Goal: Task Accomplishment & Management: Manage account settings

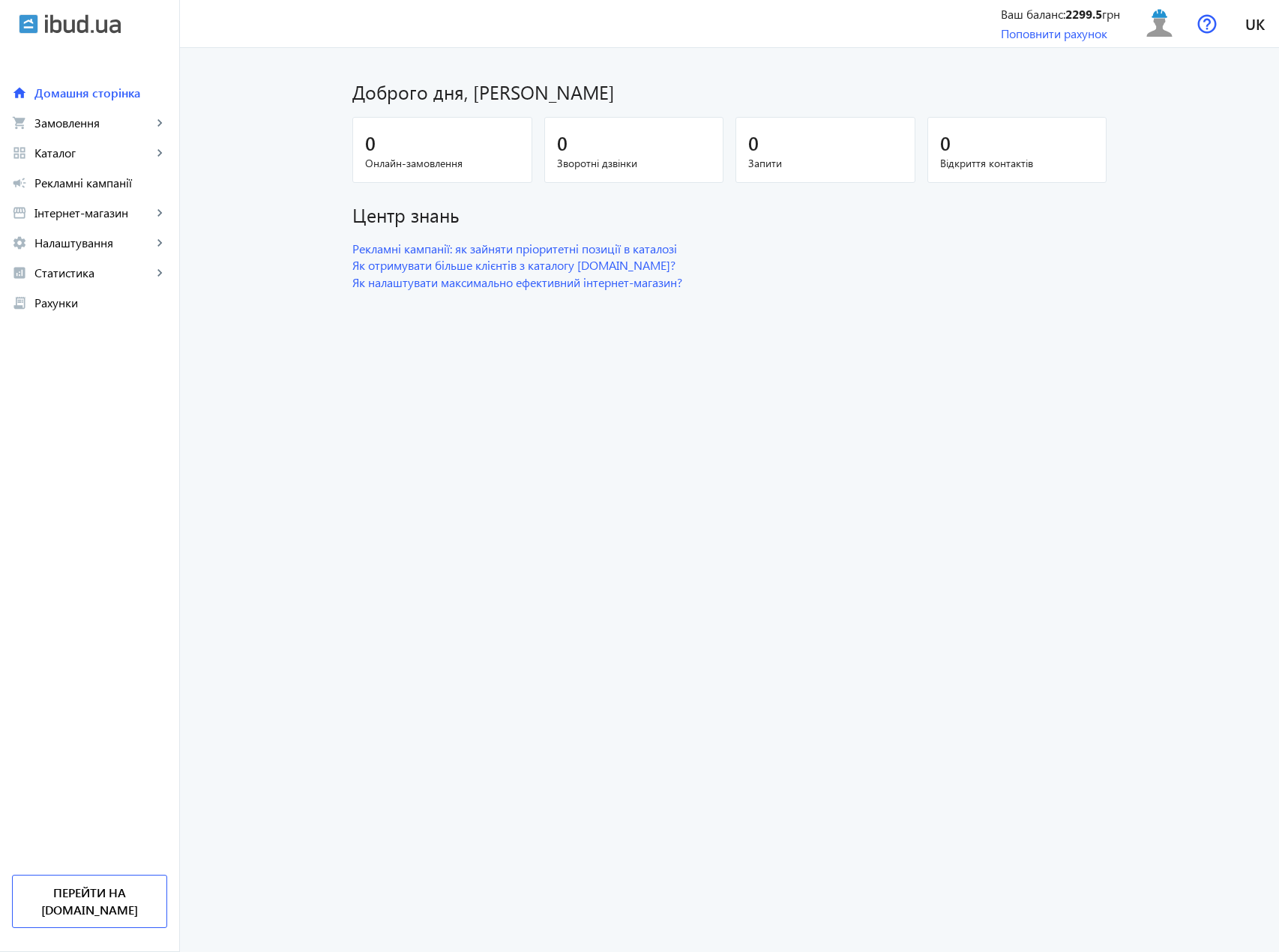
click at [516, 574] on dashboard "Доброго дня, [PERSON_NAME] 0 Онлайн-замовлення 0 Зворотні дзвінки 0 Запити 0 Ві…" at bounding box center [729, 500] width 1099 height 904
click at [92, 158] on span "Каталог" at bounding box center [93, 152] width 118 height 15
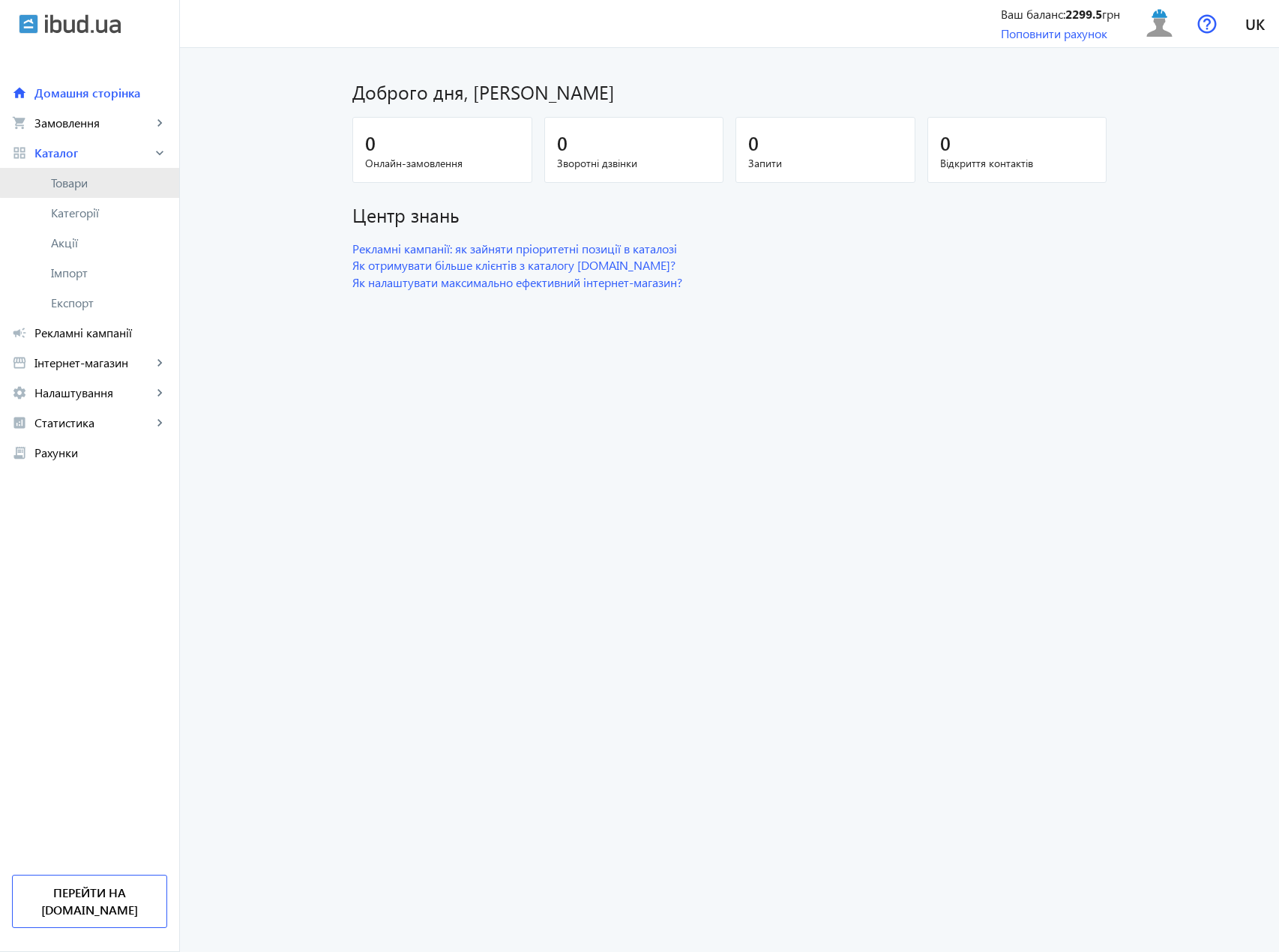
click at [92, 180] on span "Товари" at bounding box center [109, 183] width 116 height 15
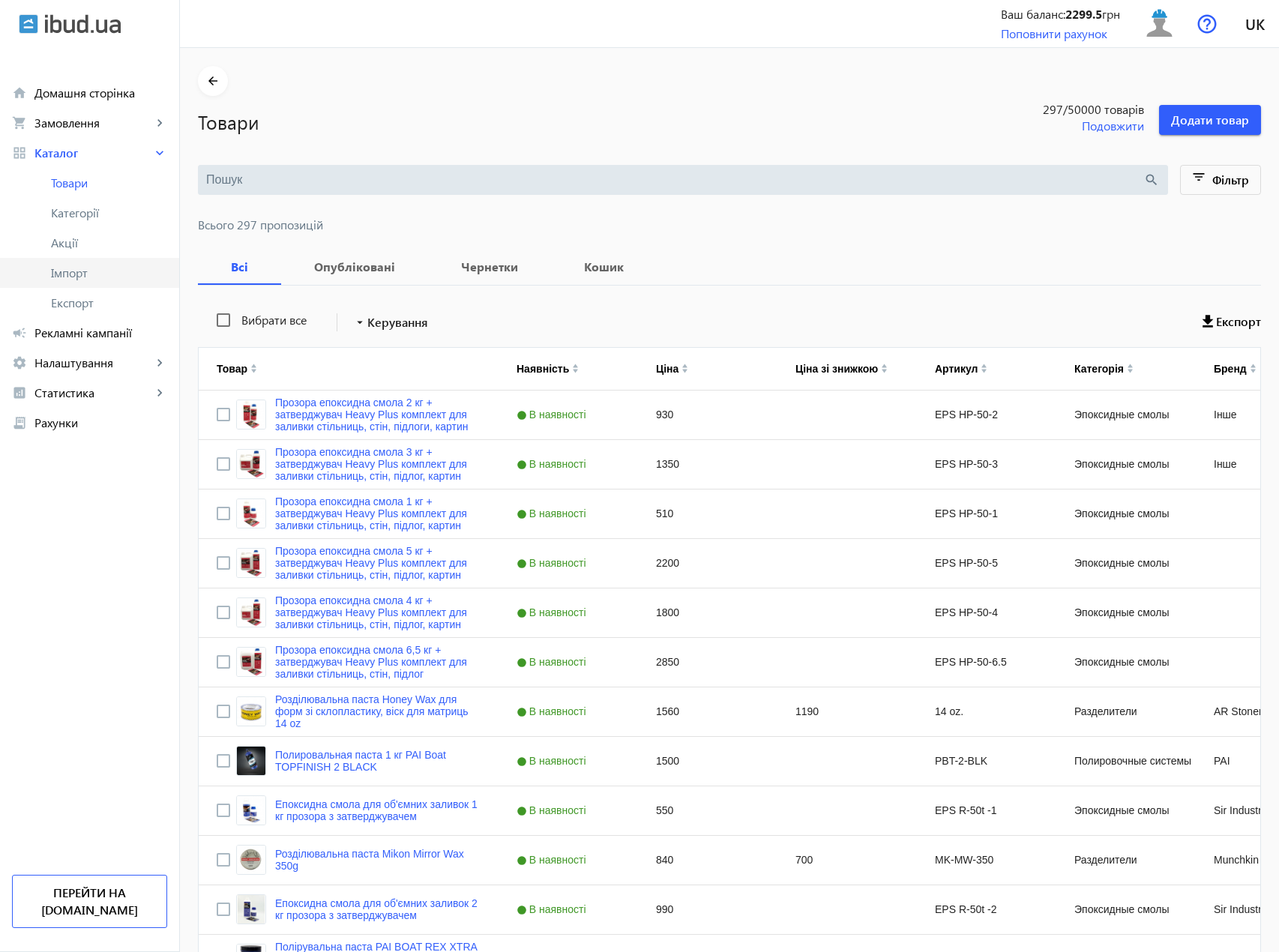
click at [61, 273] on span "Імпорт" at bounding box center [109, 273] width 116 height 15
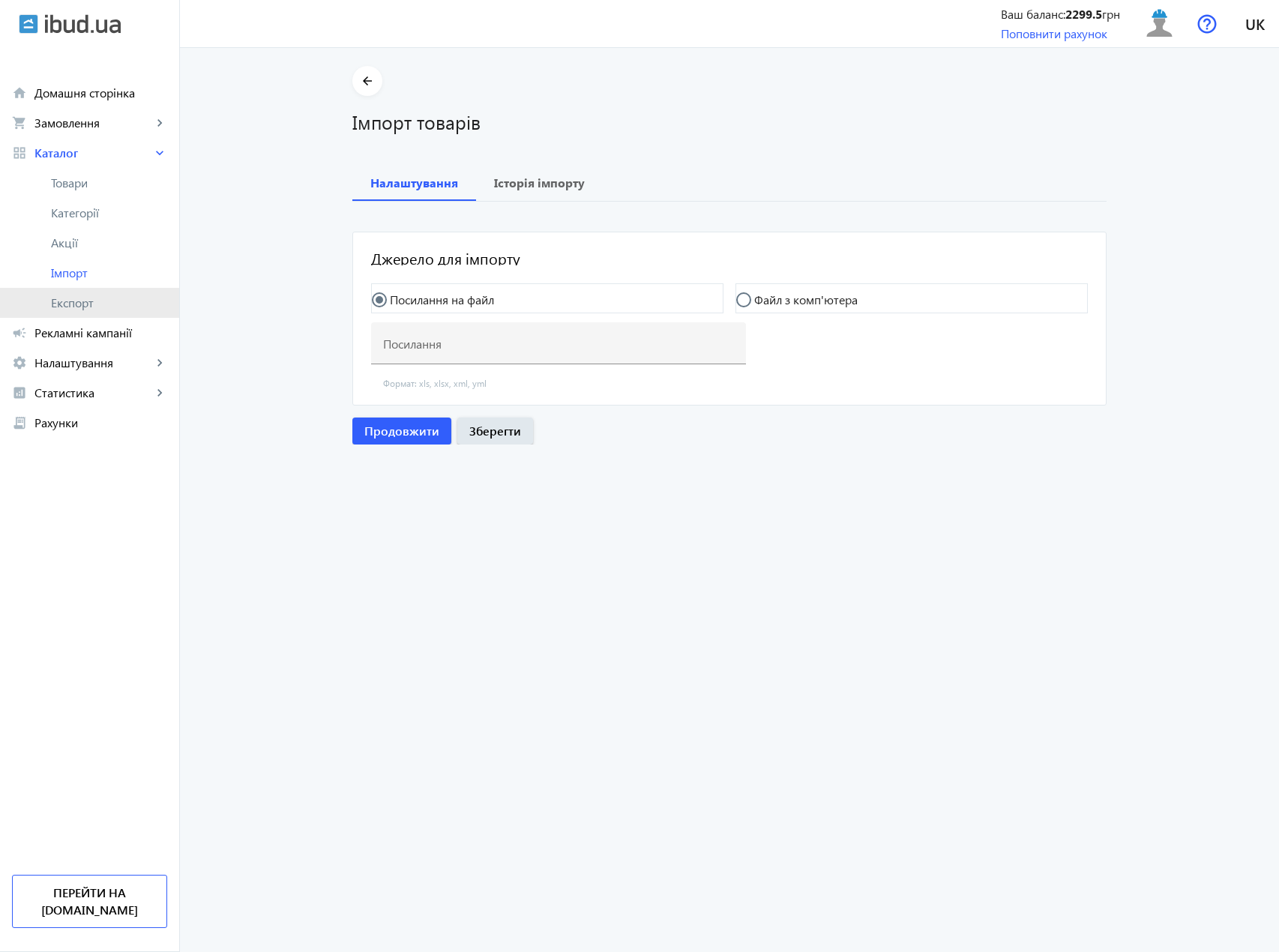
click at [69, 305] on span "Експорт" at bounding box center [109, 302] width 116 height 15
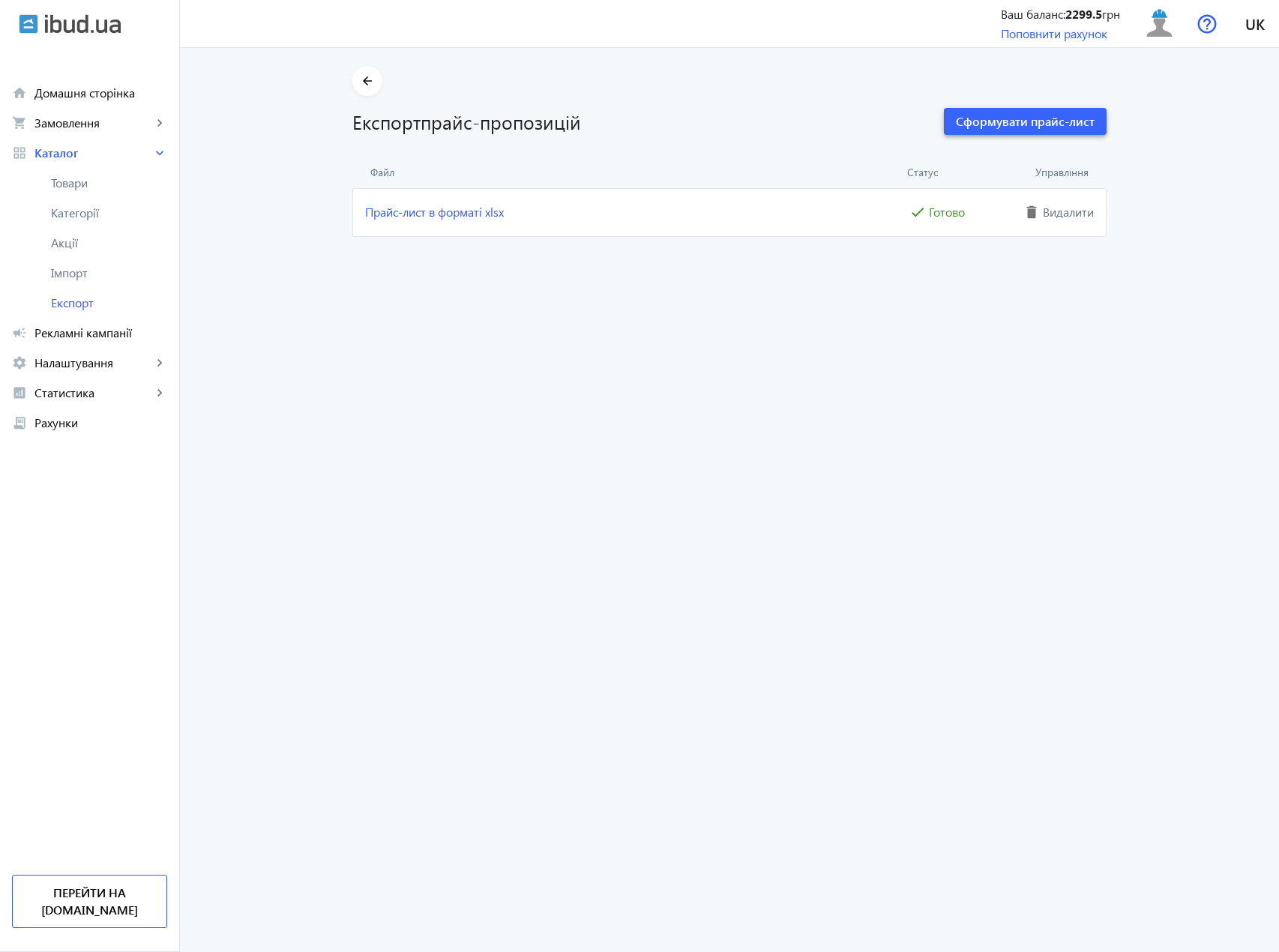
click at [1041, 123] on span "Сформувати прайс-лист" at bounding box center [1025, 121] width 139 height 16
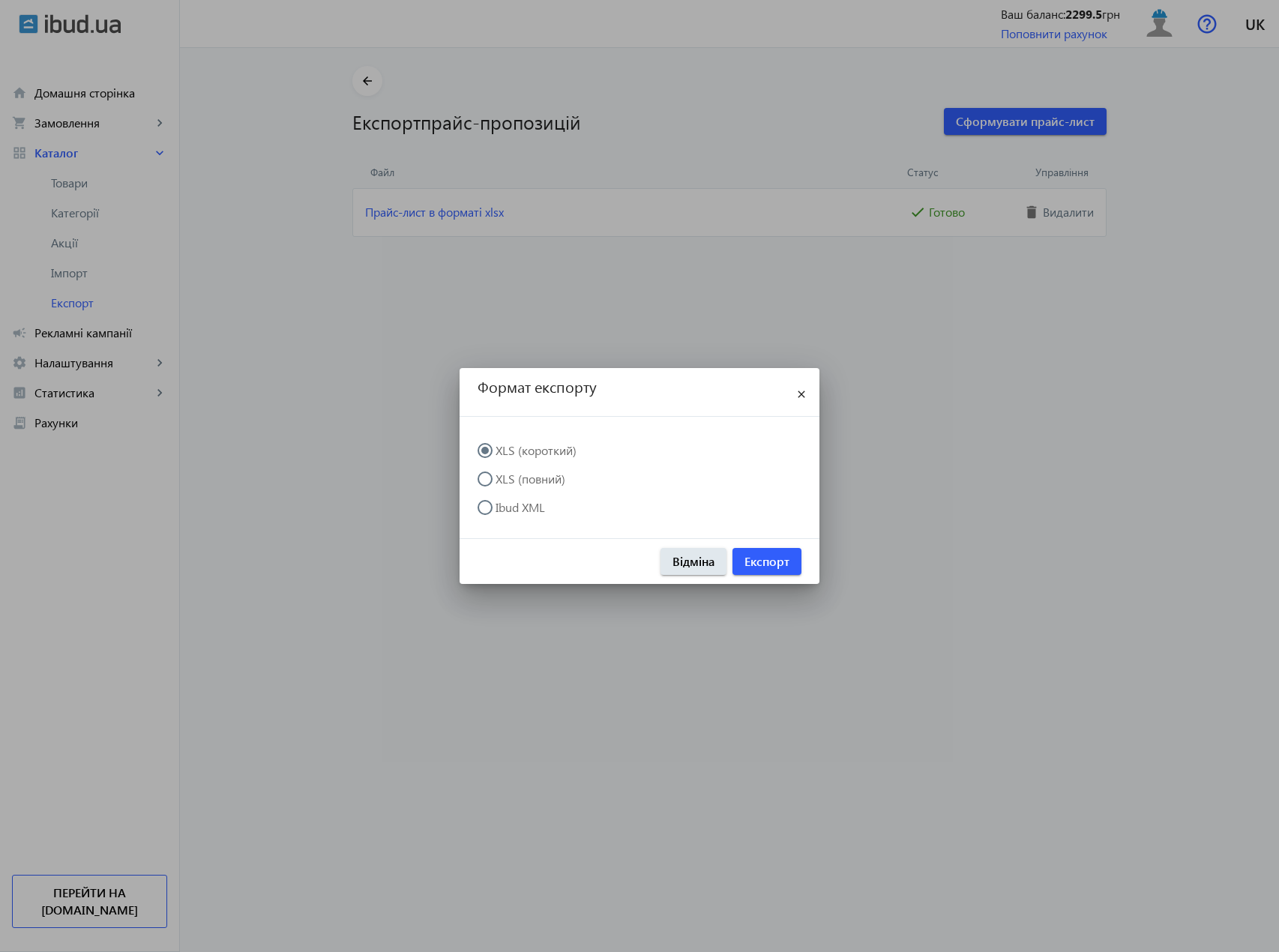
click at [496, 480] on input "XLS (повний)" at bounding box center [493, 487] width 30 height 30
radio input "true"
click at [766, 556] on span "Експорт" at bounding box center [767, 562] width 45 height 16
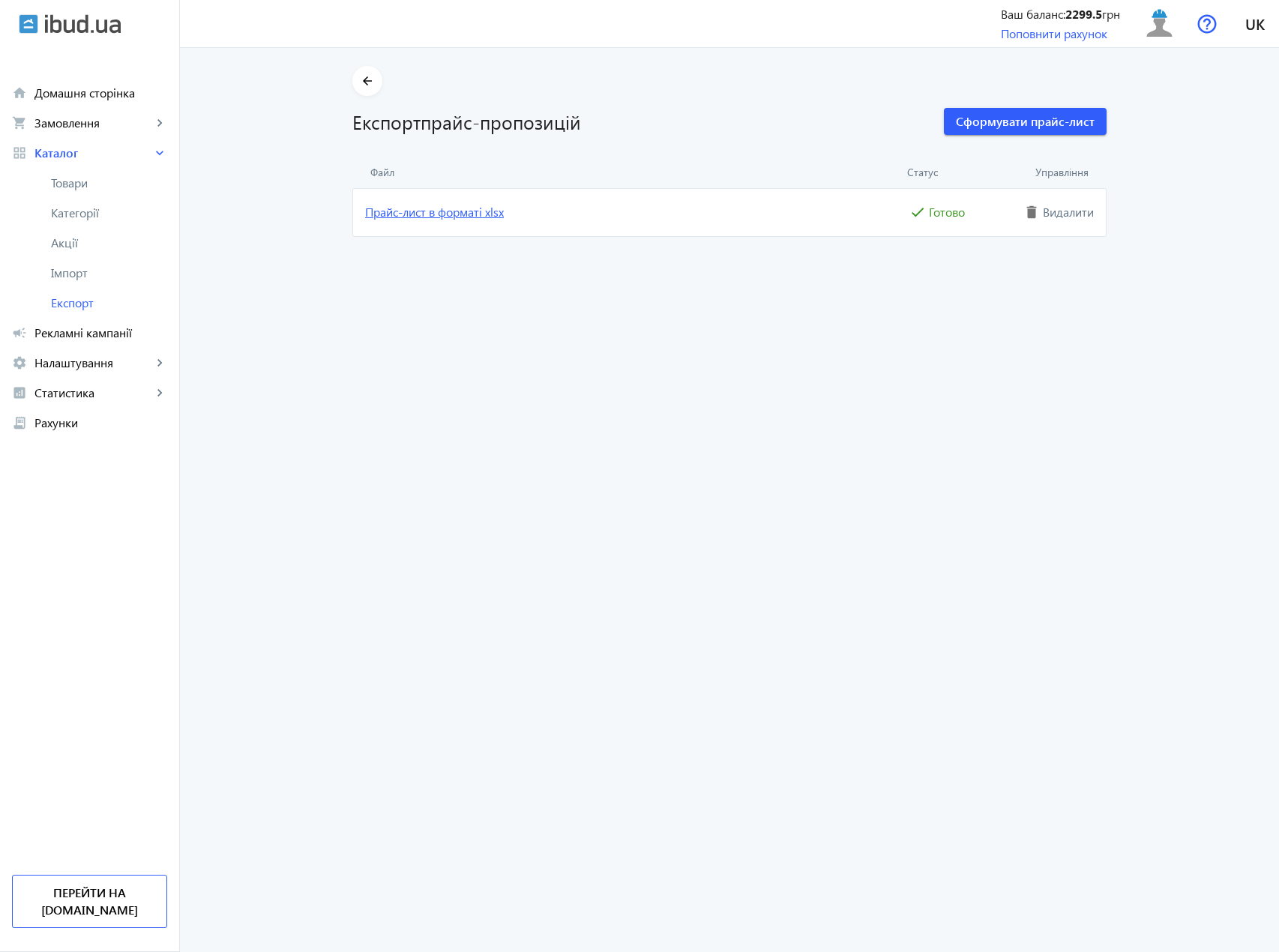
click at [455, 204] on link "Прайс-лист в форматі xlsx" at bounding box center [636, 212] width 541 height 16
click at [458, 210] on link "Прайс-лист в форматі xlsx" at bounding box center [636, 212] width 541 height 16
drag, startPoint x: 715, startPoint y: 341, endPoint x: 892, endPoint y: 209, distance: 220.8
click at [715, 341] on price-export "arrow_back Експорт прайс-пропозицій Сформувати прайс-лист Файл Статус Управлінн…" at bounding box center [729, 500] width 1099 height 904
click at [996, 122] on span "Сформувати прайс-лист" at bounding box center [1025, 121] width 139 height 16
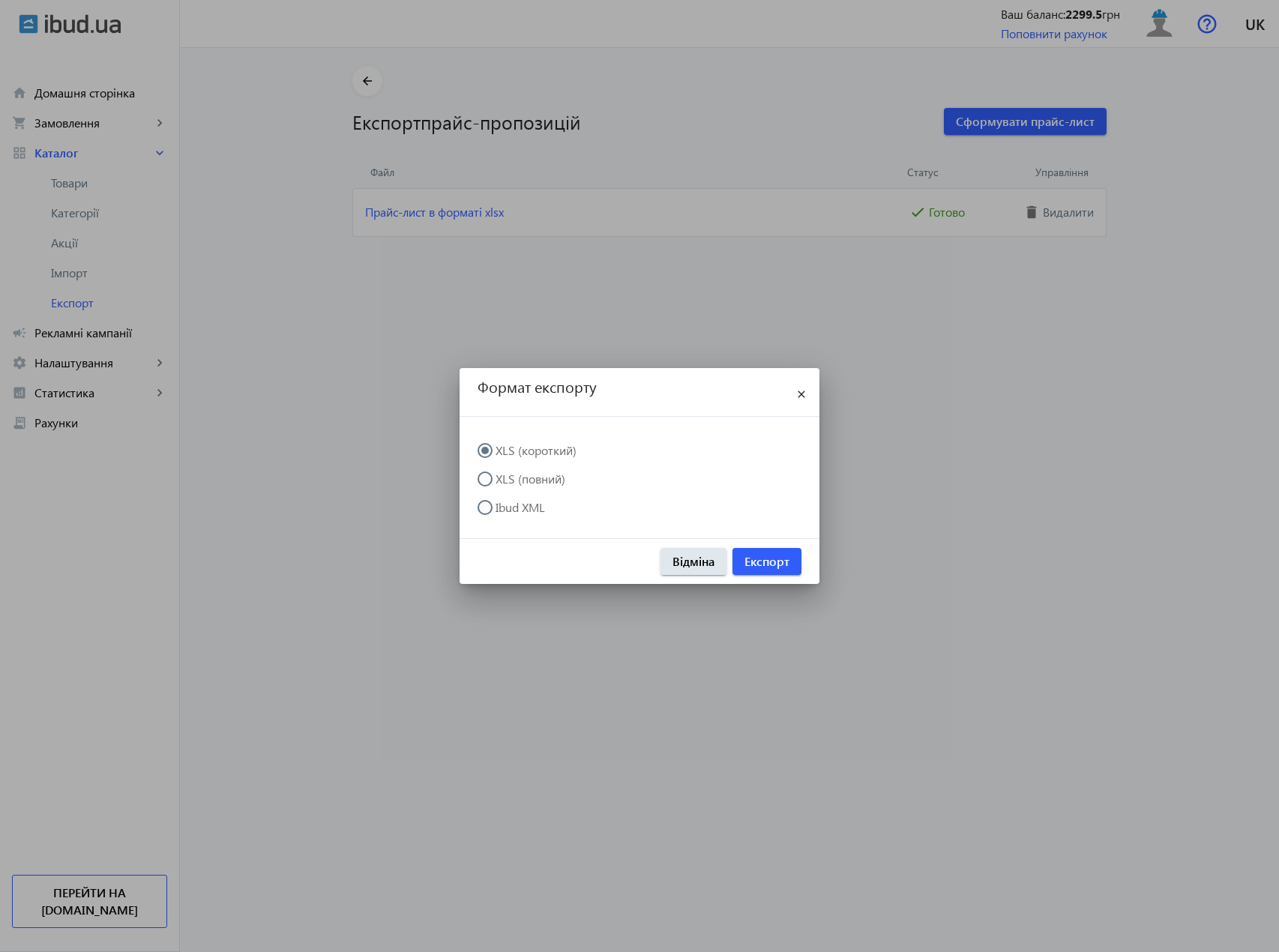
click at [485, 505] on input "Ibud XML" at bounding box center [493, 515] width 30 height 30
radio input "true"
click at [809, 391] on mat-icon "close" at bounding box center [801, 394] width 18 height 18
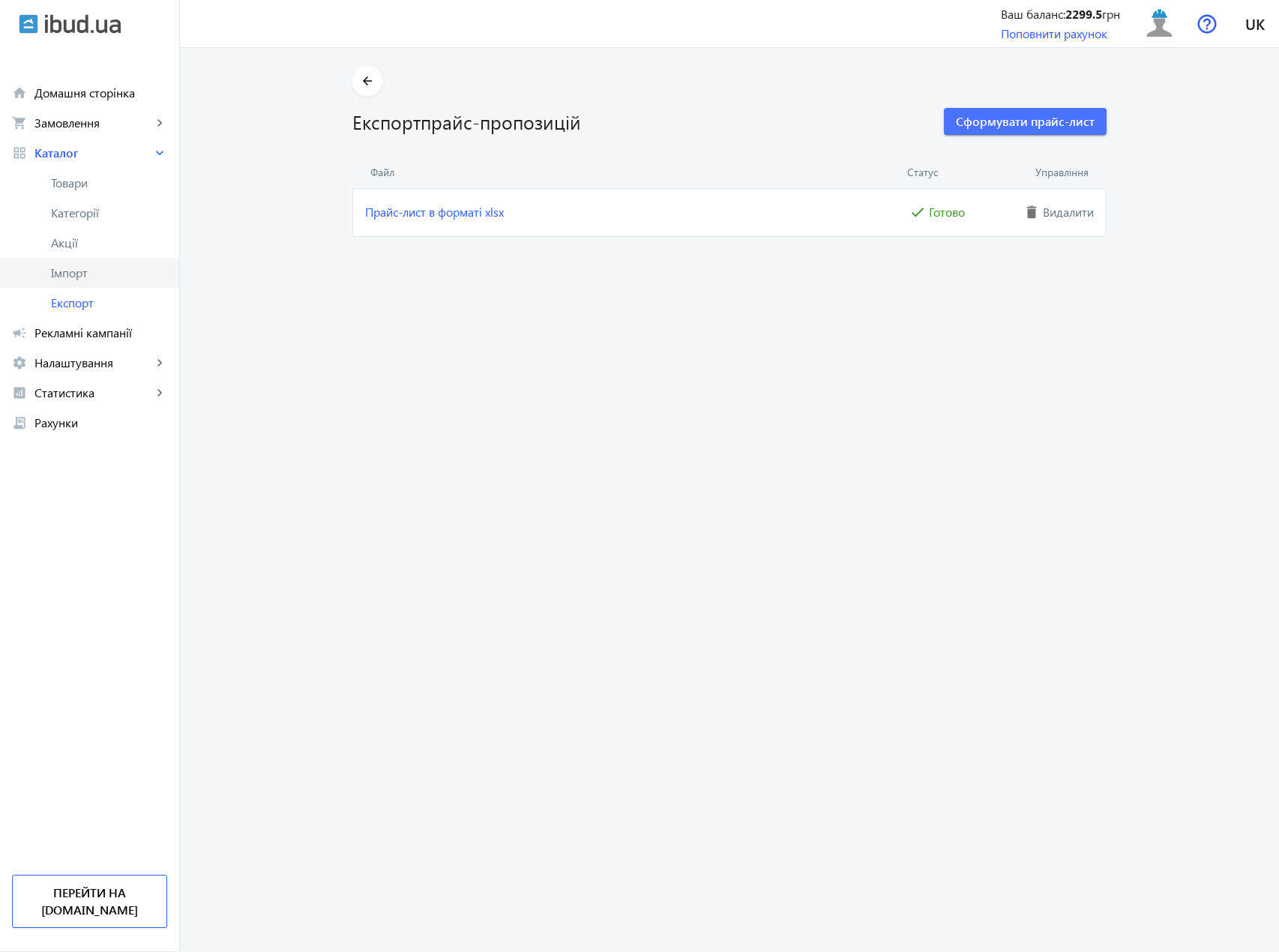
click at [54, 269] on span "Імпорт" at bounding box center [109, 273] width 116 height 15
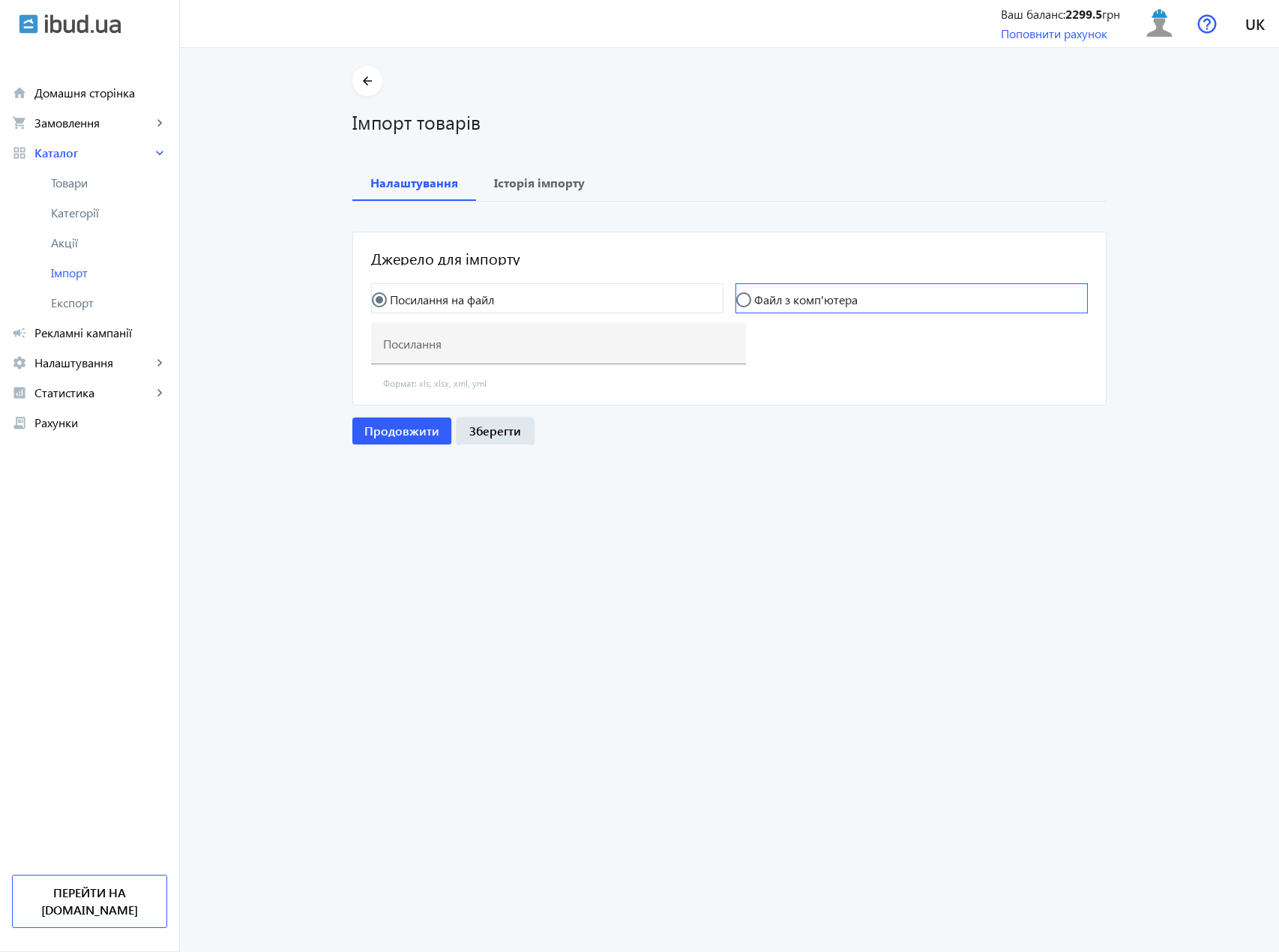
click at [762, 302] on label "Файл з комп'ютера" at bounding box center [804, 299] width 106 height 12
click at [762, 302] on input "Файл з комп'ютера" at bounding box center [751, 307] width 30 height 30
radio input "true"
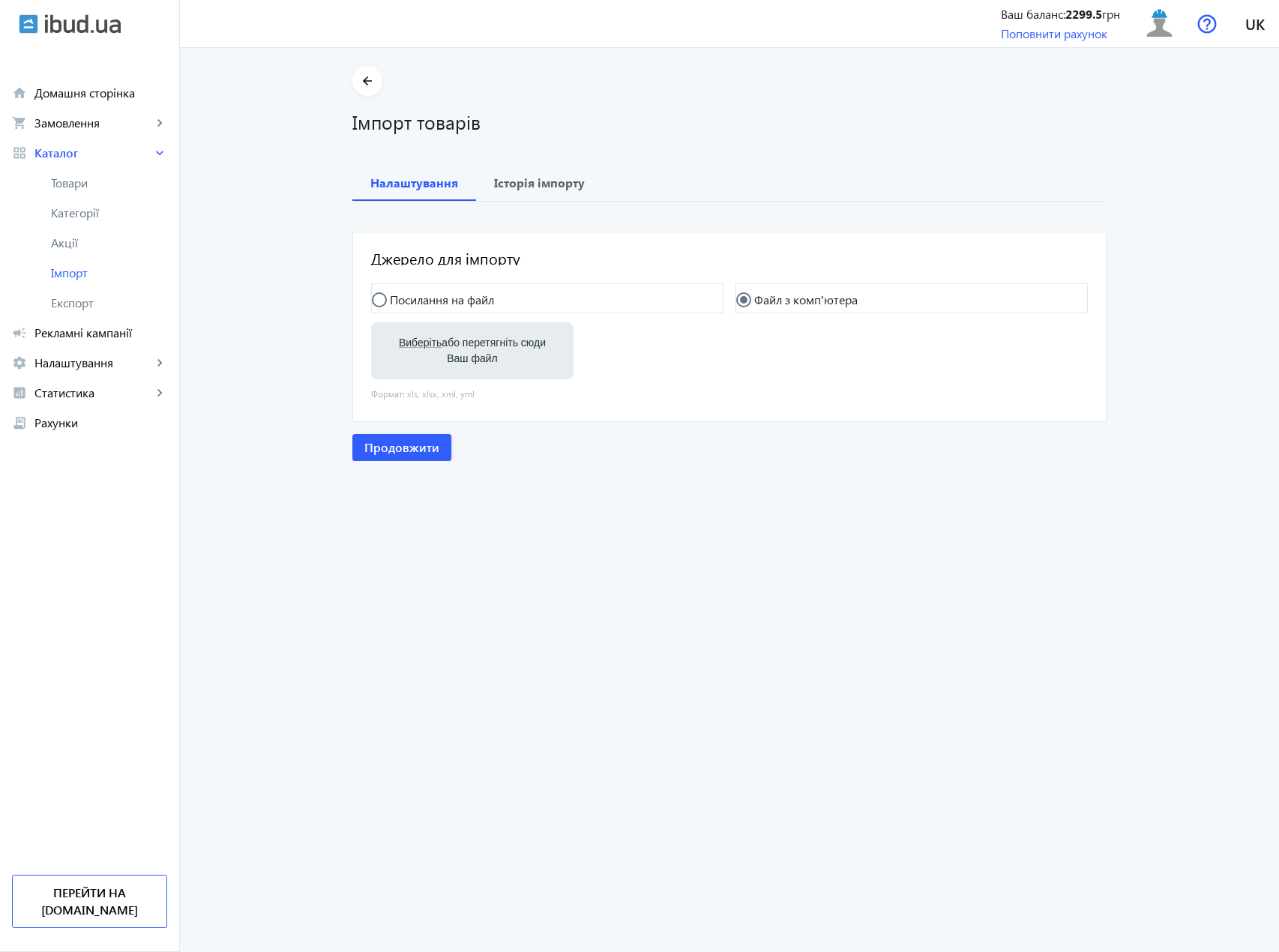
click at [459, 346] on label "Виберіть або перетягніть сюди Ваш файл" at bounding box center [472, 351] width 179 height 42
click at [459, 346] on input "Виберіть або перетягніть сюди Ваш файл" at bounding box center [472, 352] width 179 height 18
type input "C:\fakepath\polyglassp-2-2025-10-03-11-39.xlsx"
click at [379, 454] on span "Продовжити" at bounding box center [402, 449] width 75 height 16
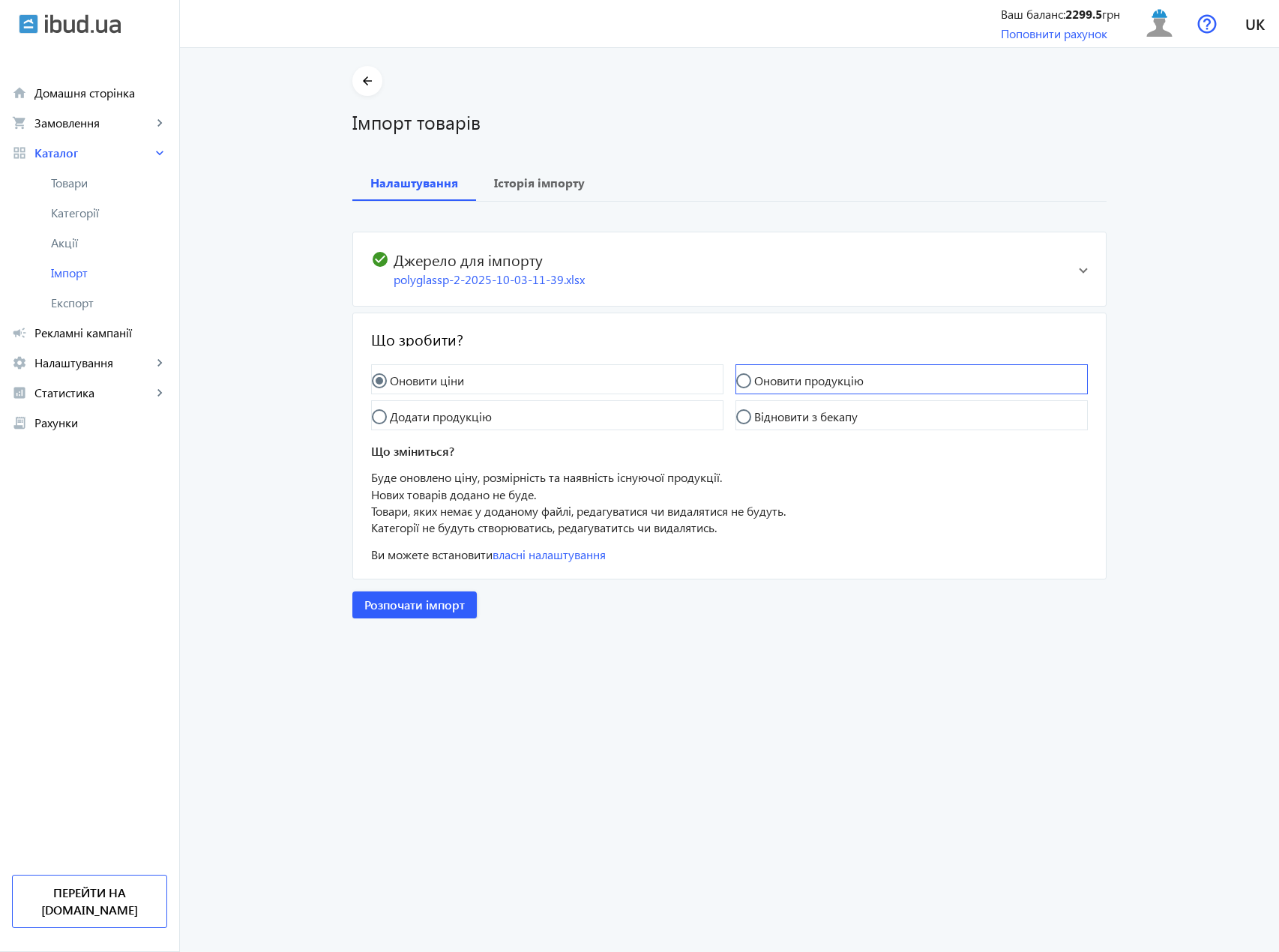
click at [765, 383] on label "Оновити продукцію" at bounding box center [807, 380] width 112 height 12
click at [765, 383] on input "Оновити продукцію" at bounding box center [751, 388] width 30 height 30
radio input "true"
click at [438, 604] on span "Розпочати імпорт" at bounding box center [415, 604] width 101 height 16
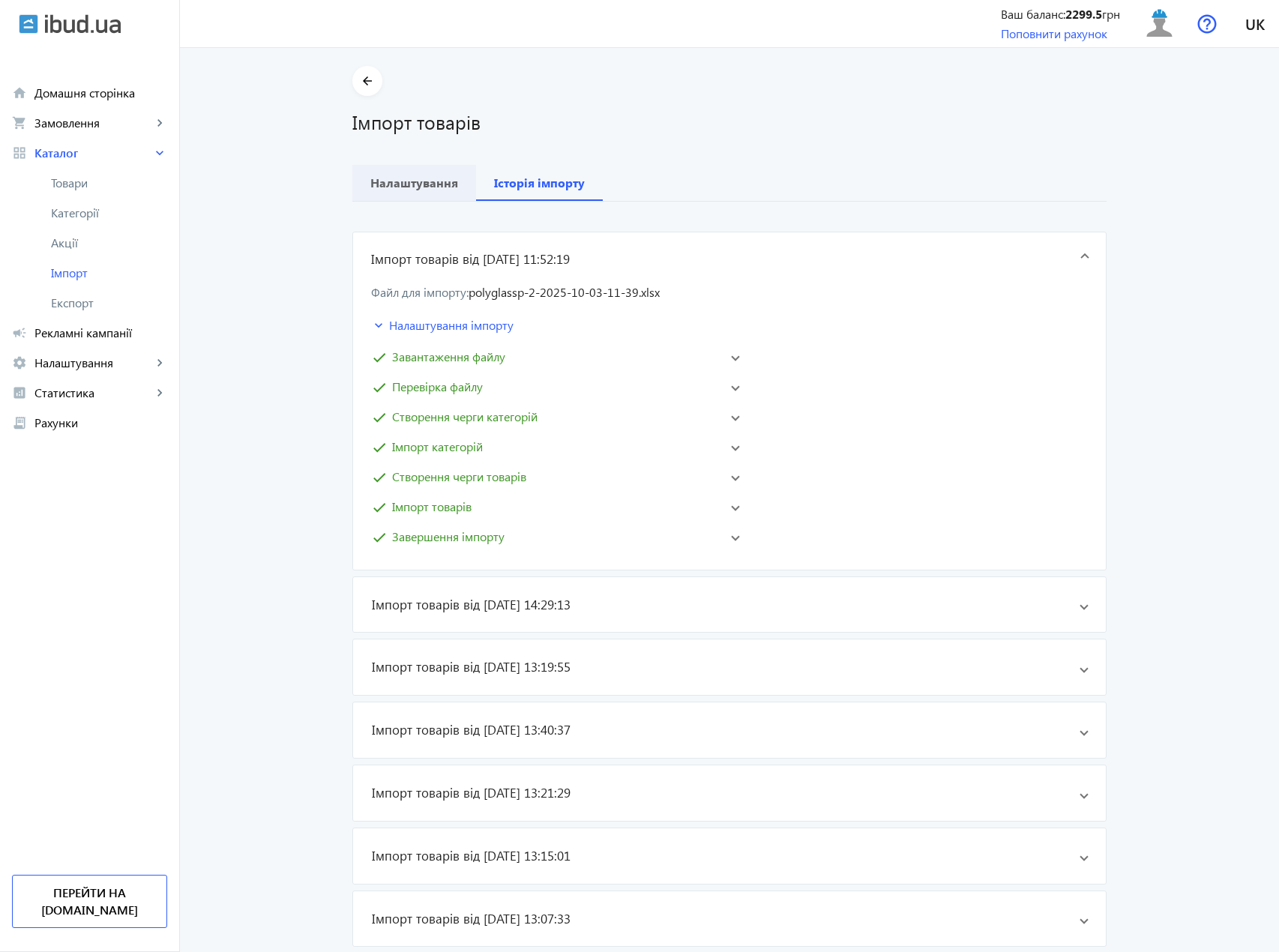
click at [427, 180] on b "Налаштування" at bounding box center [414, 183] width 87 height 12
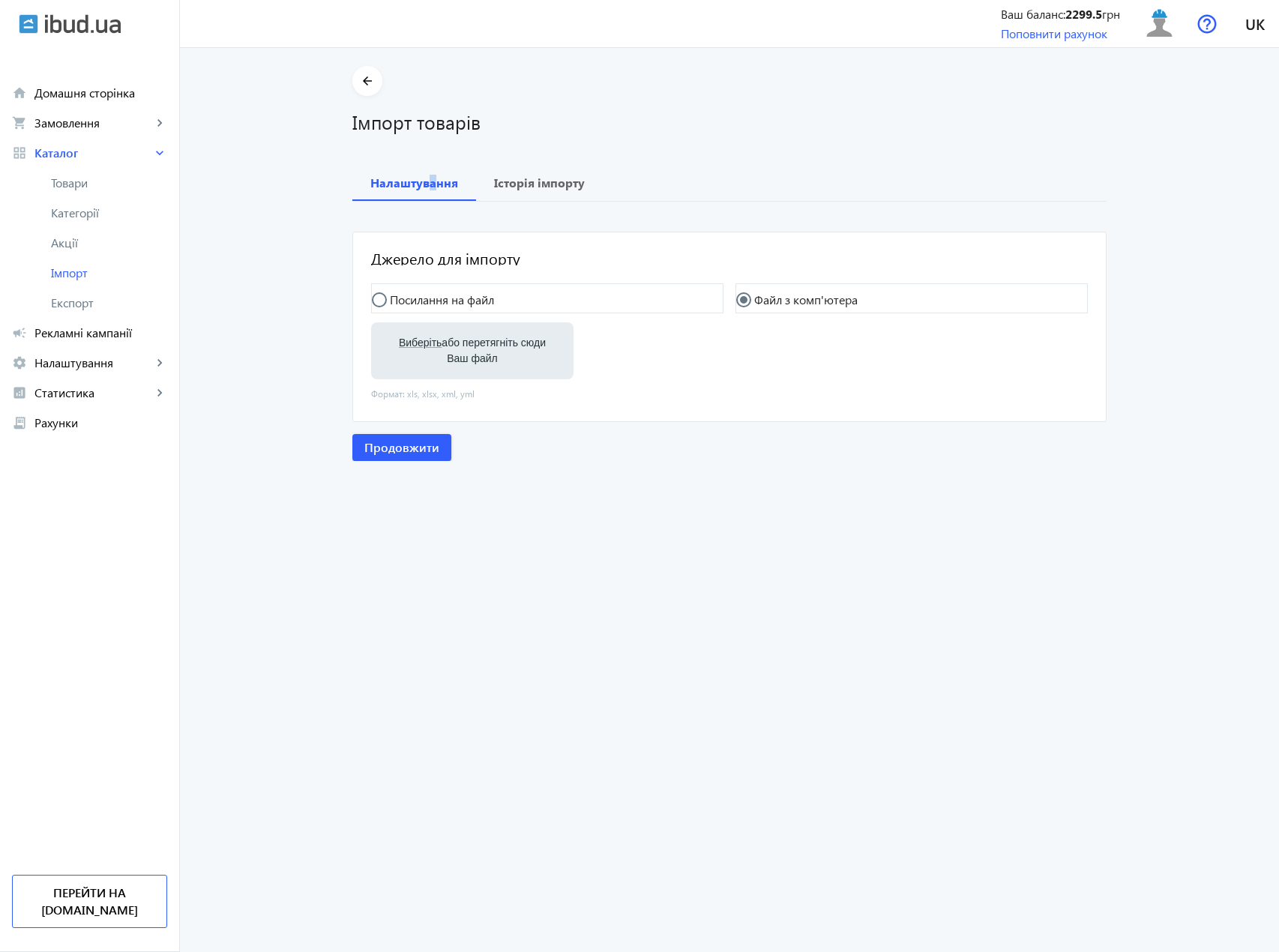
click at [451, 343] on label "Виберіть або перетягніть сюди Ваш файл" at bounding box center [472, 351] width 179 height 42
click at [451, 344] on input "Виберіть або перетягніть сюди Ваш файл" at bounding box center [472, 352] width 179 height 18
type input "C:\fakepath\polyglassp-2-2025-10-03-11-39.xlsx"
click at [404, 450] on span "Продовжити" at bounding box center [402, 449] width 75 height 16
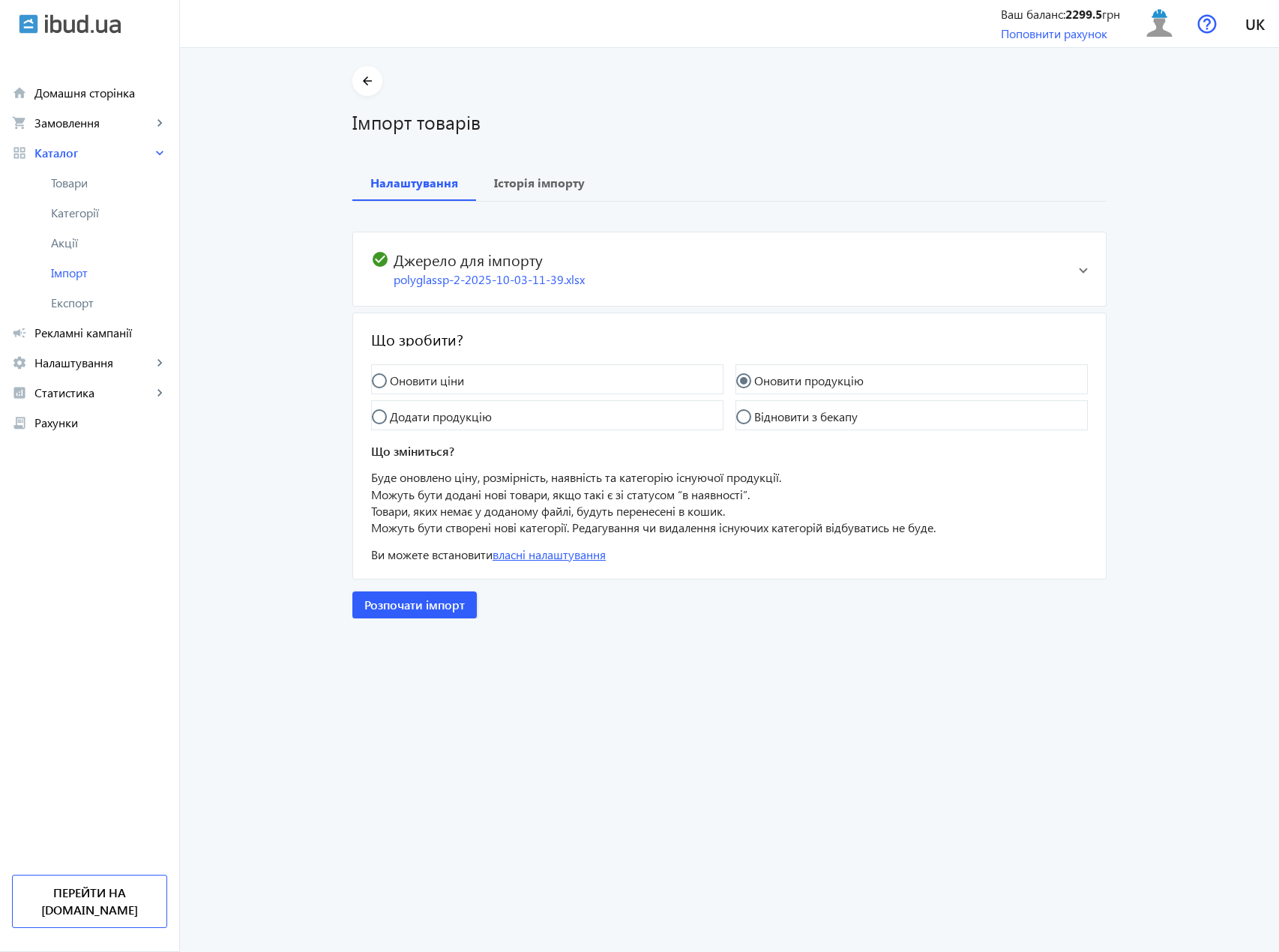
click at [555, 558] on link "власні налаштування" at bounding box center [549, 554] width 113 height 16
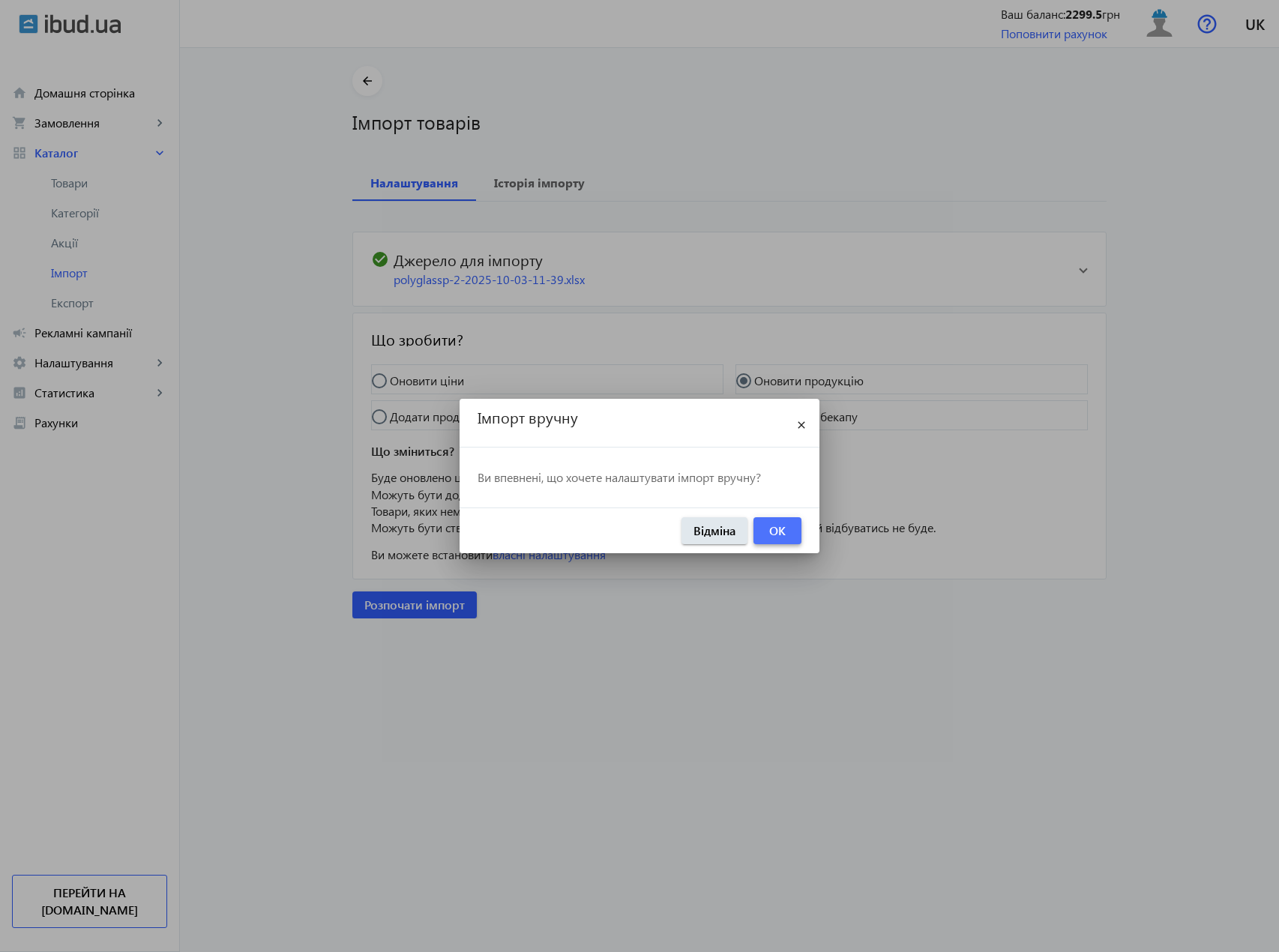
click at [782, 530] on span "OK" at bounding box center [777, 530] width 16 height 16
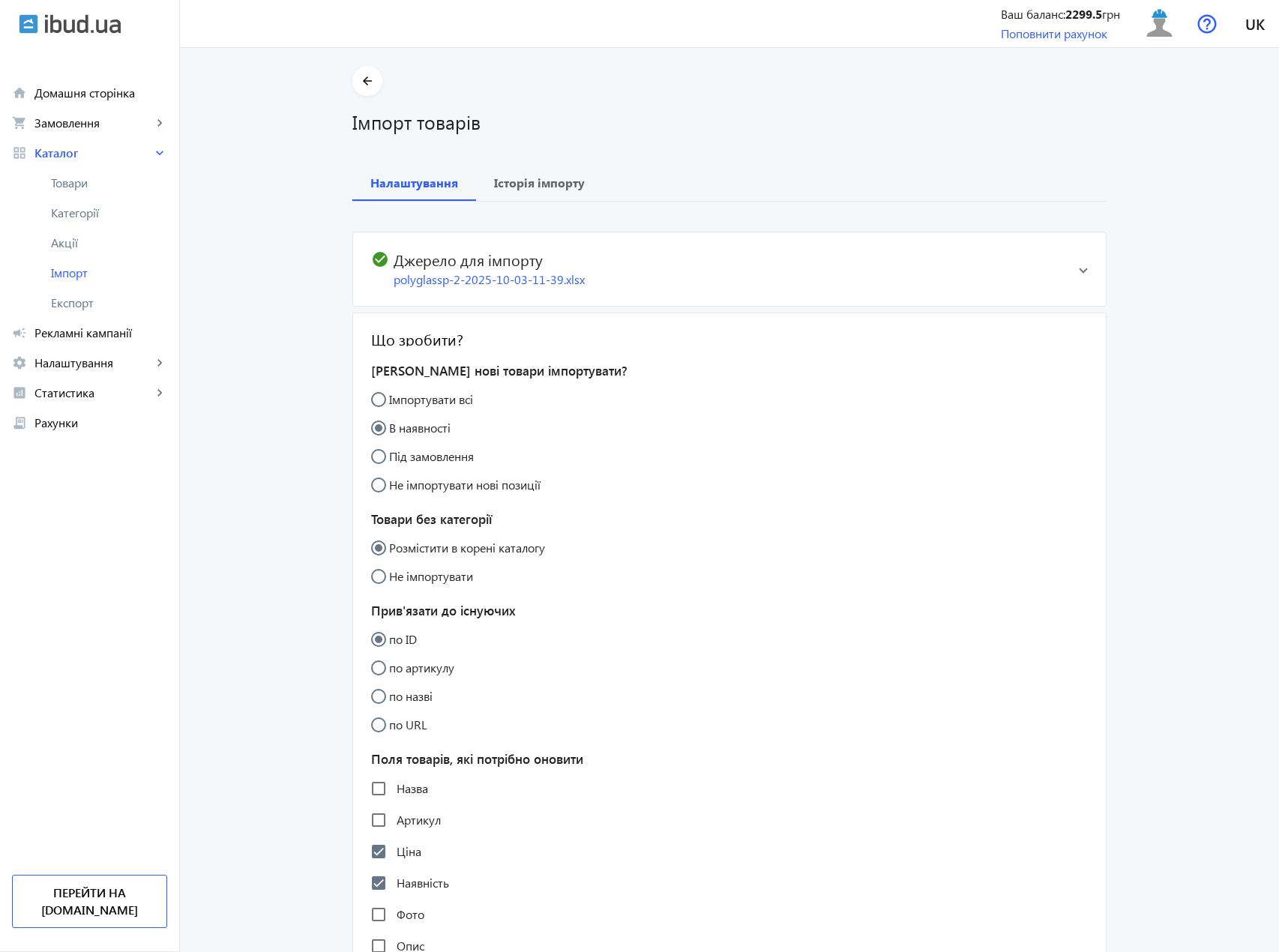
click at [383, 398] on input "Імпортувати всі" at bounding box center [386, 407] width 30 height 30
radio input "true"
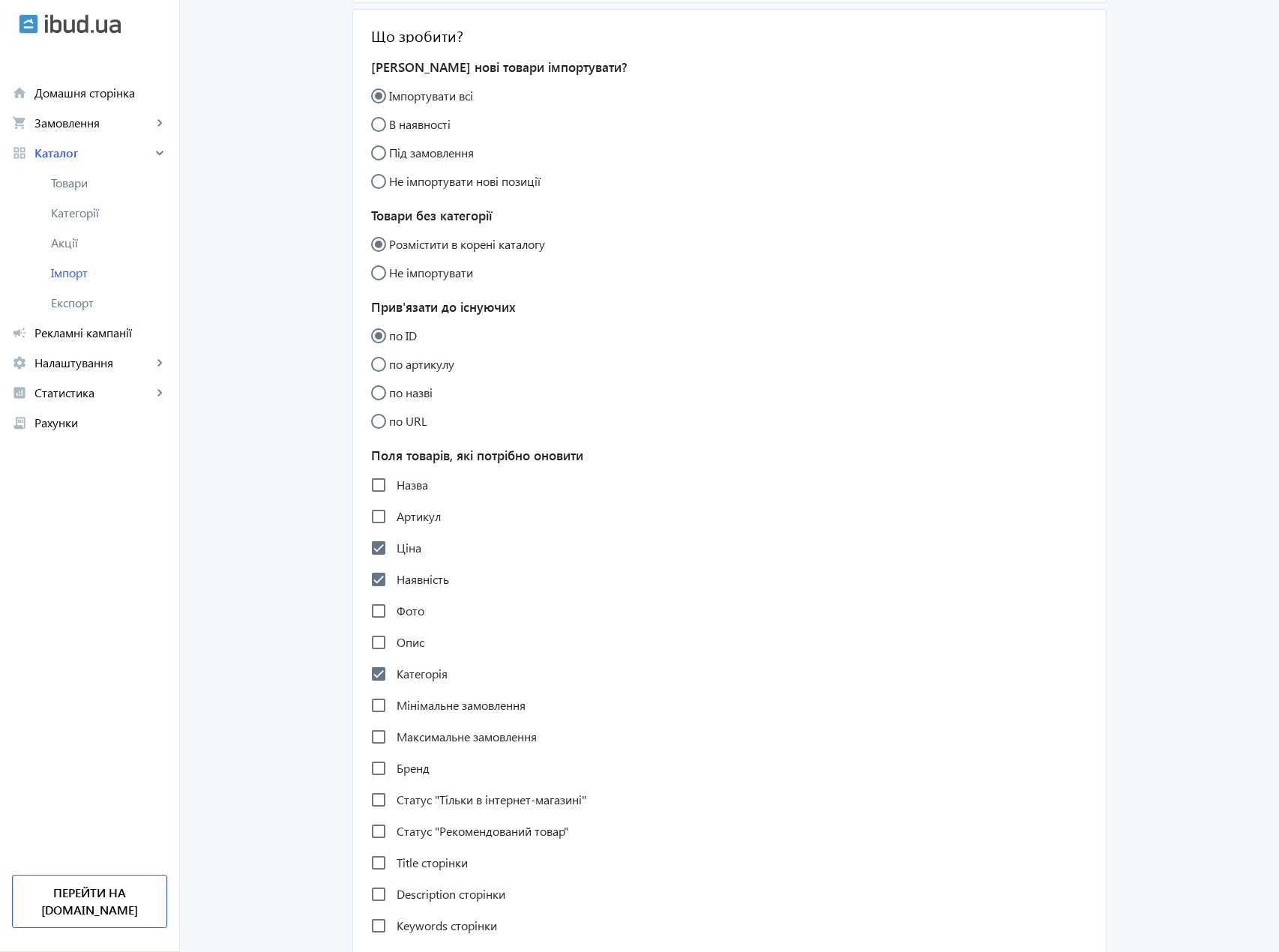
scroll to position [300, 0]
click at [372, 487] on input "Назва" at bounding box center [379, 484] width 30 height 30
checkbox input "true"
click at [377, 651] on input "Опис" at bounding box center [379, 642] width 30 height 30
checkbox input "true"
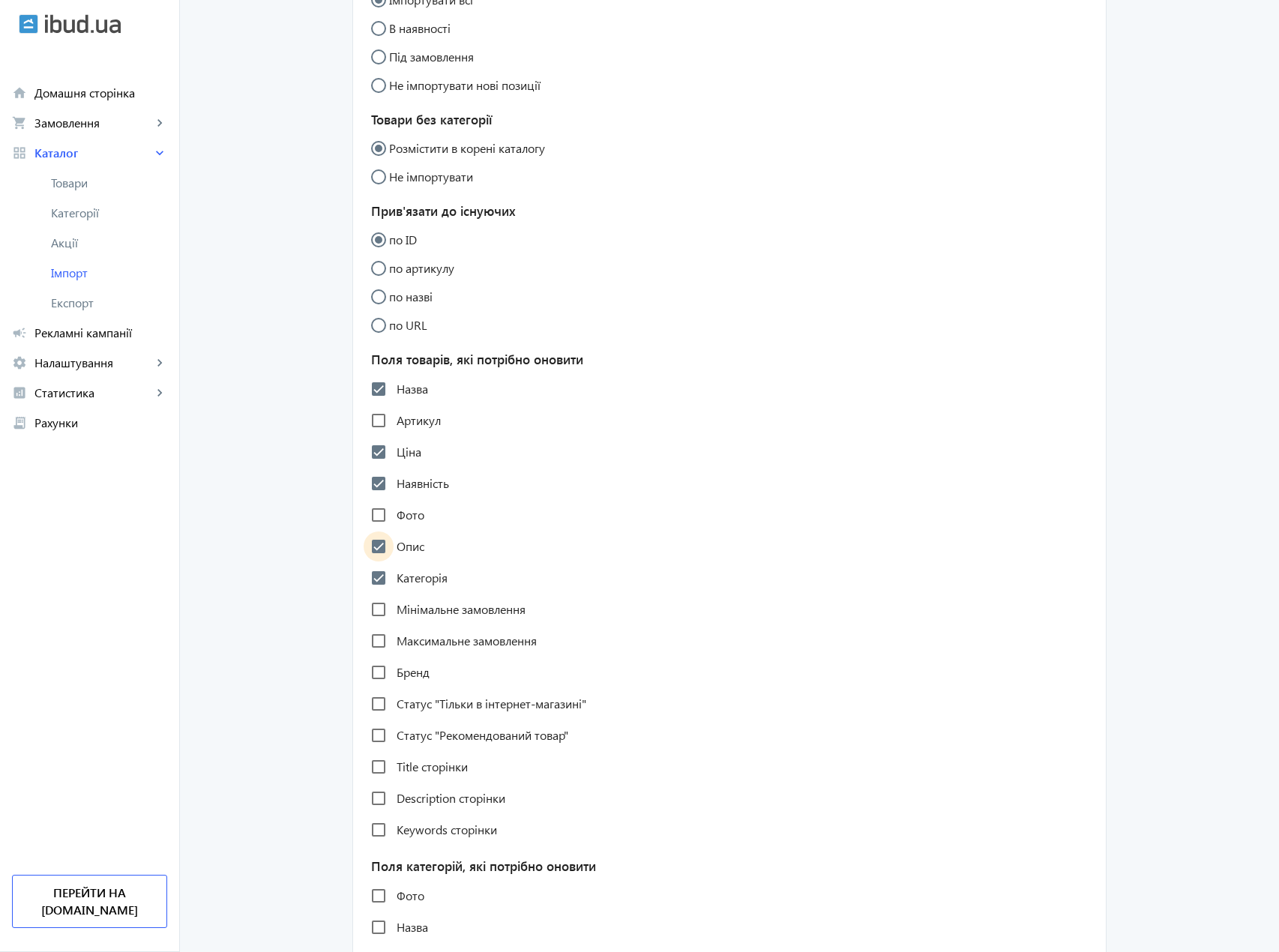
scroll to position [450, 0]
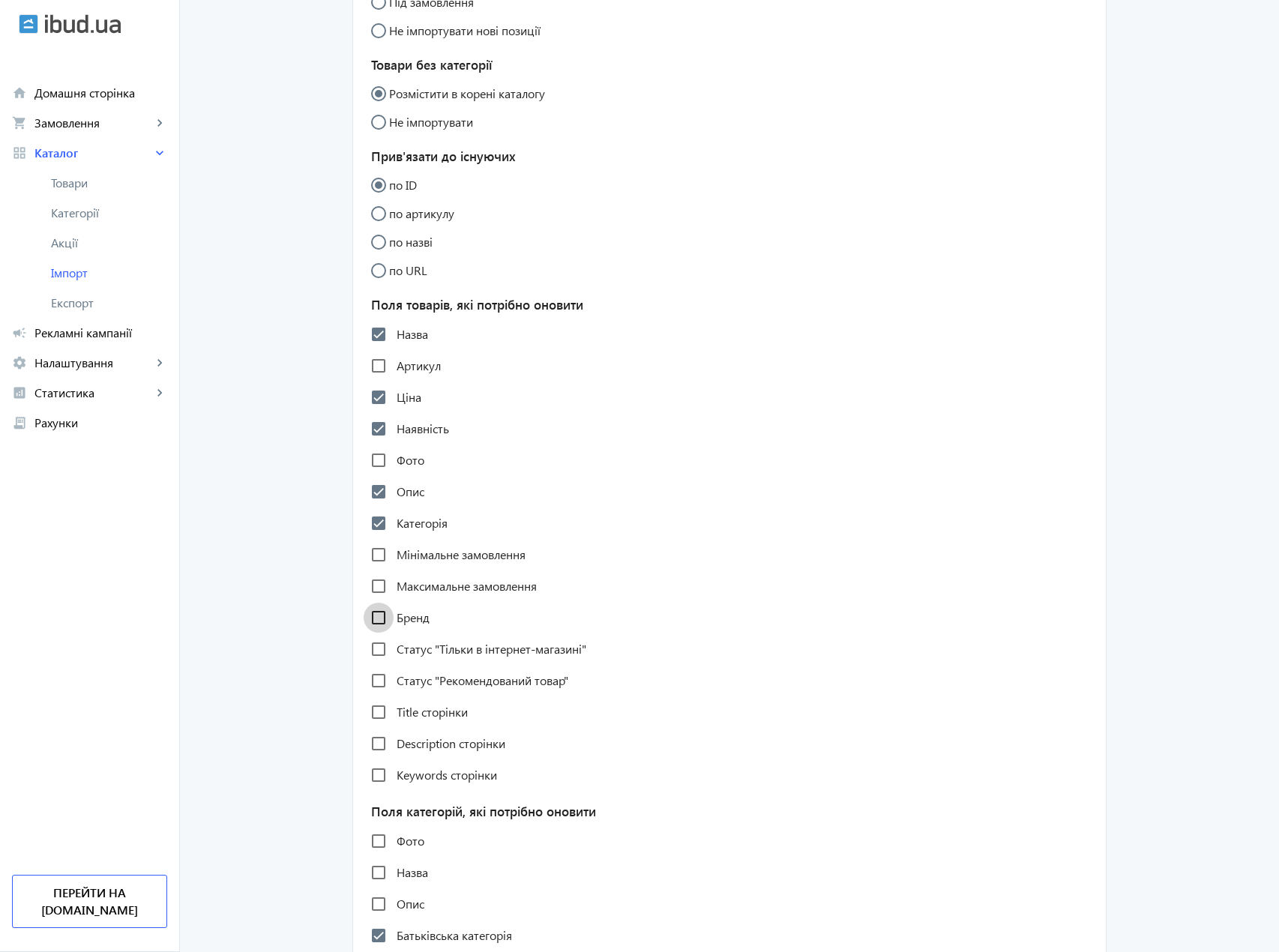
click at [381, 617] on input "Бренд" at bounding box center [379, 618] width 30 height 30
checkbox input "true"
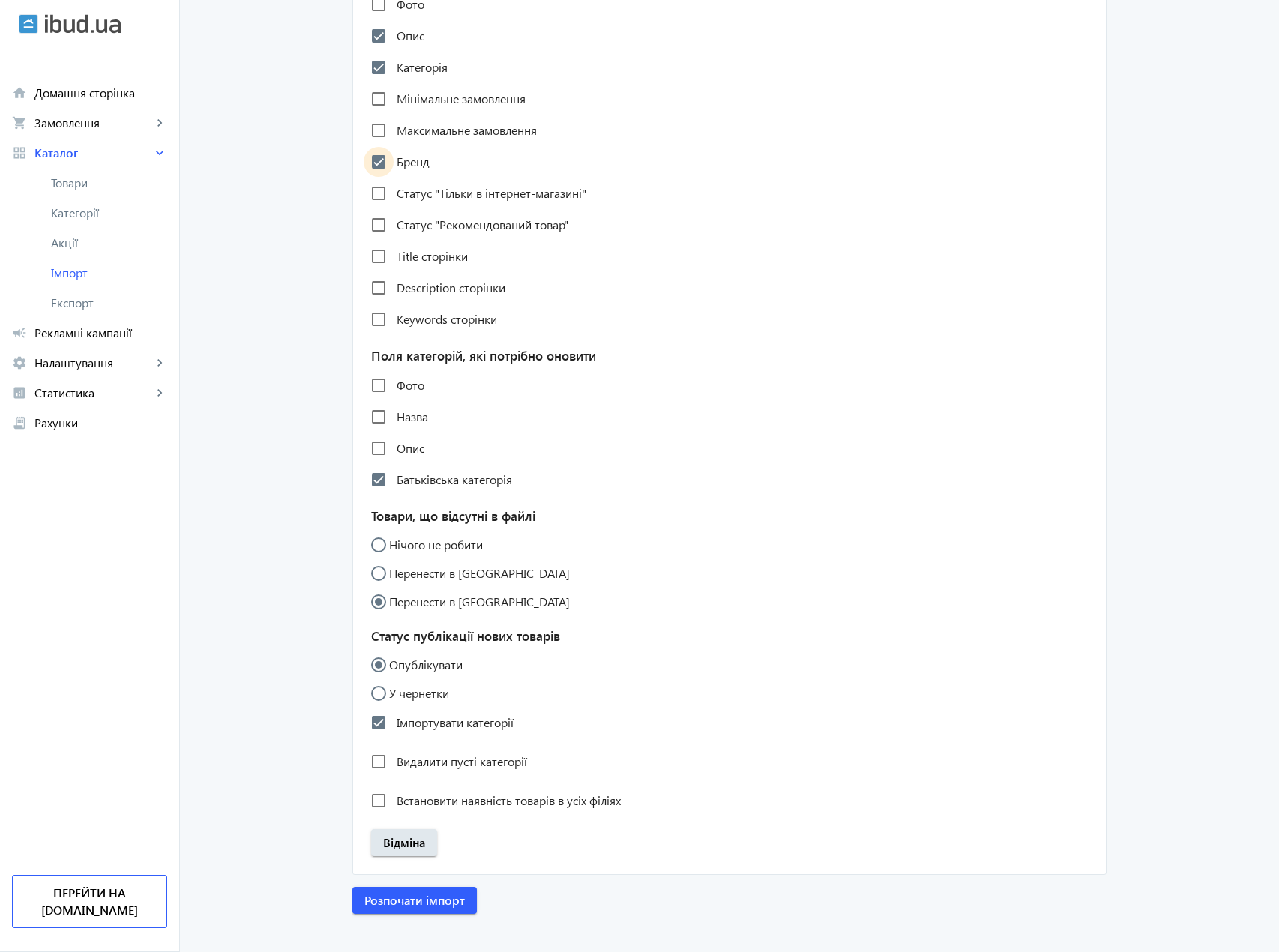
scroll to position [923, 0]
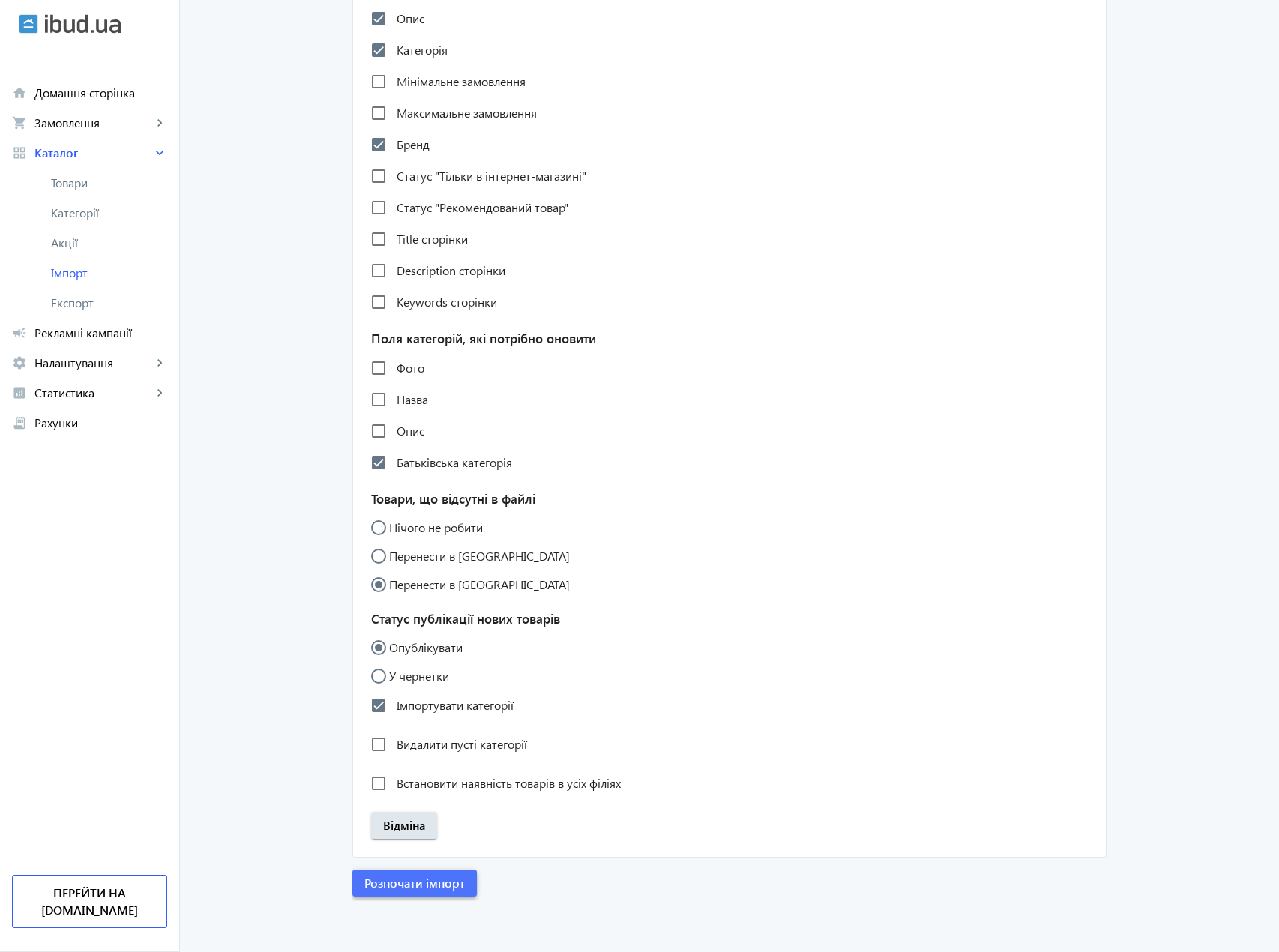
click at [434, 892] on span "Розпочати імпорт" at bounding box center [415, 882] width 101 height 16
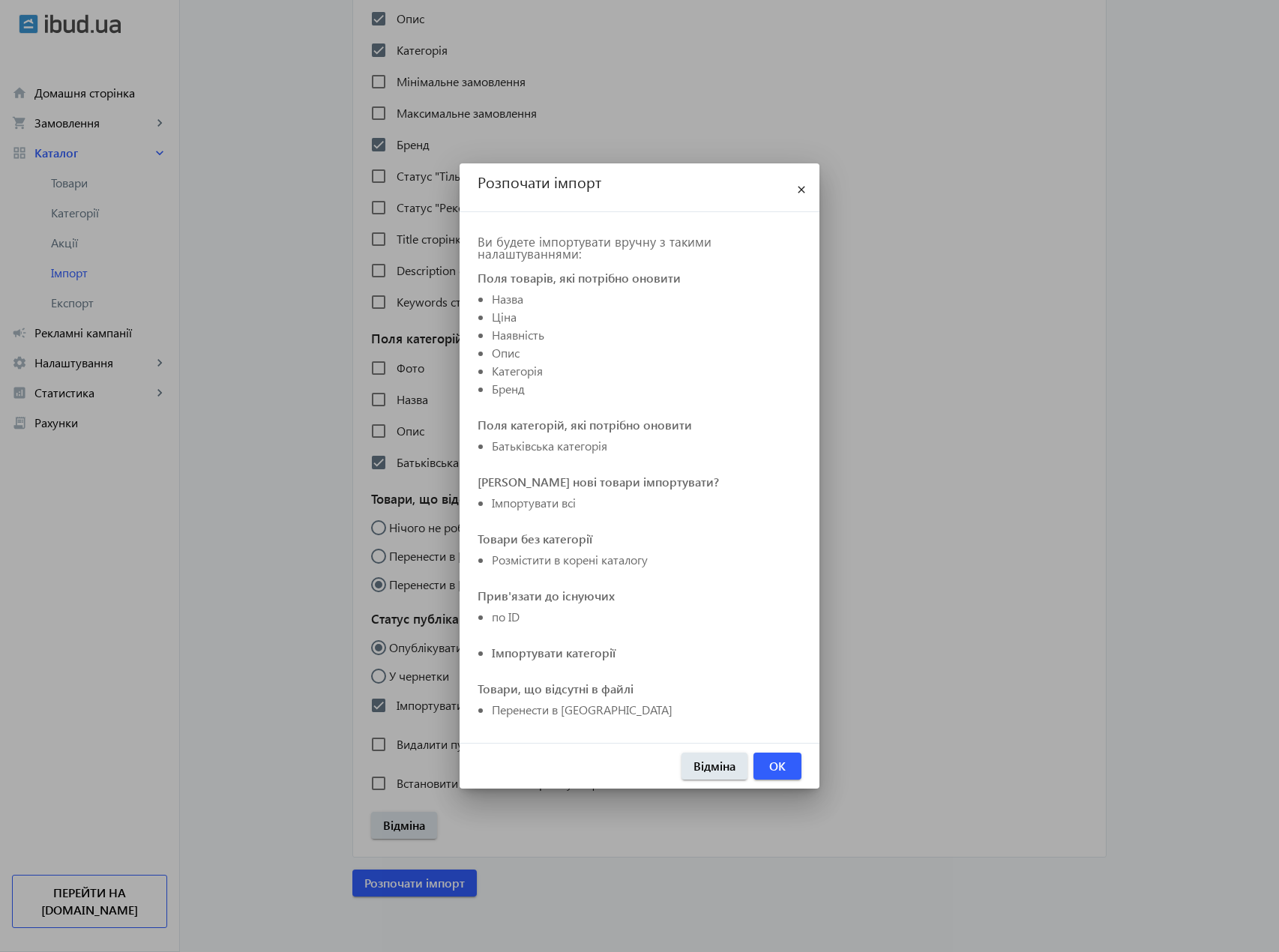
scroll to position [0, 0]
click at [778, 770] on span "OK" at bounding box center [777, 766] width 16 height 16
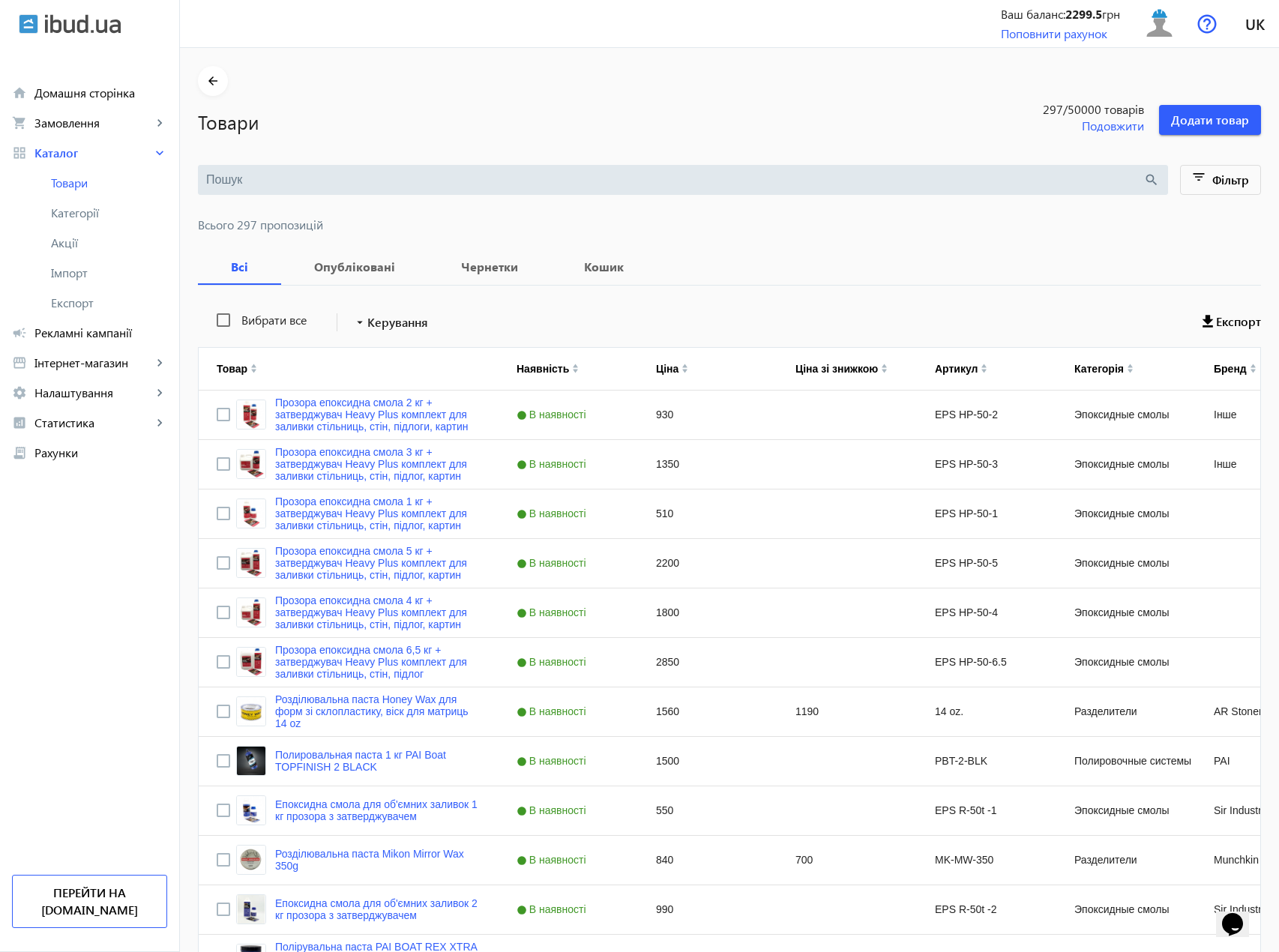
click at [312, 173] on input "search" at bounding box center [675, 180] width 937 height 16
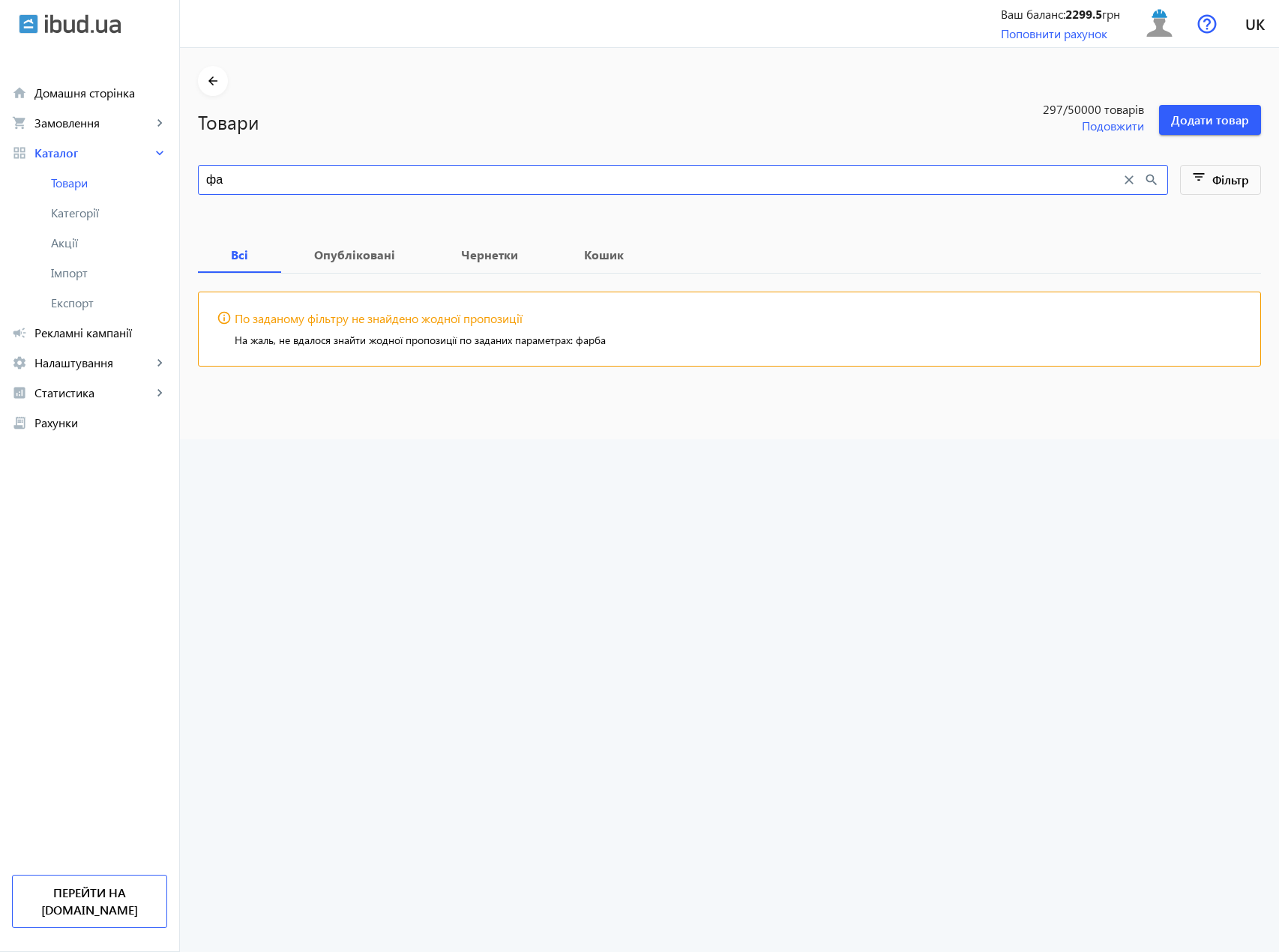
type input "ф"
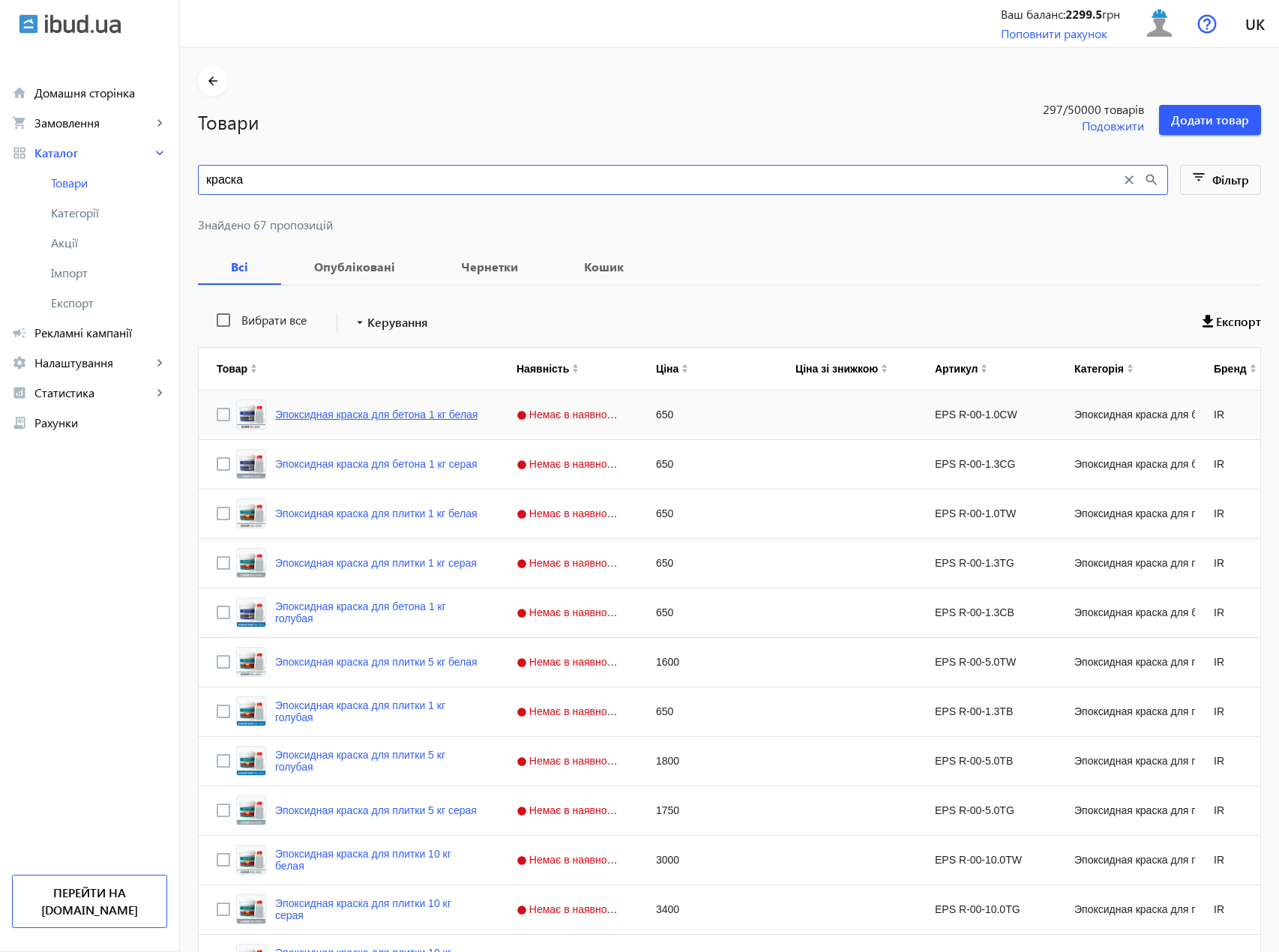
type input "краска"
click at [407, 416] on link "Эпоксидная краска для бетона 1 кг белая" at bounding box center [376, 414] width 202 height 12
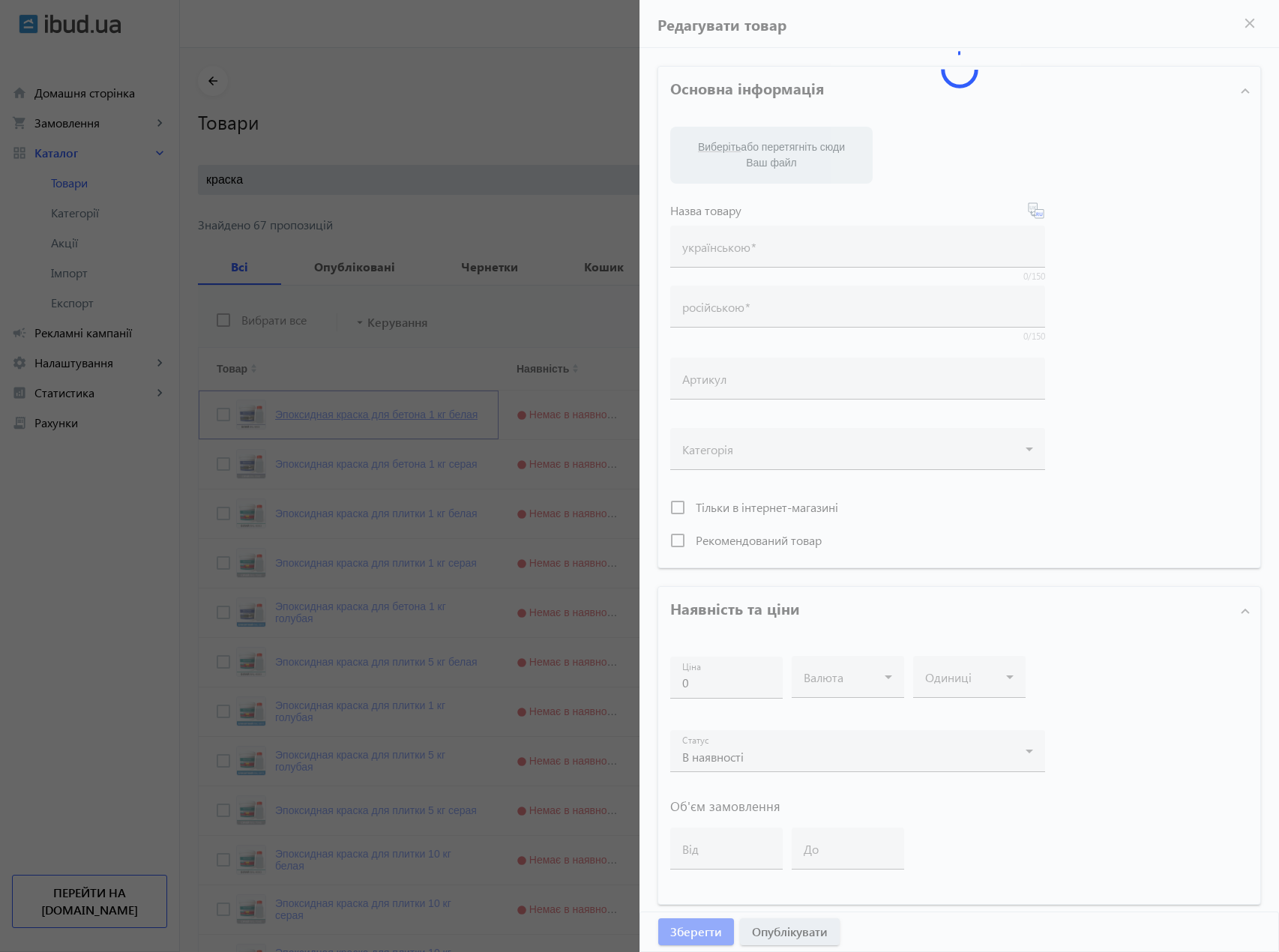
type input "Эпоксидная краска для бетона 1 кг белая"
type input "EPS R-00-1.0СW"
type input "650"
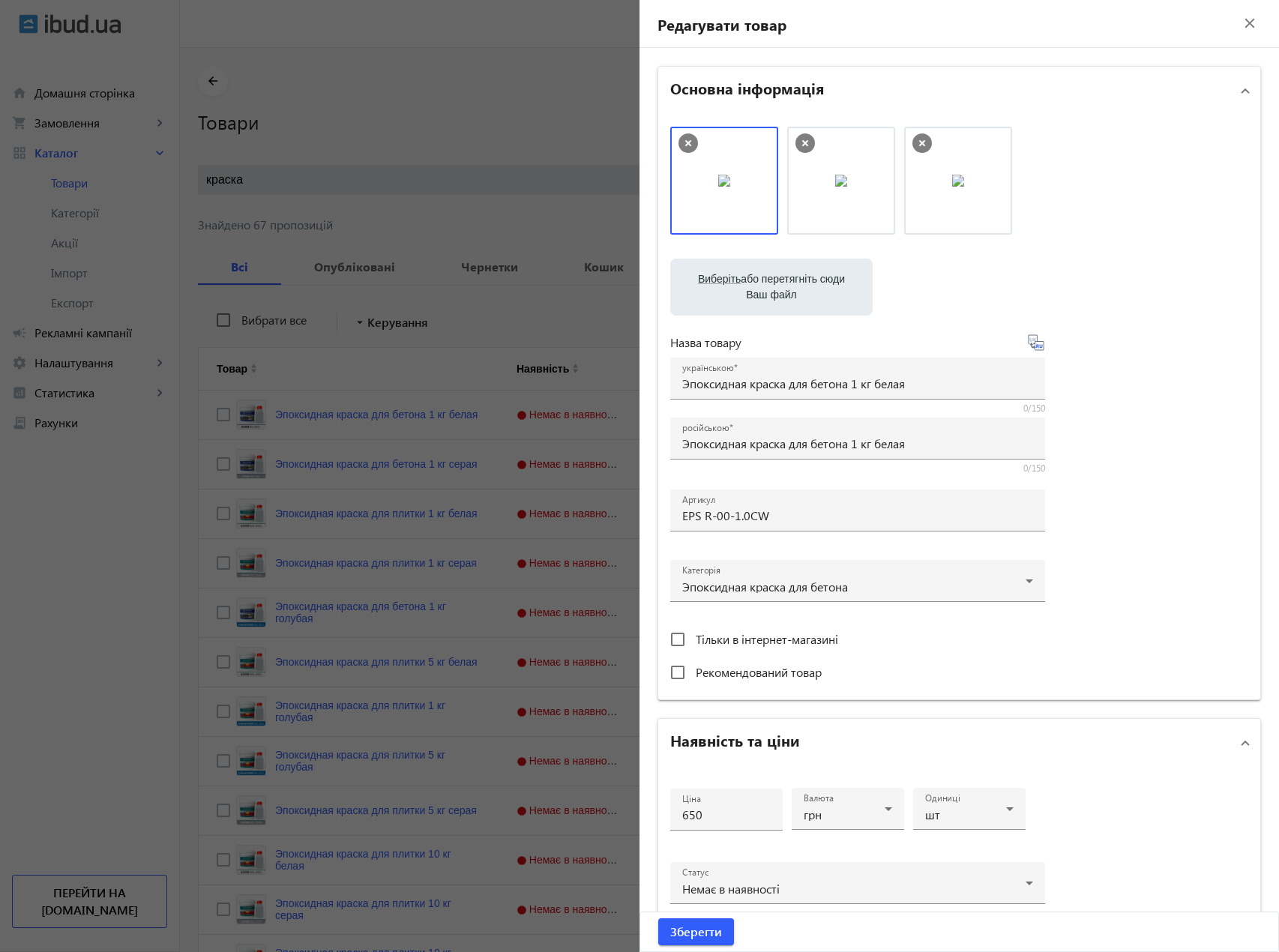
click at [1238, 30] on mat-icon "close" at bounding box center [1249, 23] width 23 height 23
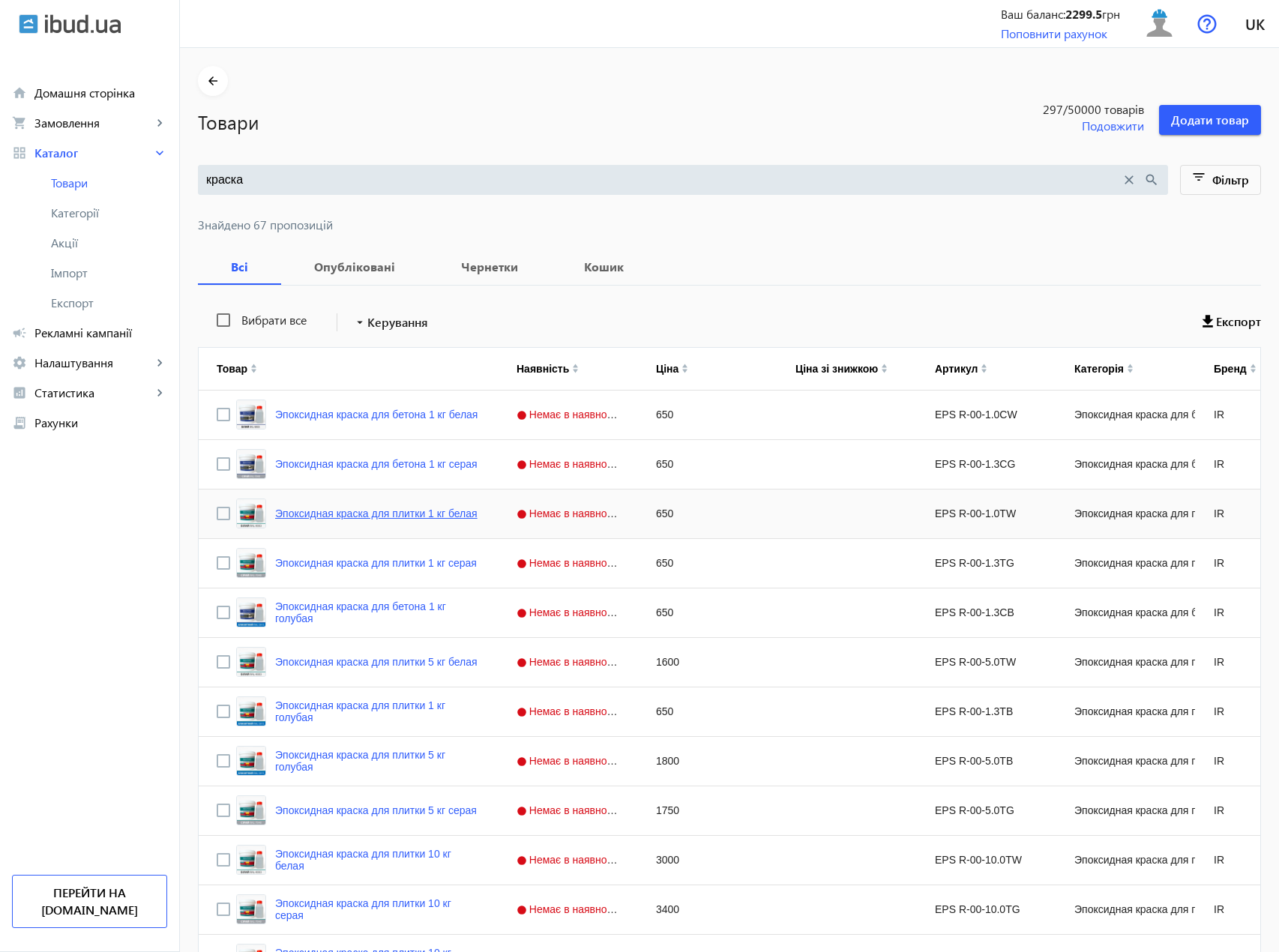
click at [330, 519] on link "Эпоксидная краска для плитки 1 кг белая" at bounding box center [376, 513] width 202 height 12
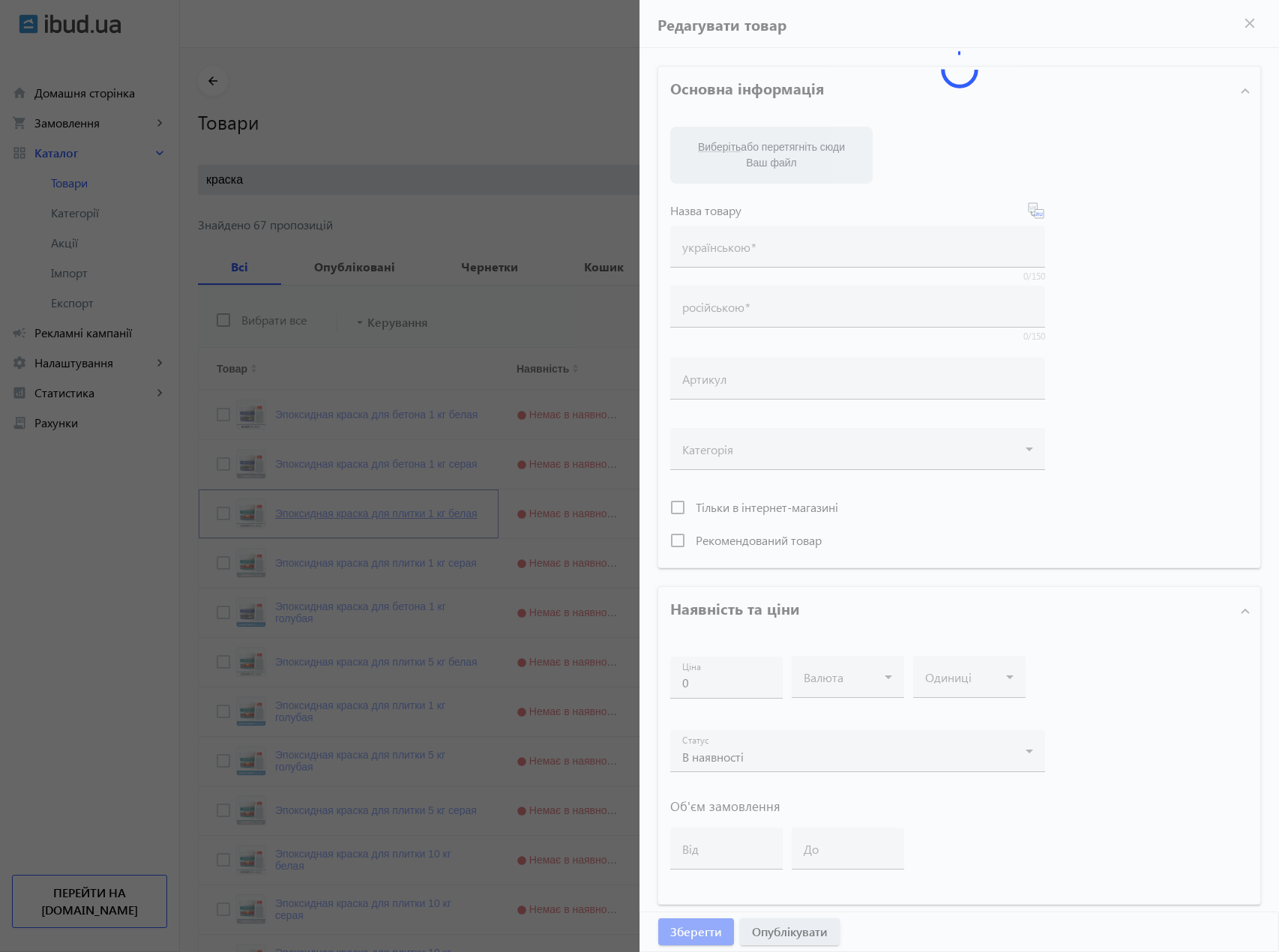
type input "Эпоксидная краска для плитки 1 кг белая"
type input "EPS R-00-1.0TW"
type input "650"
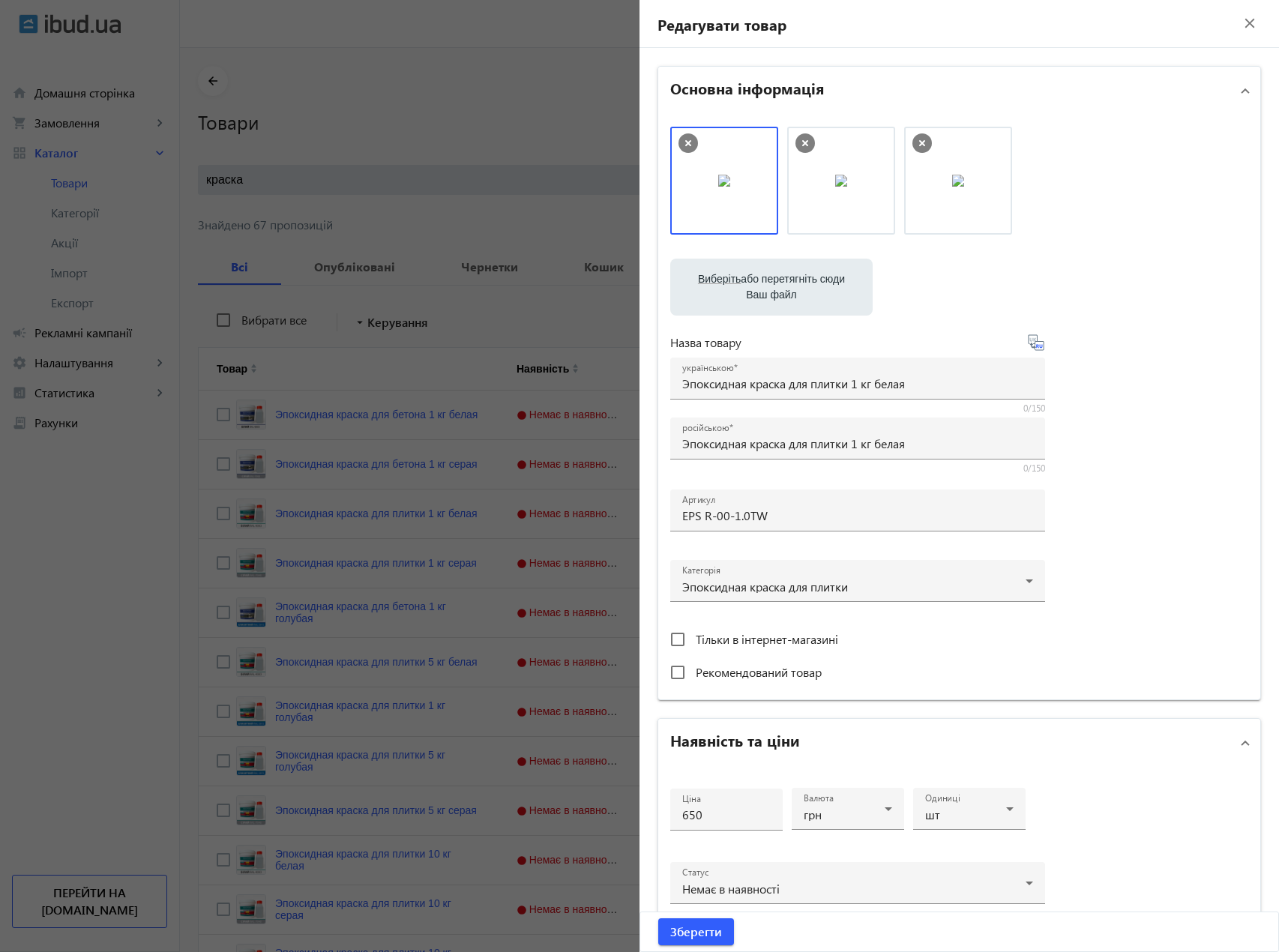
click at [387, 88] on div at bounding box center [640, 476] width 1279 height 952
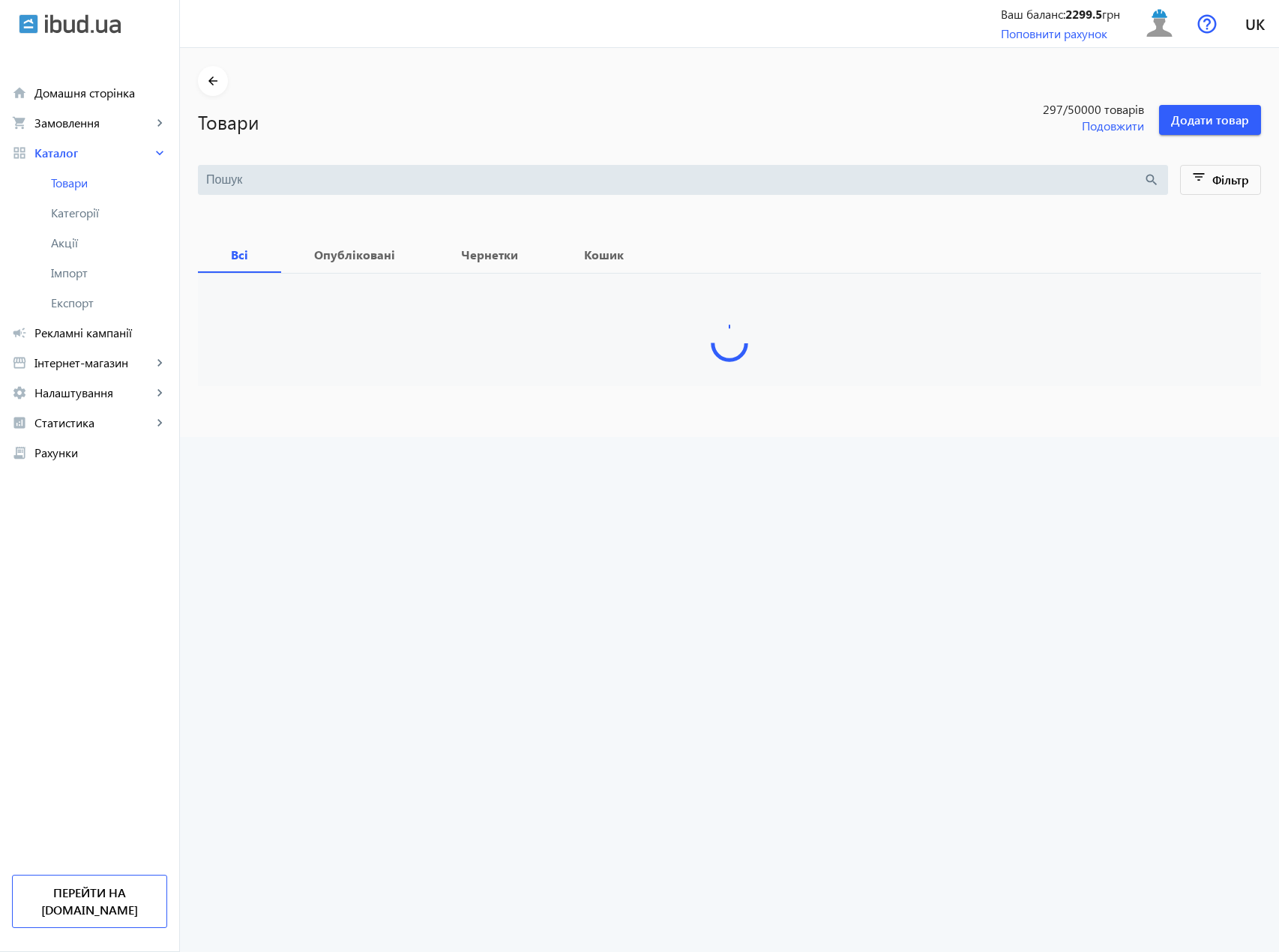
type input "краска"
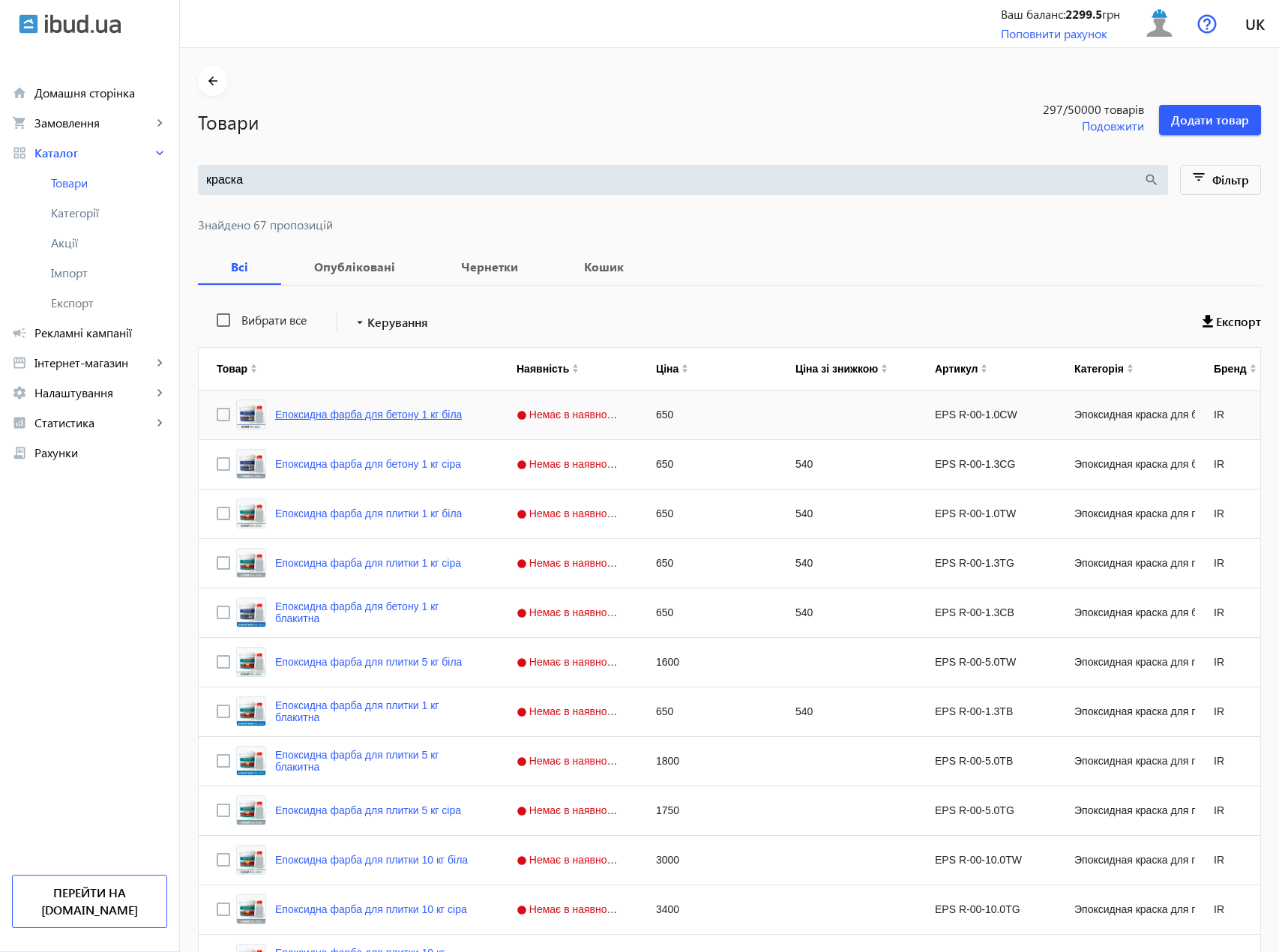
click at [339, 415] on link "Епоксидна фарба для бетону 1 кг біла" at bounding box center [368, 414] width 187 height 12
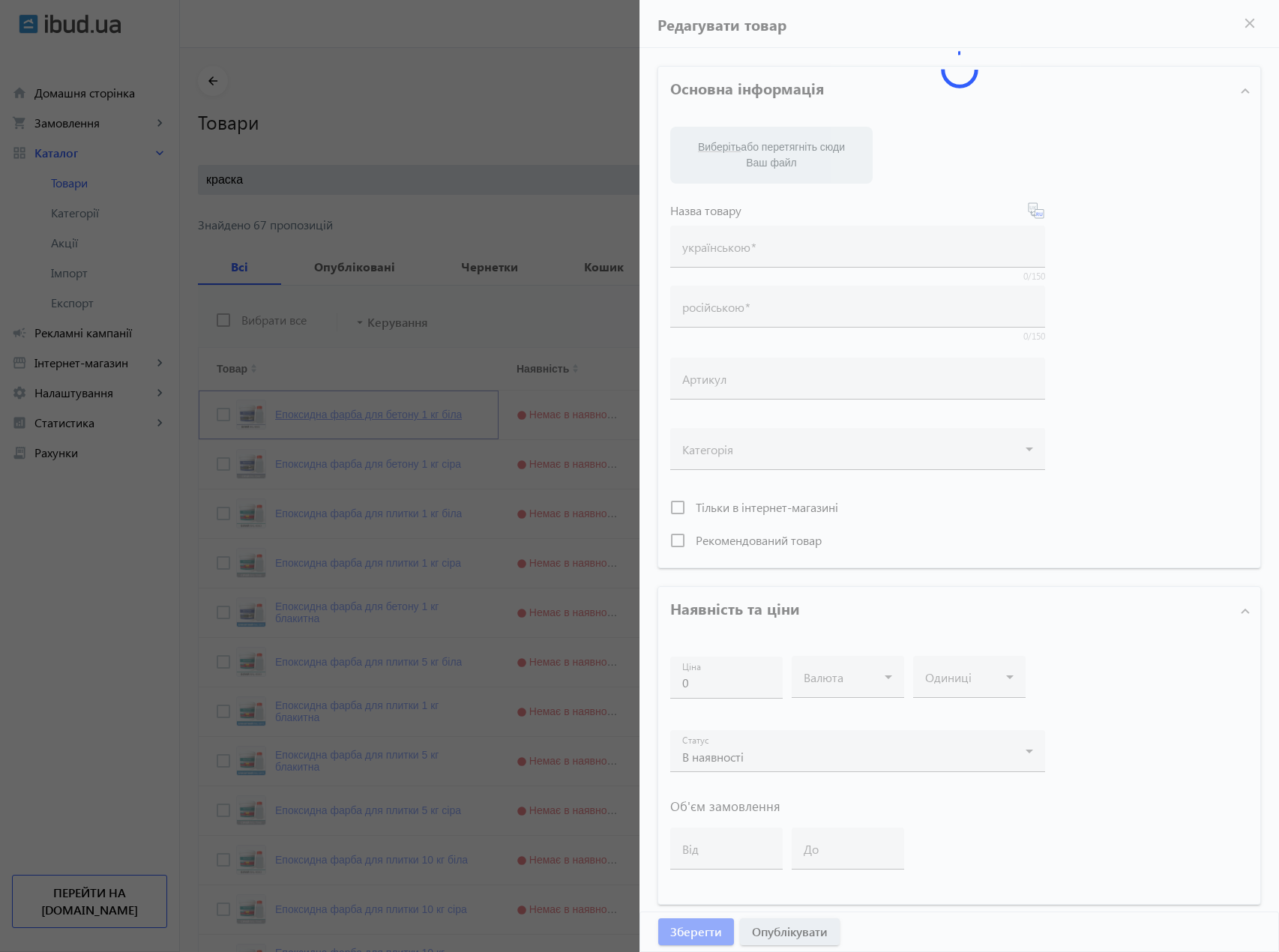
type input "Епоксидна фарба для бетону 1 кг біла"
type input "Эпоксидная краска для бетона 1 кг белая"
type input "EPS R-00-1.0СW"
type input "650"
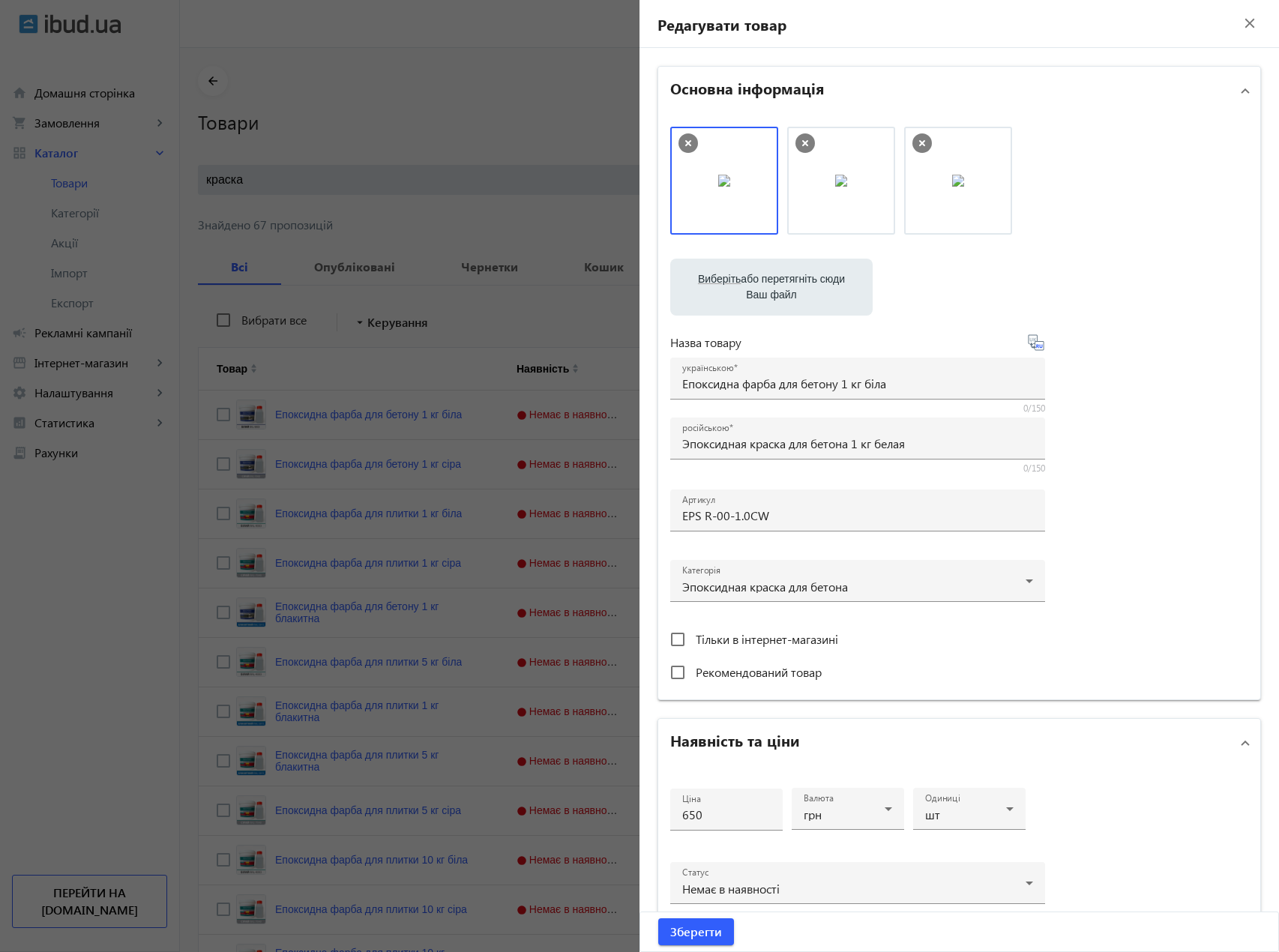
click at [486, 491] on div at bounding box center [640, 476] width 1279 height 952
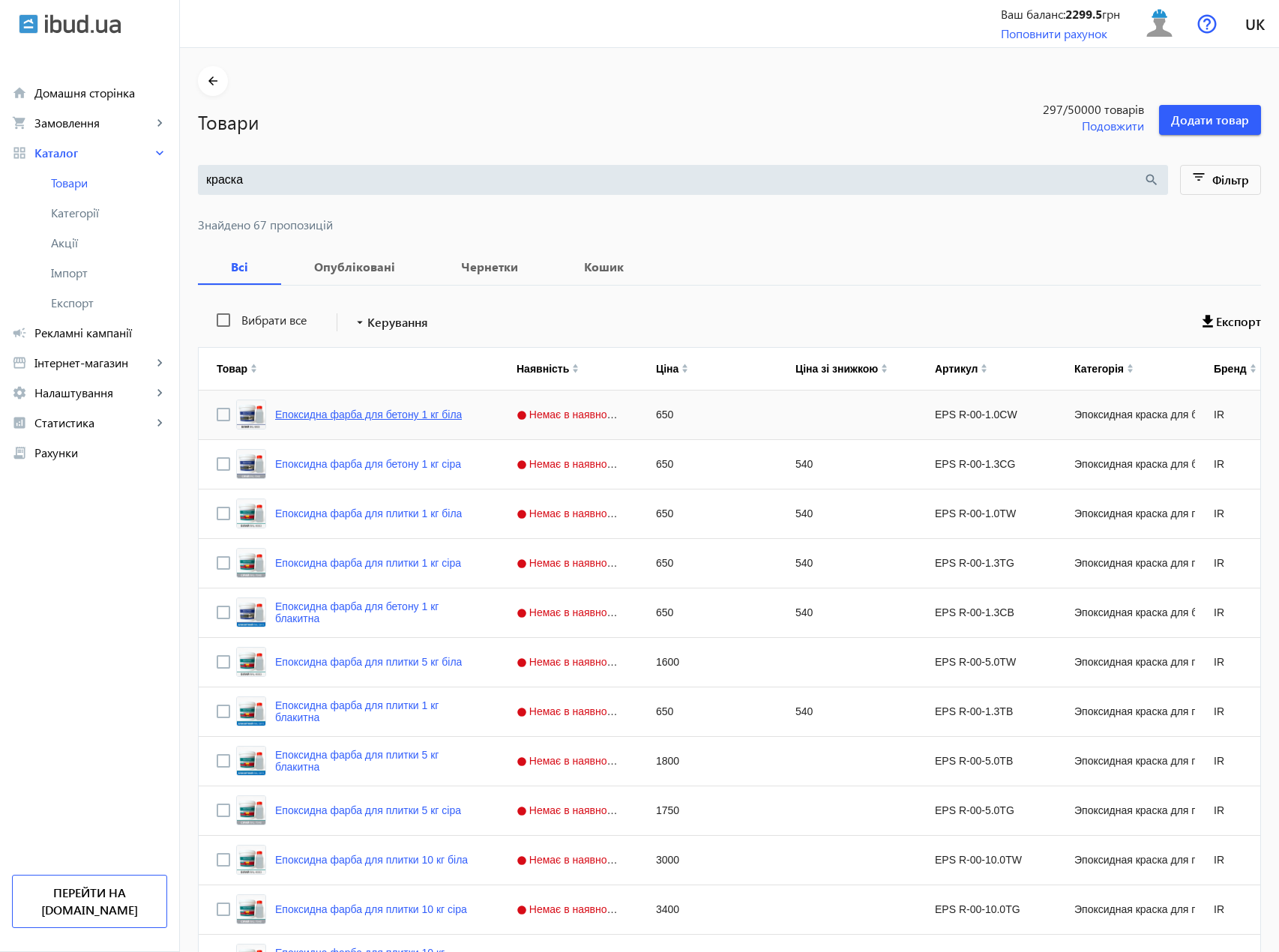
click at [348, 415] on link "Епоксидна фарба для бетону 1 кг біла" at bounding box center [368, 414] width 187 height 12
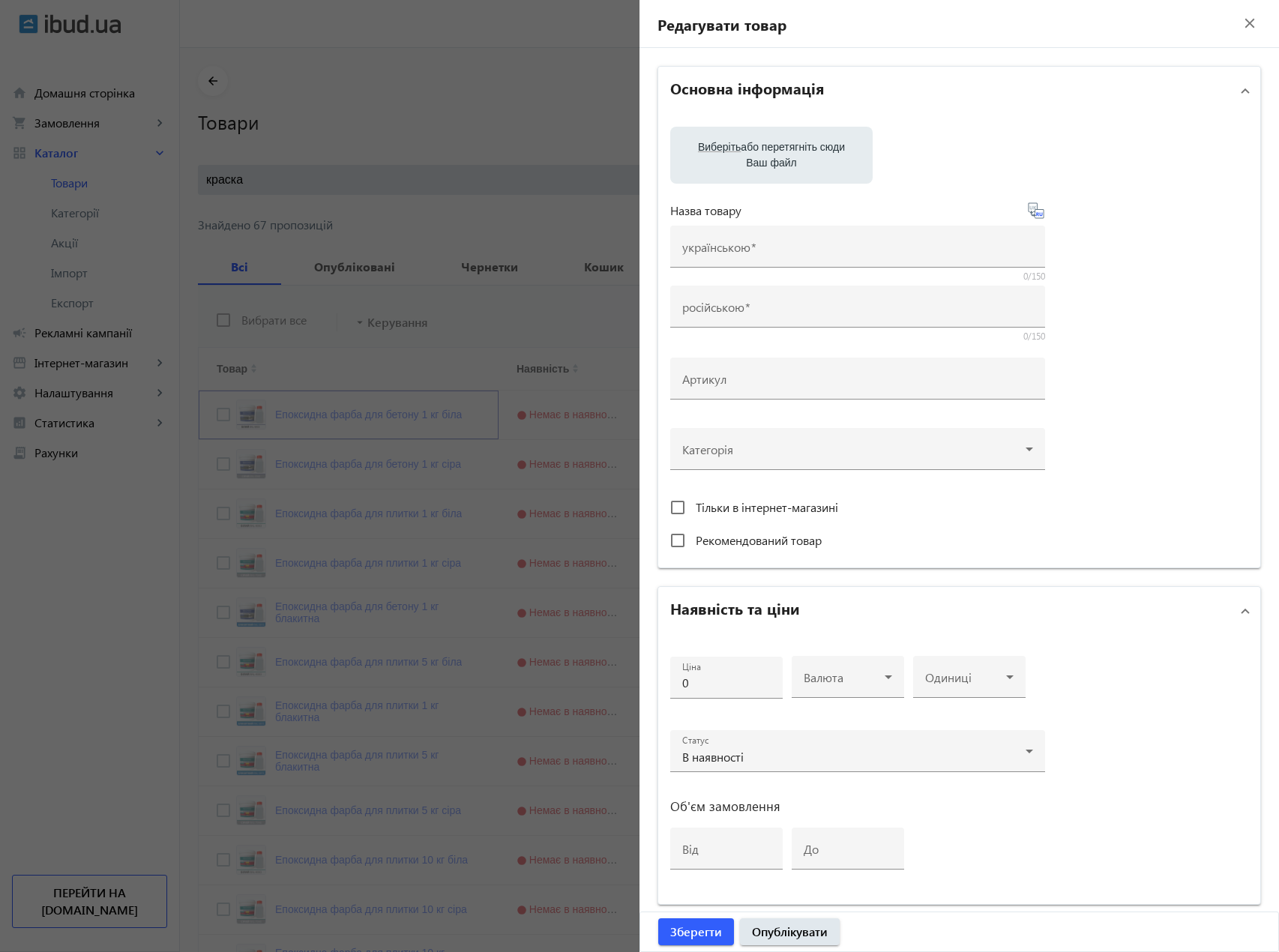
type input "Епоксидна фарба для бетону 1 кг біла"
type input "Эпоксидная краска для бетона 1 кг белая"
type input "EPS R-00-1.0СW"
type input "650"
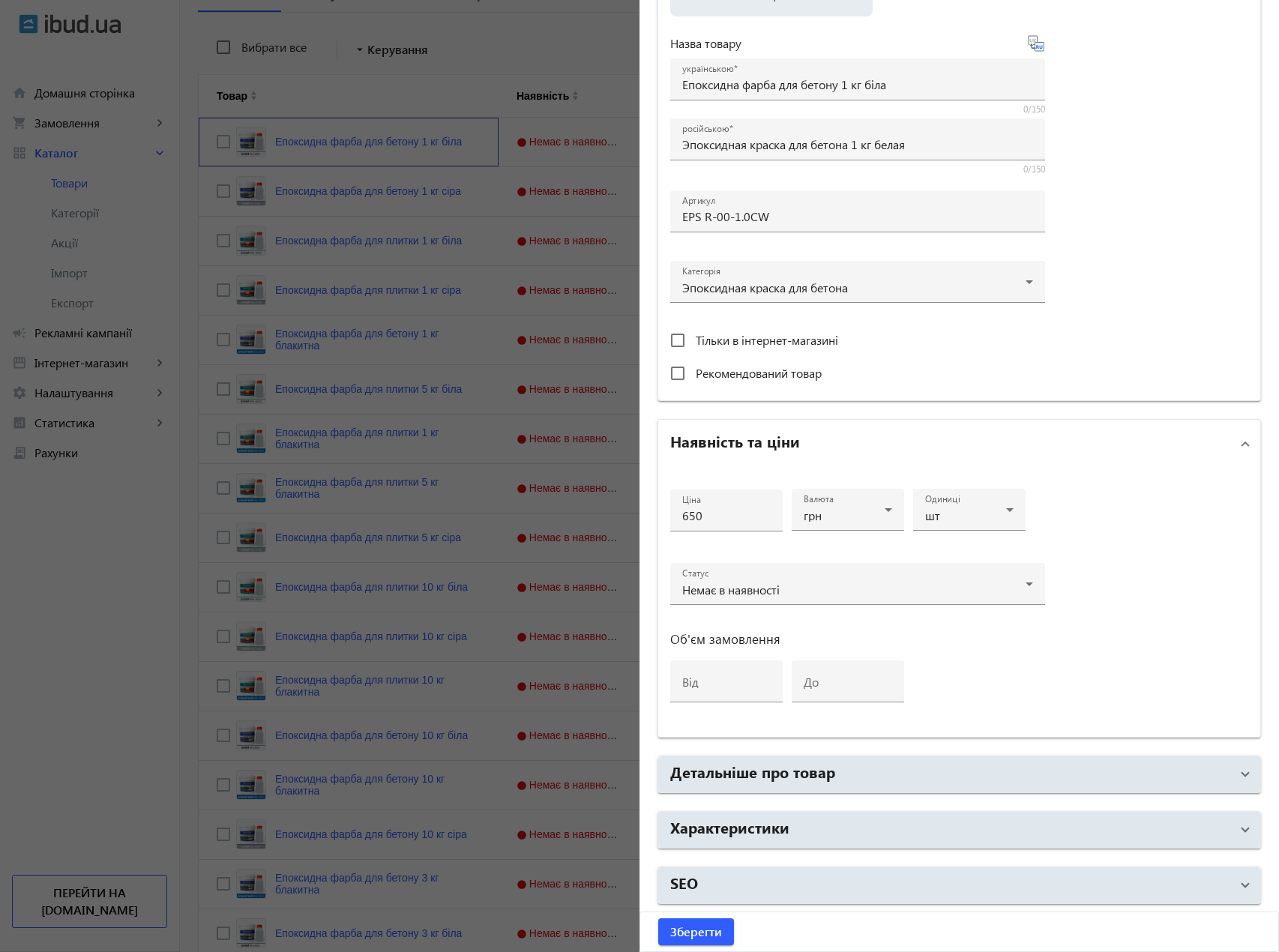
scroll to position [375, 0]
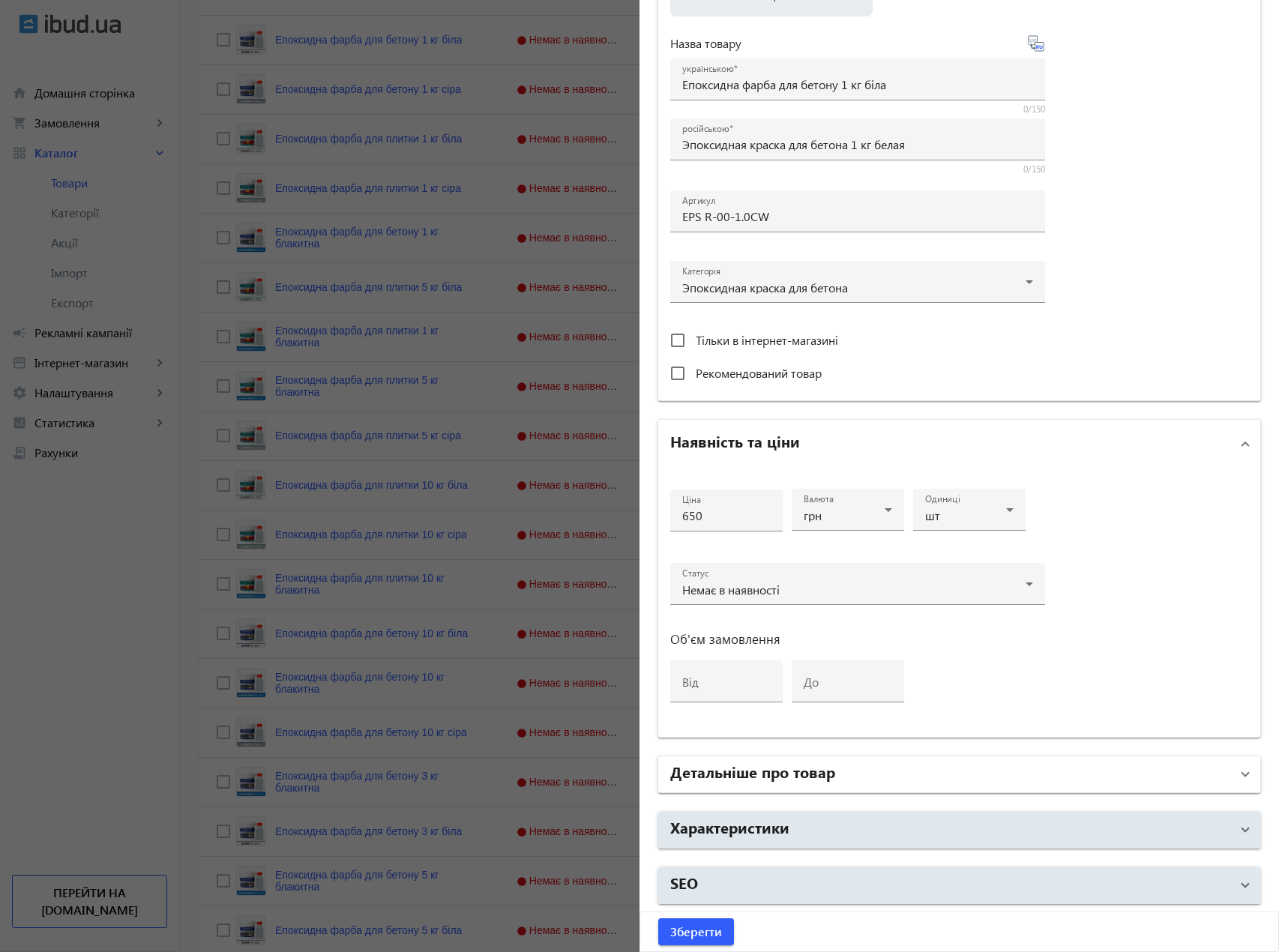
click at [860, 763] on mat-panel-title "Детальніше про товар" at bounding box center [949, 775] width 560 height 27
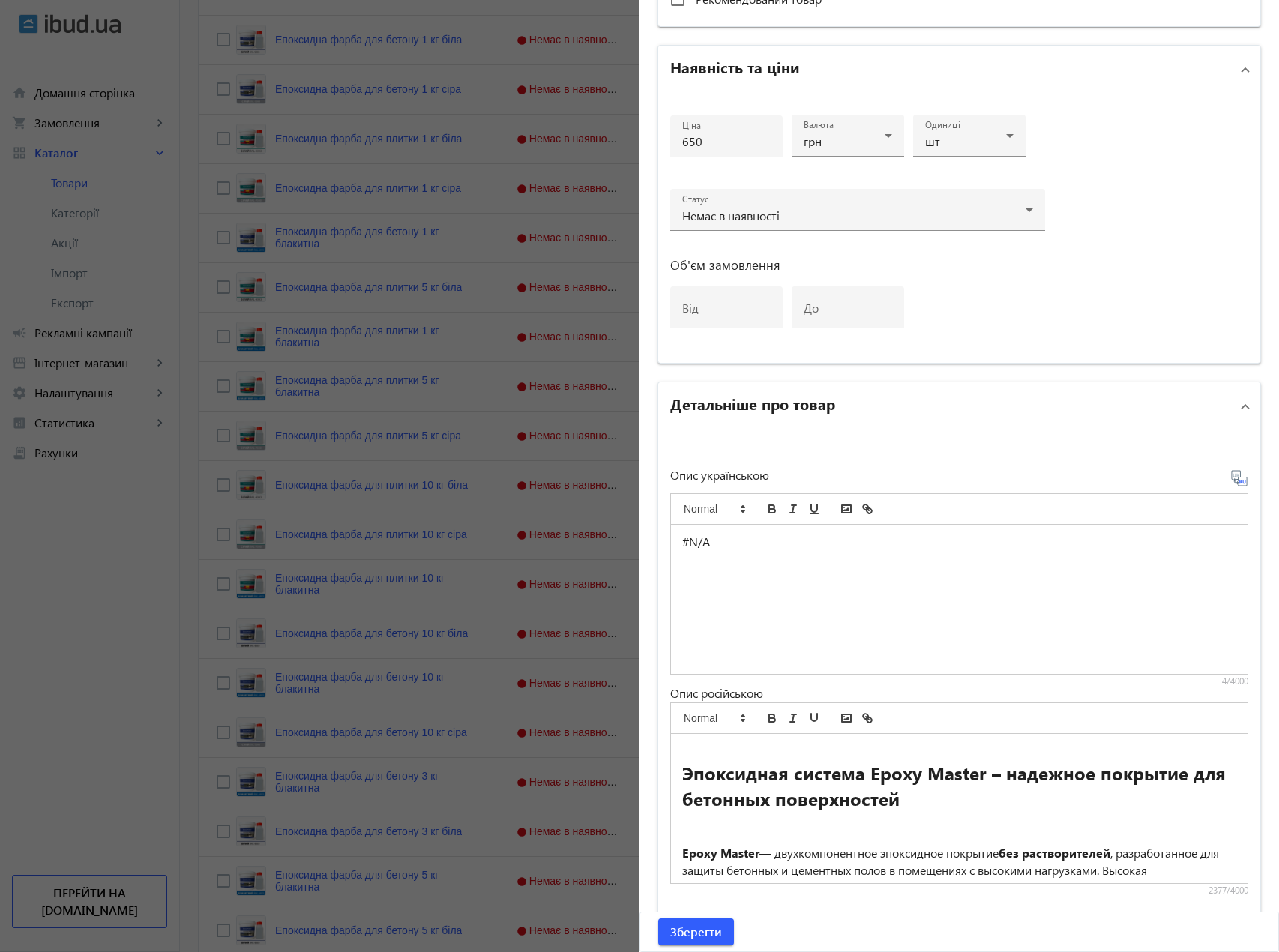
scroll to position [674, 0]
click at [743, 561] on div "#N/A" at bounding box center [959, 598] width 576 height 149
drag, startPoint x: 715, startPoint y: 545, endPoint x: 663, endPoint y: 531, distance: 53.9
click at [663, 531] on div "Опис українською #N/A 4/4000 Опис російською Эпоксидная система Epoxy Master – …" at bounding box center [959, 673] width 602 height 487
click at [765, 601] on div "#N/A" at bounding box center [959, 598] width 576 height 149
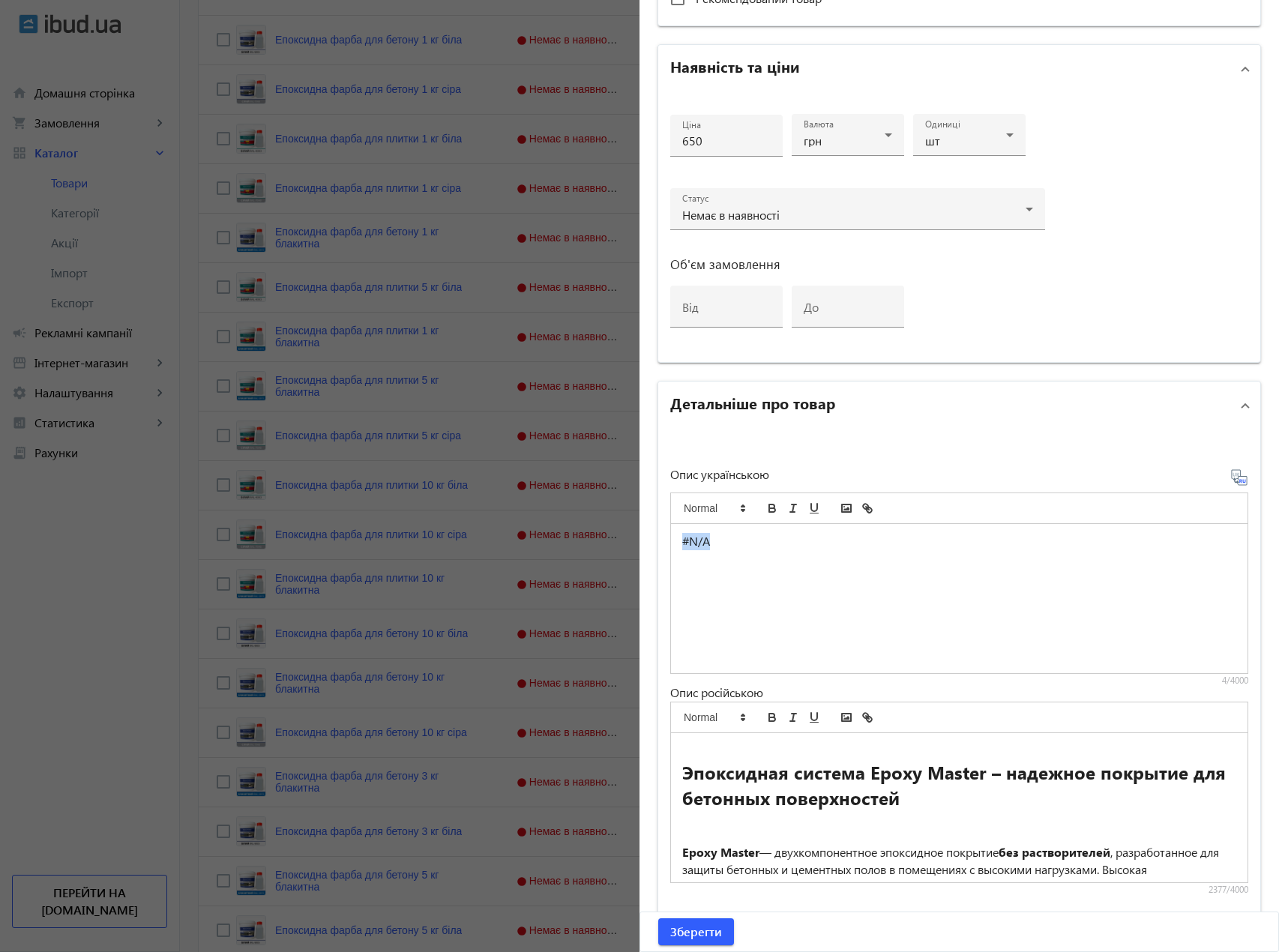
drag, startPoint x: 734, startPoint y: 569, endPoint x: 643, endPoint y: 532, distance: 98.2
click at [643, 532] on div "Основна інформація Виберіть або перетягніть сюди Ваш файл 2880968dd05928e504189…" at bounding box center [959, 225] width 640 height 1703
click at [768, 631] on div "#N/A" at bounding box center [959, 598] width 576 height 149
click at [475, 103] on div at bounding box center [640, 476] width 1279 height 952
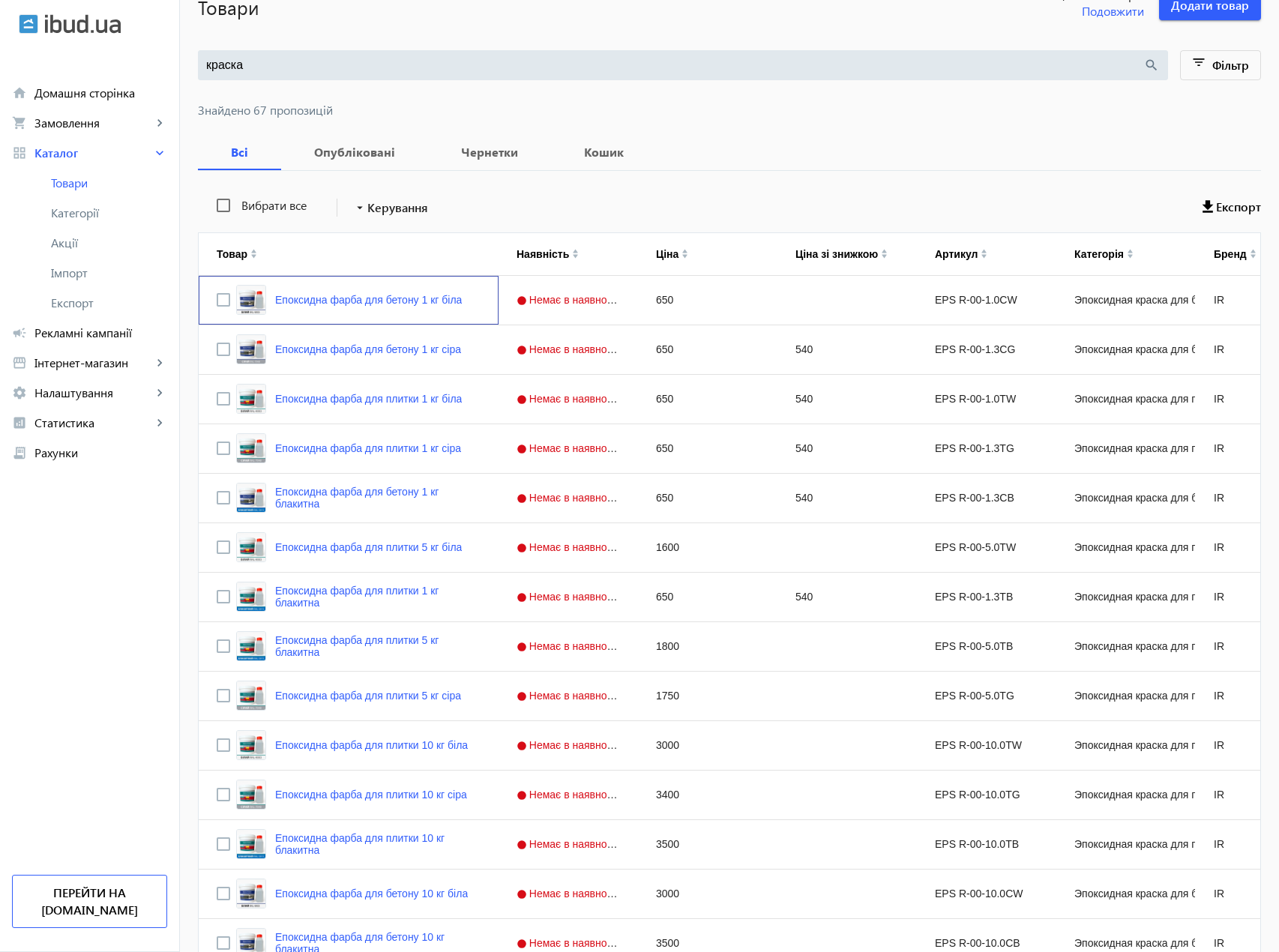
scroll to position [0, 0]
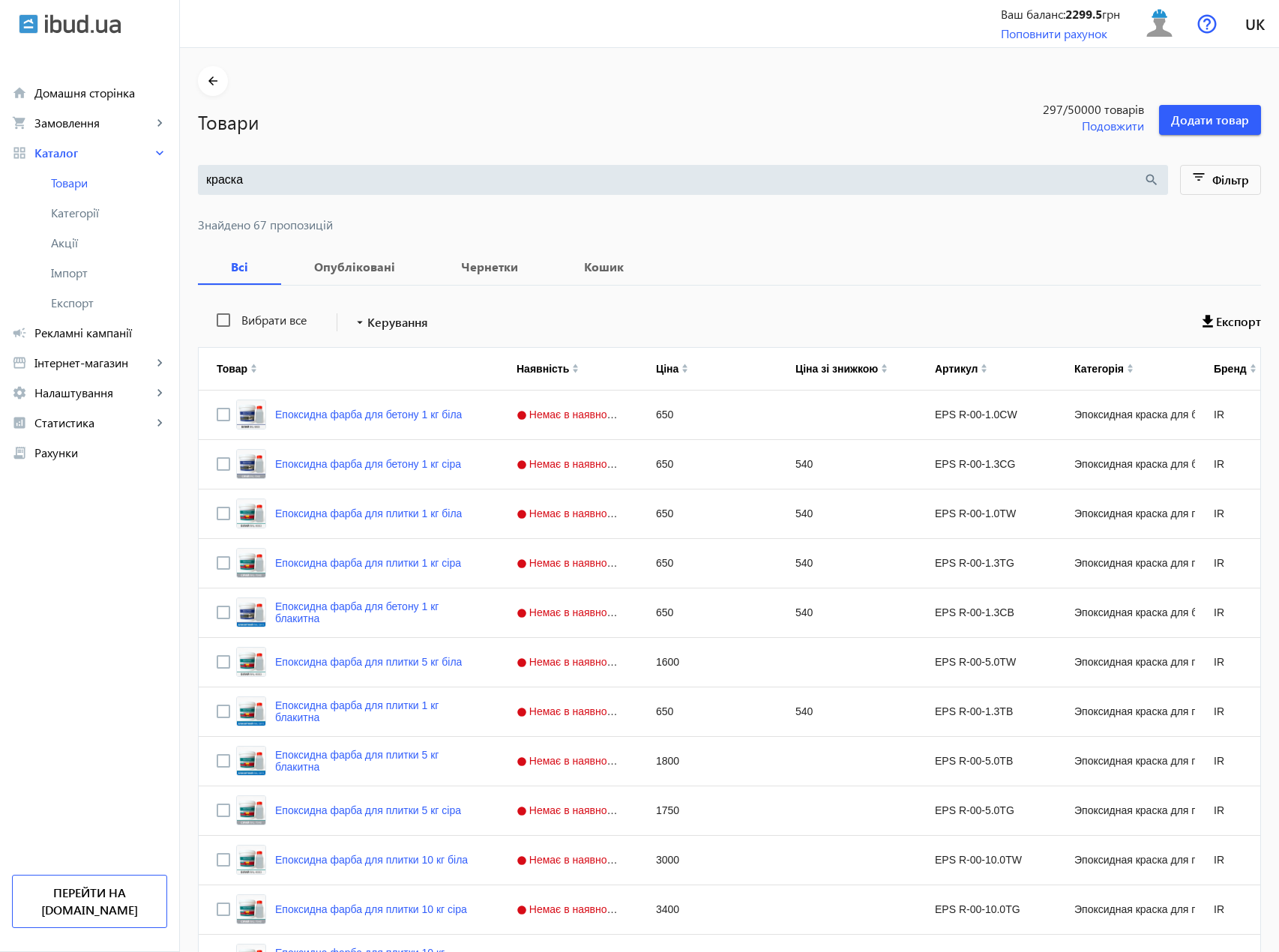
click at [273, 184] on input "краска" at bounding box center [675, 180] width 937 height 16
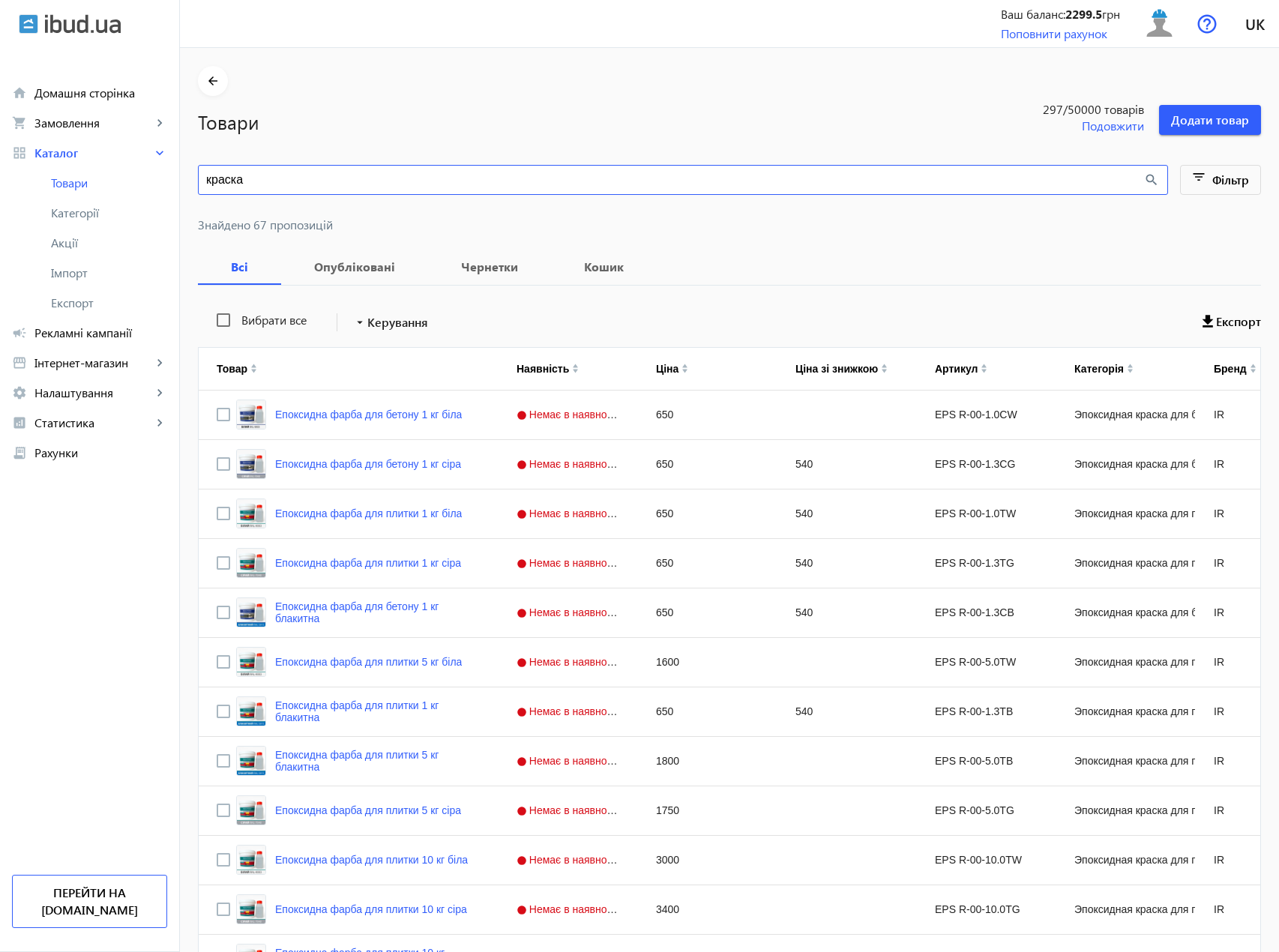
paste input "2424600291"
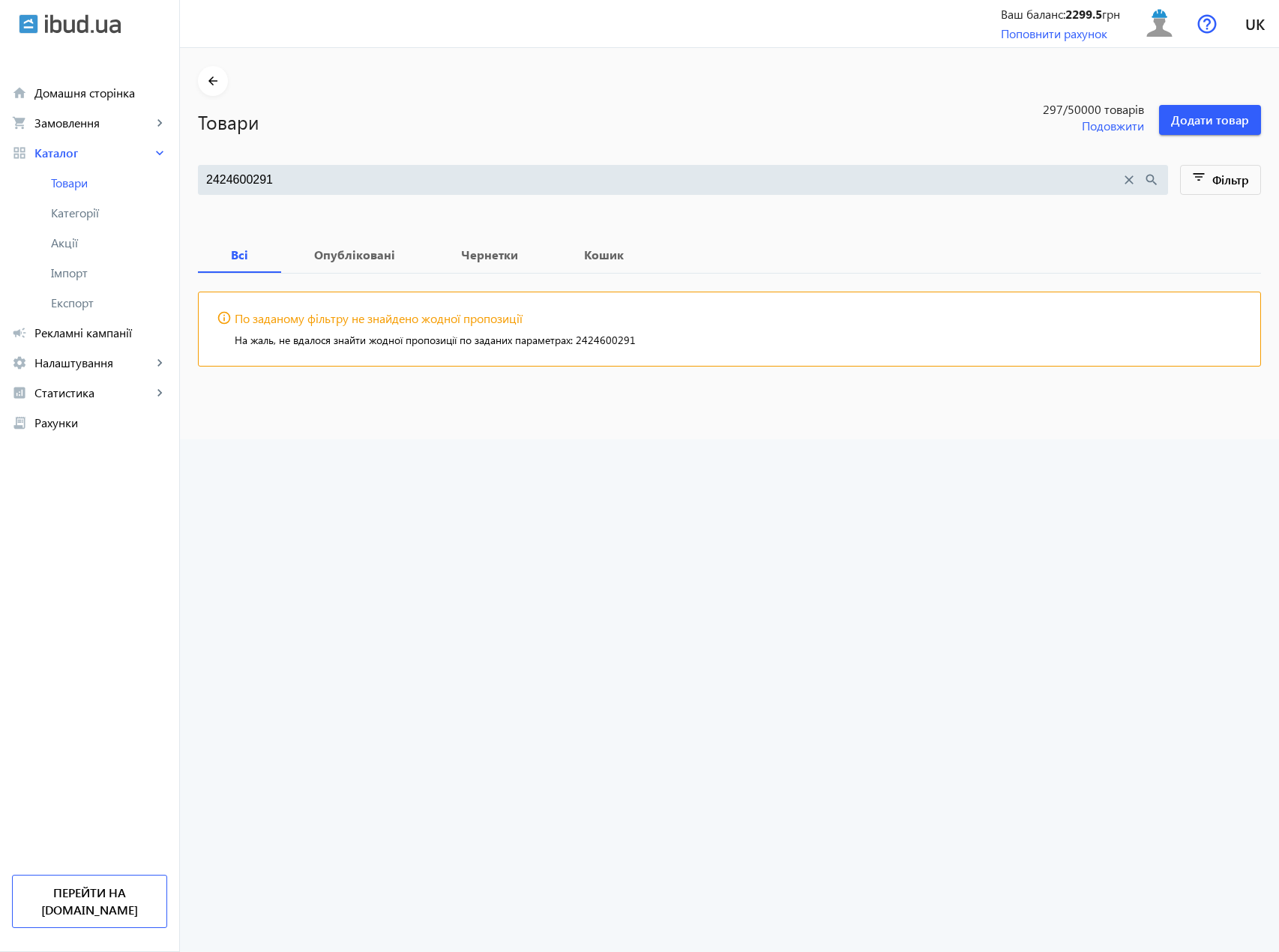
click at [273, 179] on input "2424600291" at bounding box center [663, 180] width 914 height 16
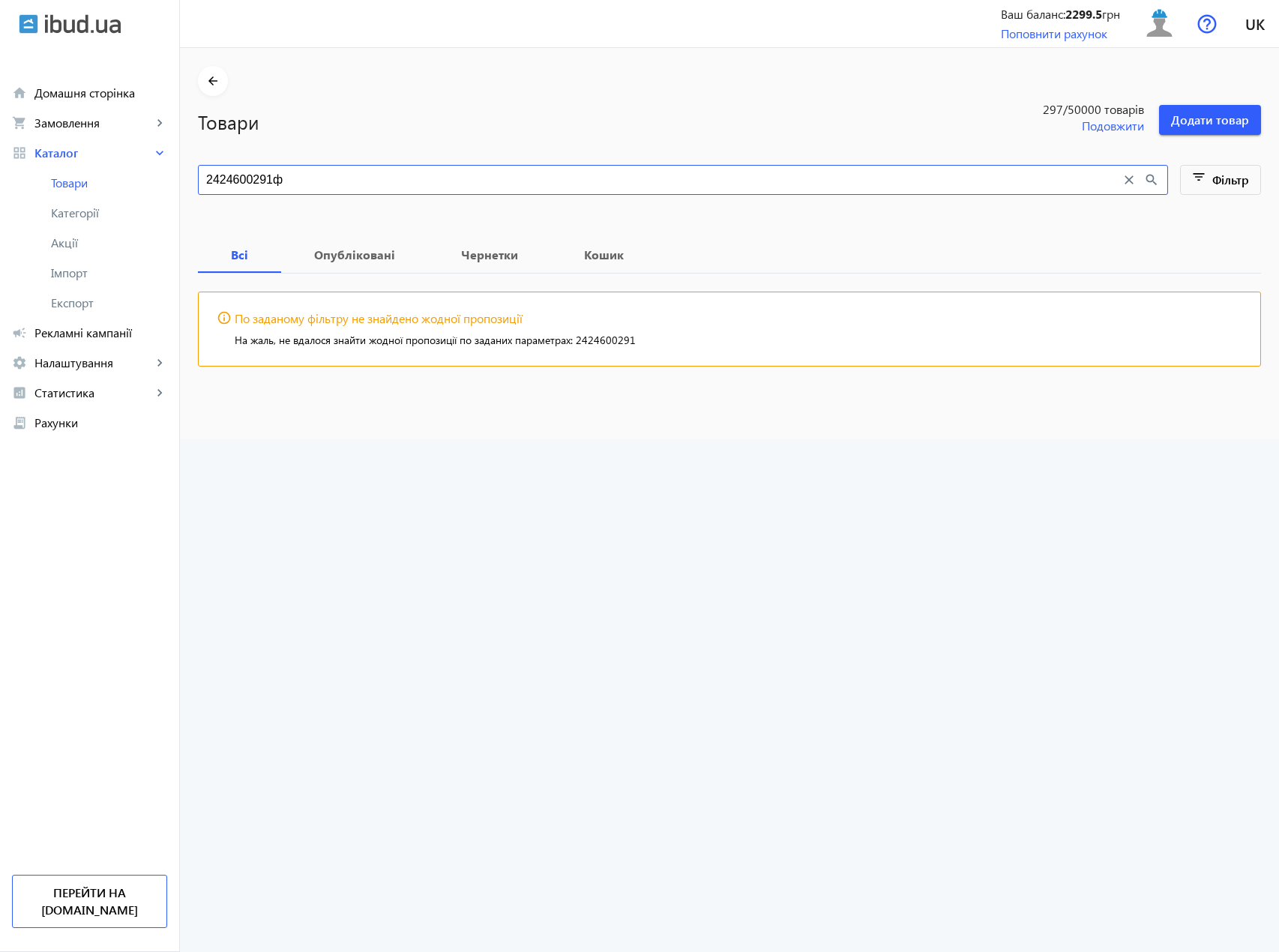
paste input "Затверджувач для поліефірних смол 50 г. PROMOX P200 TX аналог Butanox M-50"
paste input "search"
type input "Затверджувач для поліефірних смол 50 г. PROMOX P200 TX аналог Butanox M-50"
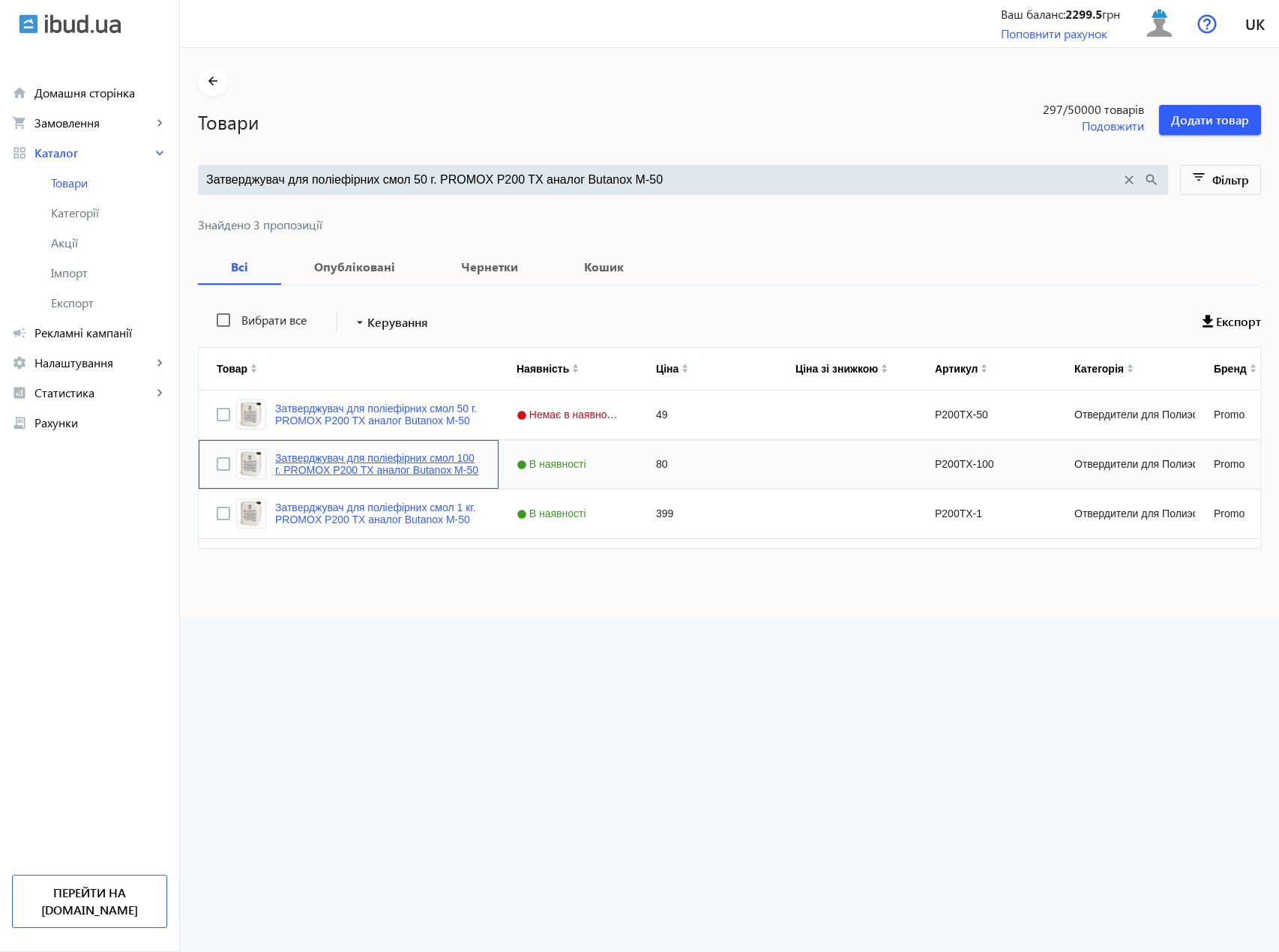
click at [361, 460] on link "Затверджувач для поліефірних смол 100 г. PROMOX P200 TX аналог Butanox M-50" at bounding box center [377, 464] width 205 height 24
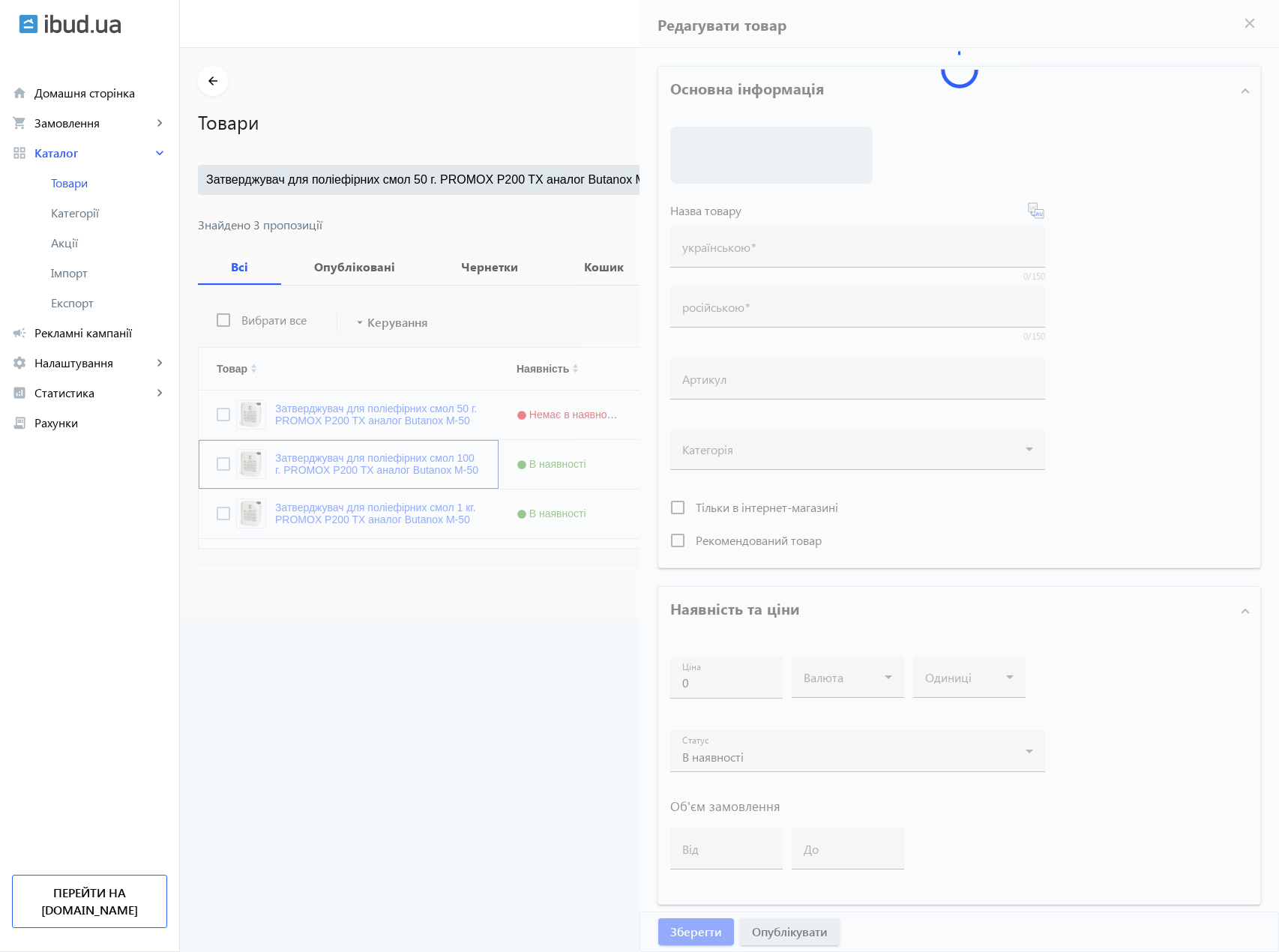
type input "Затверджувач для поліефірних смол 100 г. PROMOX P200 TX аналог Butanox M-50"
type input "Отвердитель для полиэфирных смол 100 г. PROMOX P200 TX аналог Butanox M-50"
type input "P200TX-100"
type input "80"
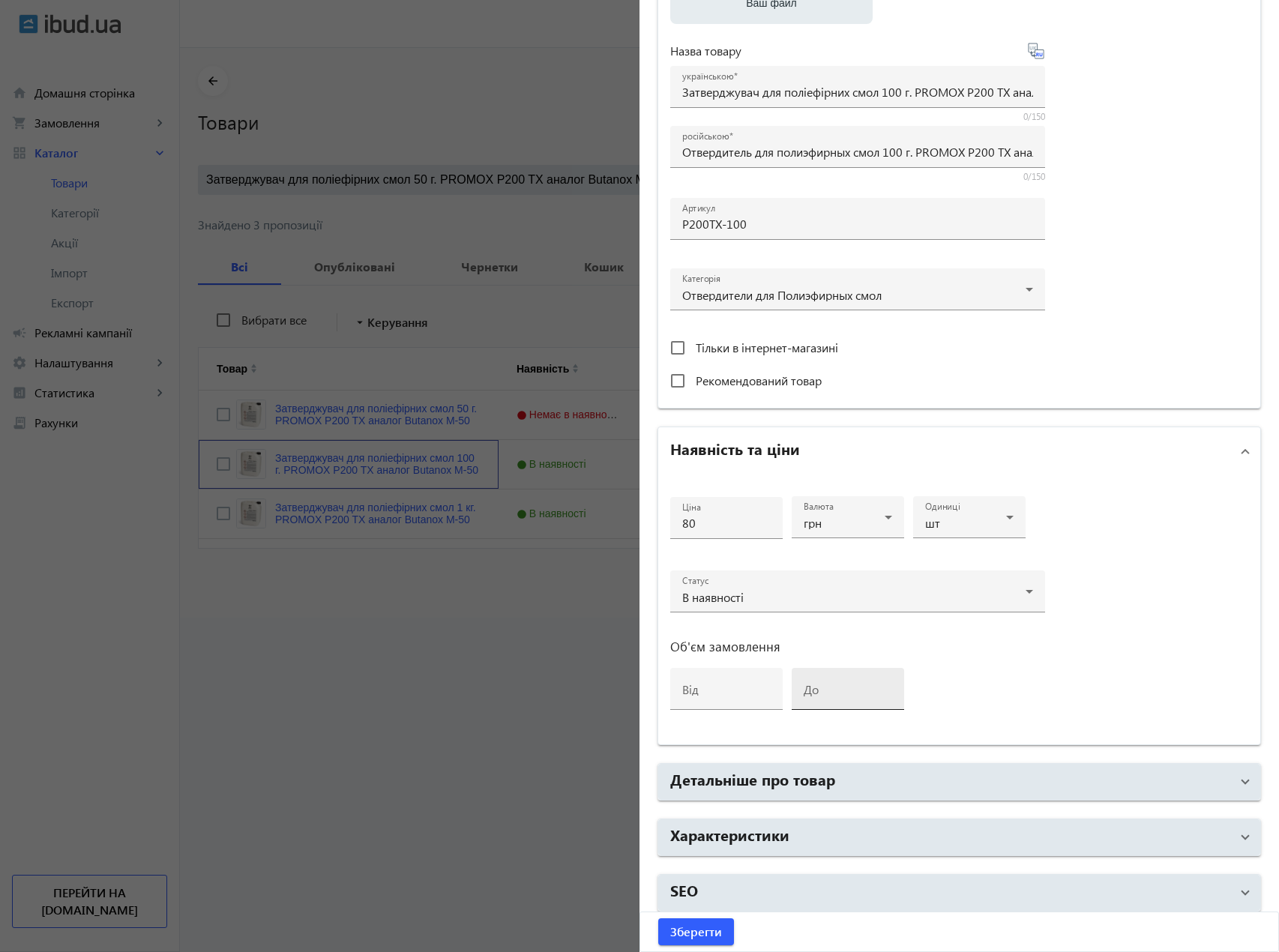
scroll to position [299, 0]
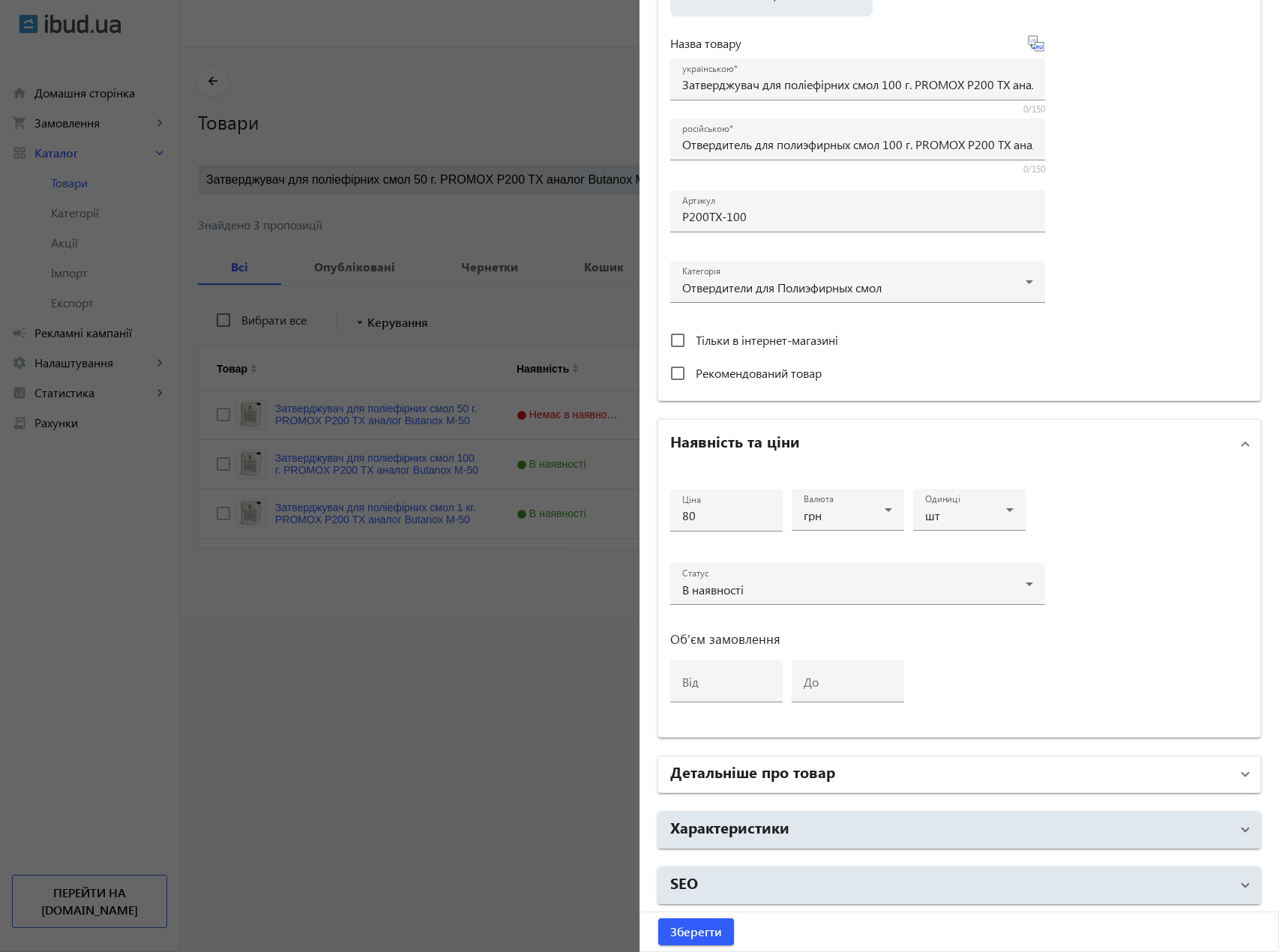
click at [789, 783] on mat-panel-title "Детальніше про товар" at bounding box center [949, 775] width 560 height 27
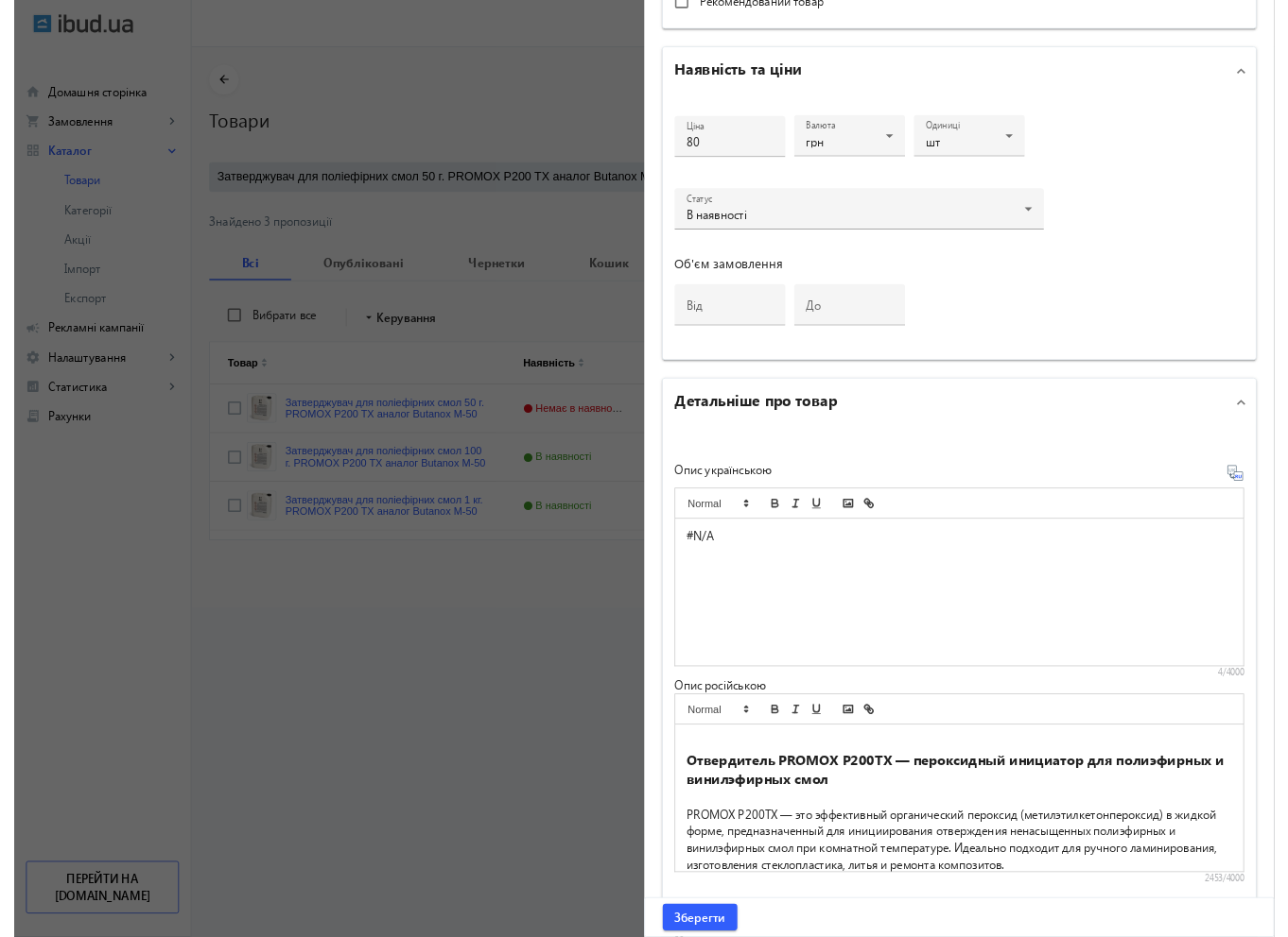
scroll to position [849, 0]
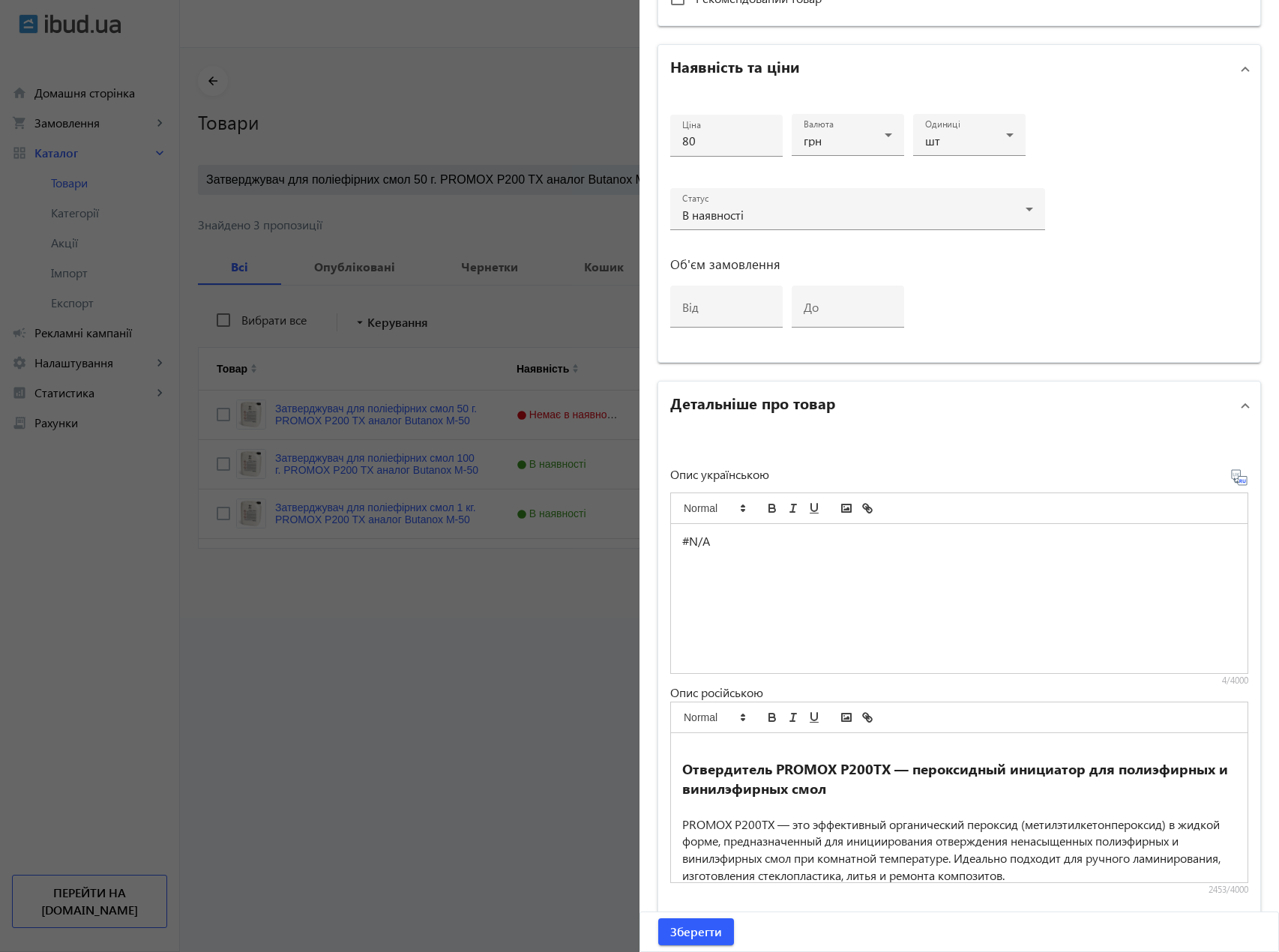
click at [708, 567] on div "#N/A" at bounding box center [959, 598] width 576 height 149
drag, startPoint x: 730, startPoint y: 547, endPoint x: 652, endPoint y: 527, distance: 80.5
click at [652, 527] on div "Основна інформація Виберіть або перетягніть сюди Ваш файл 2987168dd058dec4dc355…" at bounding box center [959, 225] width 640 height 1703
click at [733, 543] on p "#N/A" at bounding box center [960, 542] width 554 height 17
click at [867, 508] on icon "link" at bounding box center [869, 510] width 5 height 5
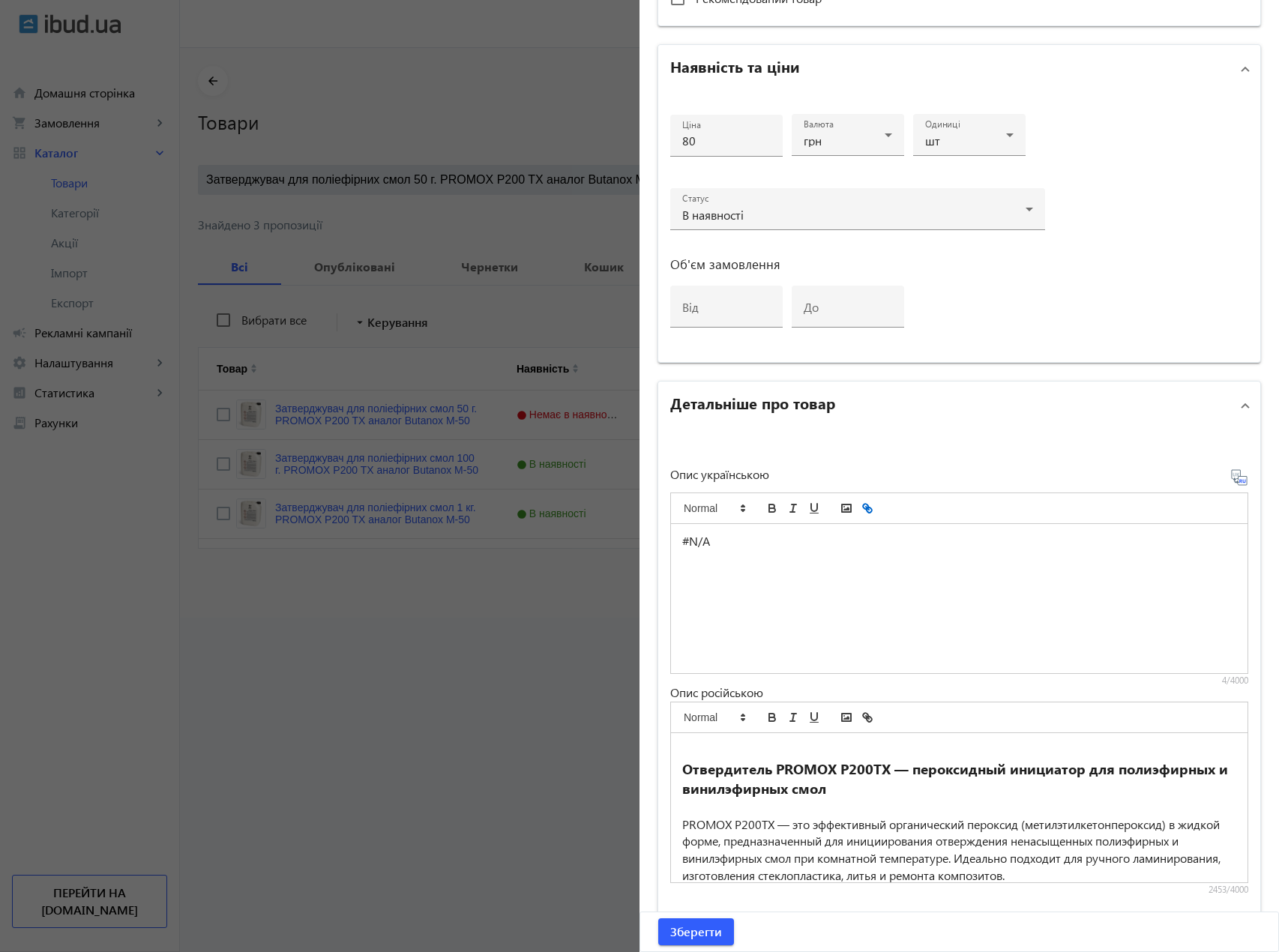
click at [862, 512] on icon "link" at bounding box center [867, 508] width 13 height 13
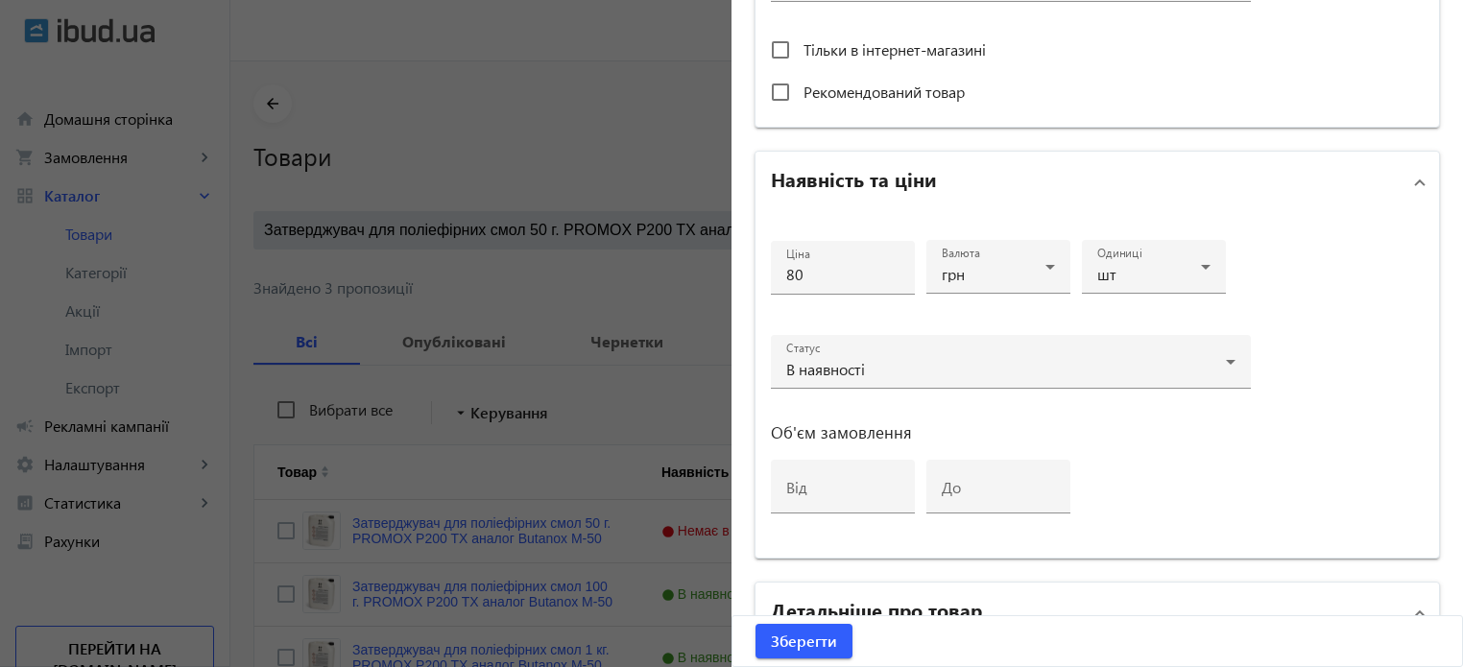
scroll to position [767, 0]
click at [668, 370] on div at bounding box center [731, 333] width 1463 height 667
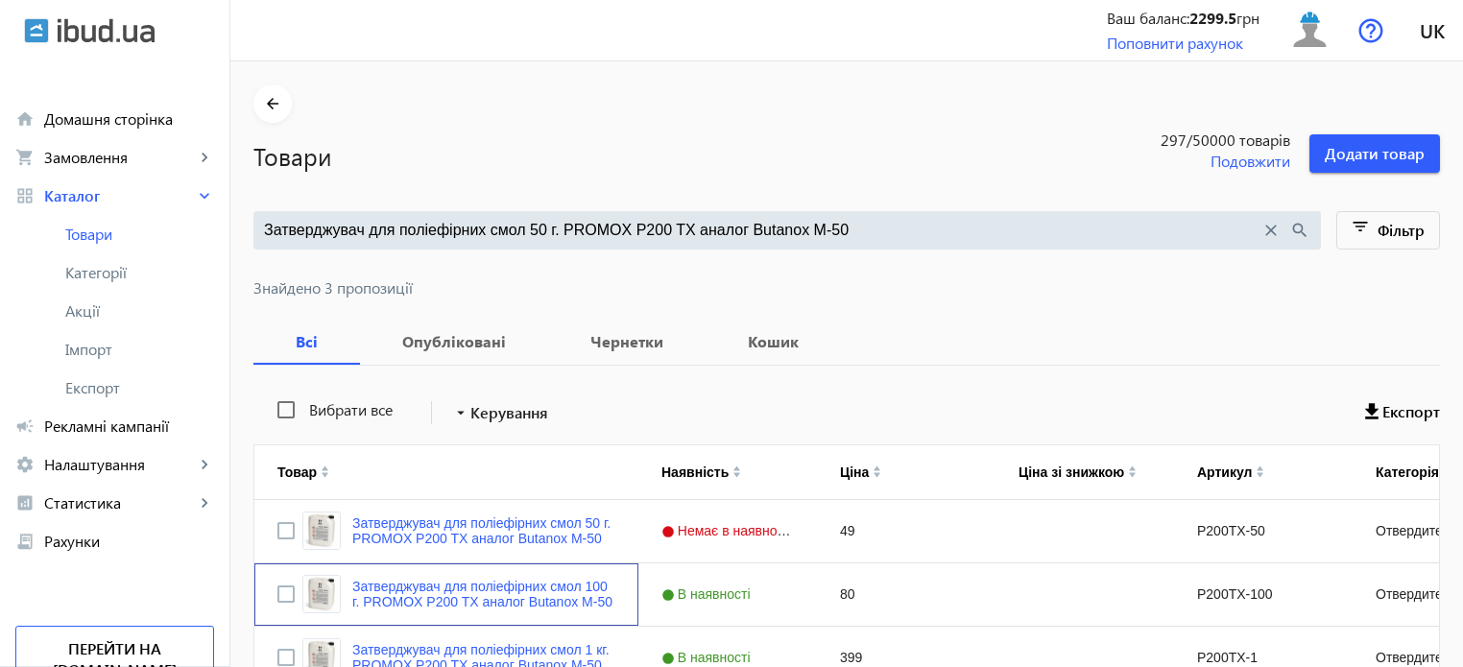
scroll to position [0, 0]
click at [536, 589] on link "Затверджувач для поліефірних смол 100 г. PROMOX P200 TX аналог Butanox M-50" at bounding box center [483, 594] width 263 height 31
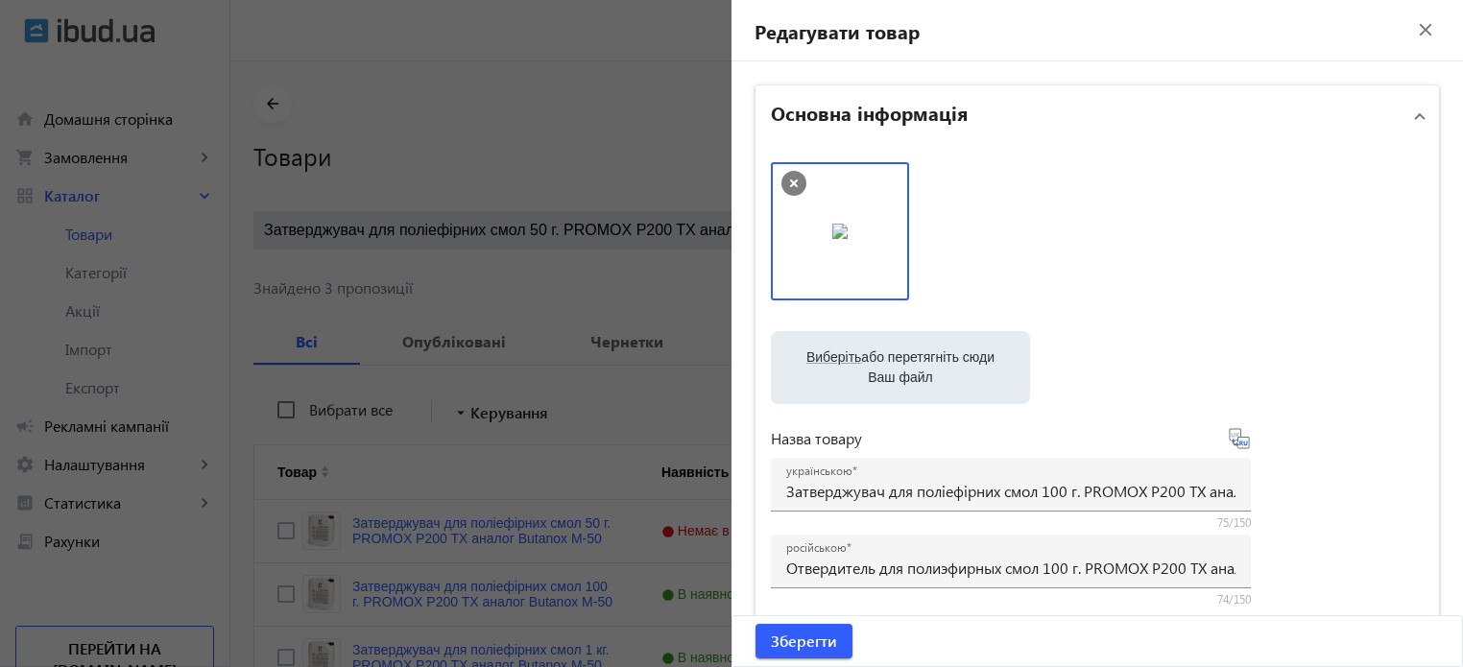
drag, startPoint x: 1233, startPoint y: 297, endPoint x: 1227, endPoint y: 283, distance: 14.6
click at [1233, 293] on div at bounding box center [1097, 240] width 653 height 157
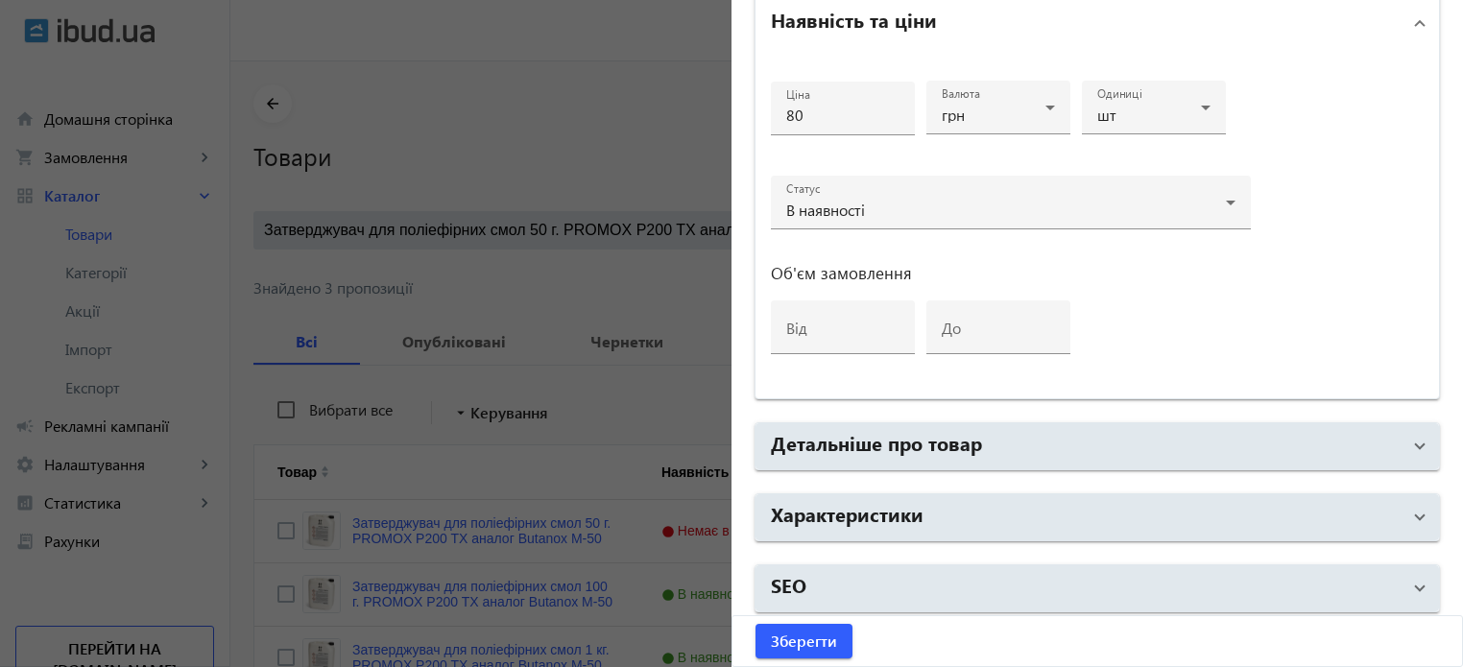
scroll to position [929, 0]
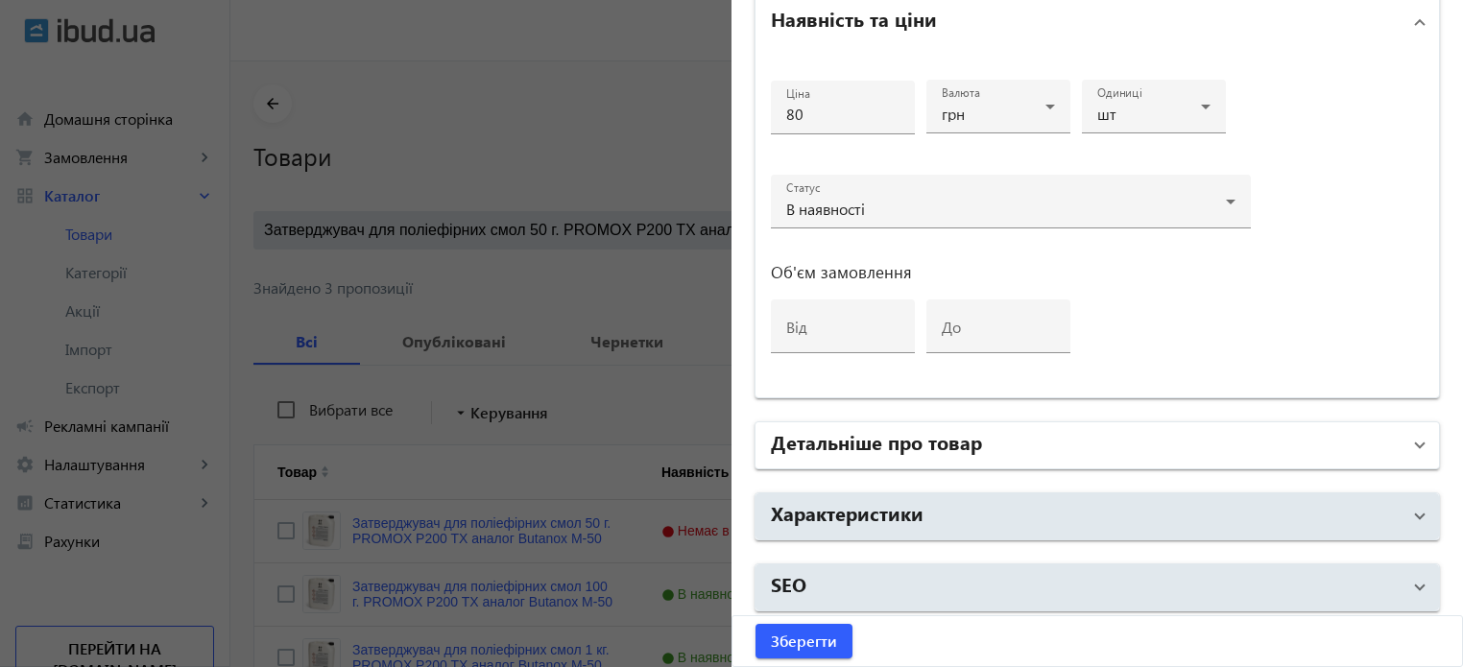
click at [952, 456] on mat-panel-title "Детальніше про товар" at bounding box center [1086, 445] width 630 height 35
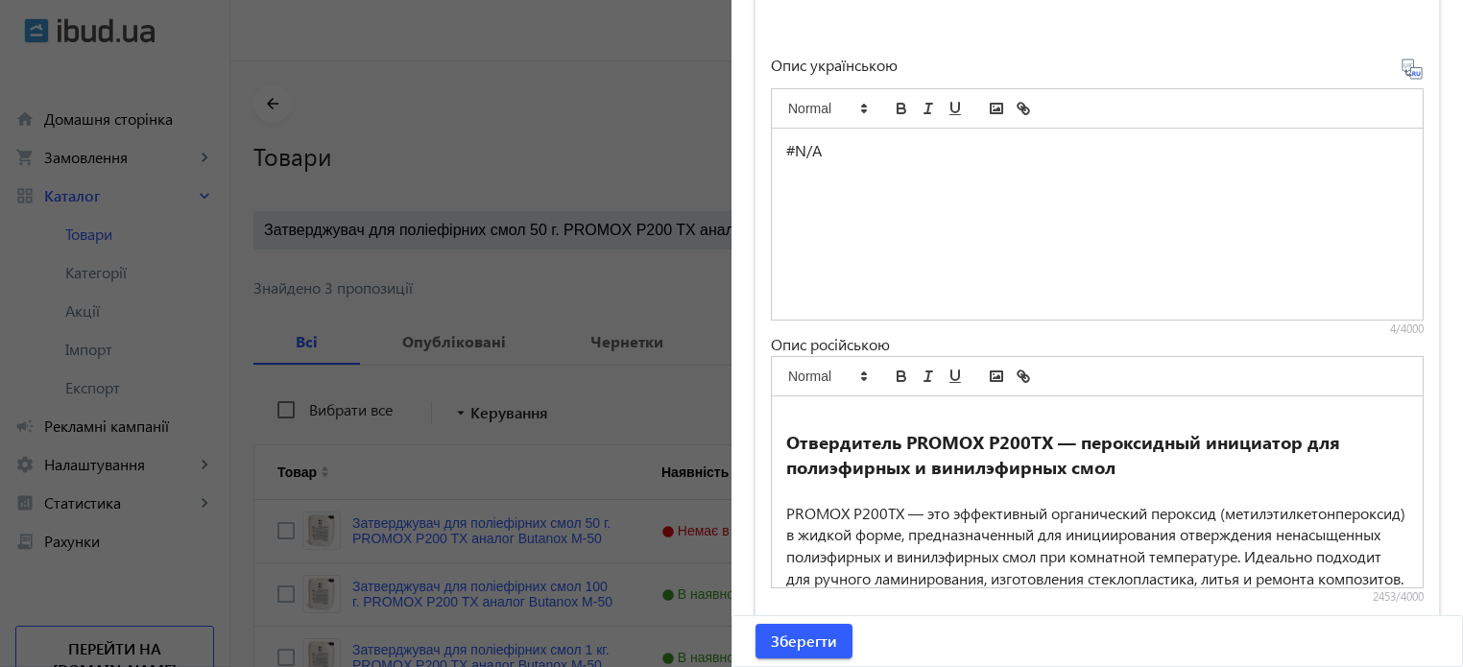
scroll to position [1409, 0]
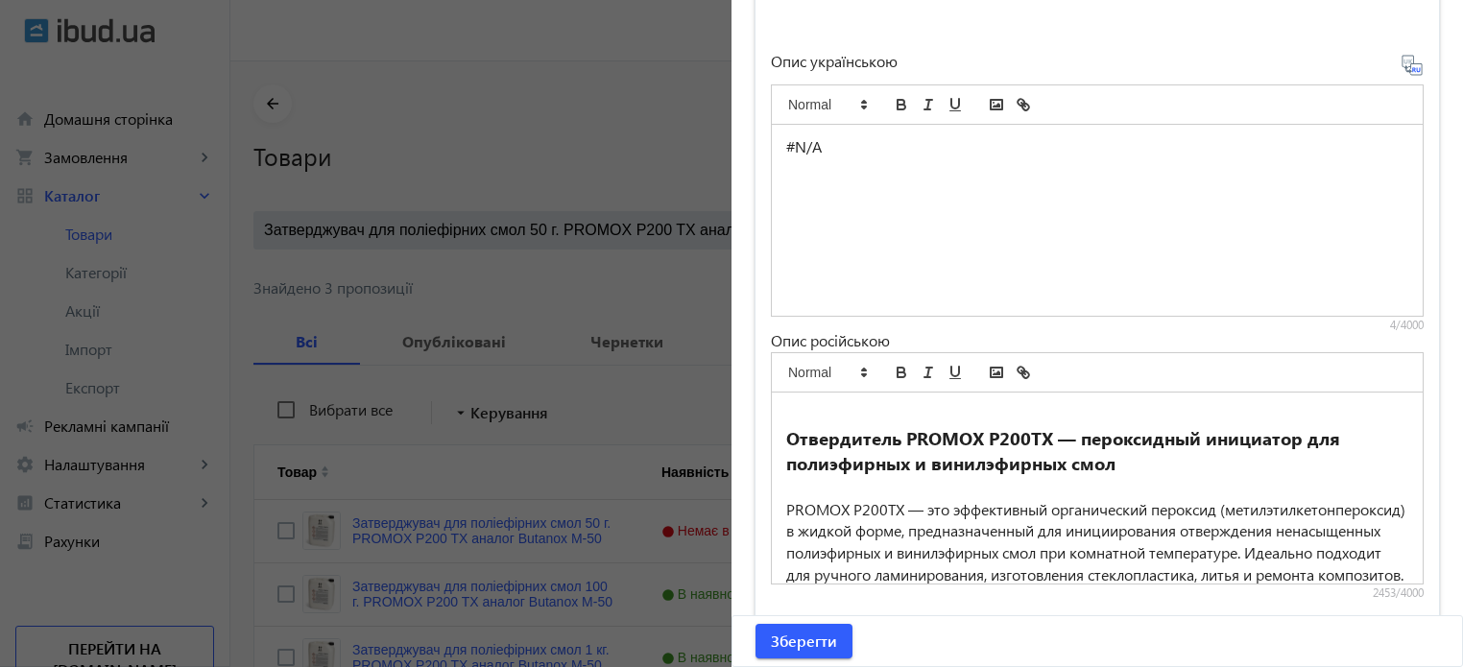
click at [864, 195] on div "#N/A" at bounding box center [1097, 220] width 651 height 191
drag, startPoint x: 836, startPoint y: 152, endPoint x: 749, endPoint y: 137, distance: 88.6
click at [756, 137] on div "Опис українською #N/A 4/4000 Опис російською Отвердитель PROMOX P200TX — перокс…" at bounding box center [1098, 316] width 684 height 624
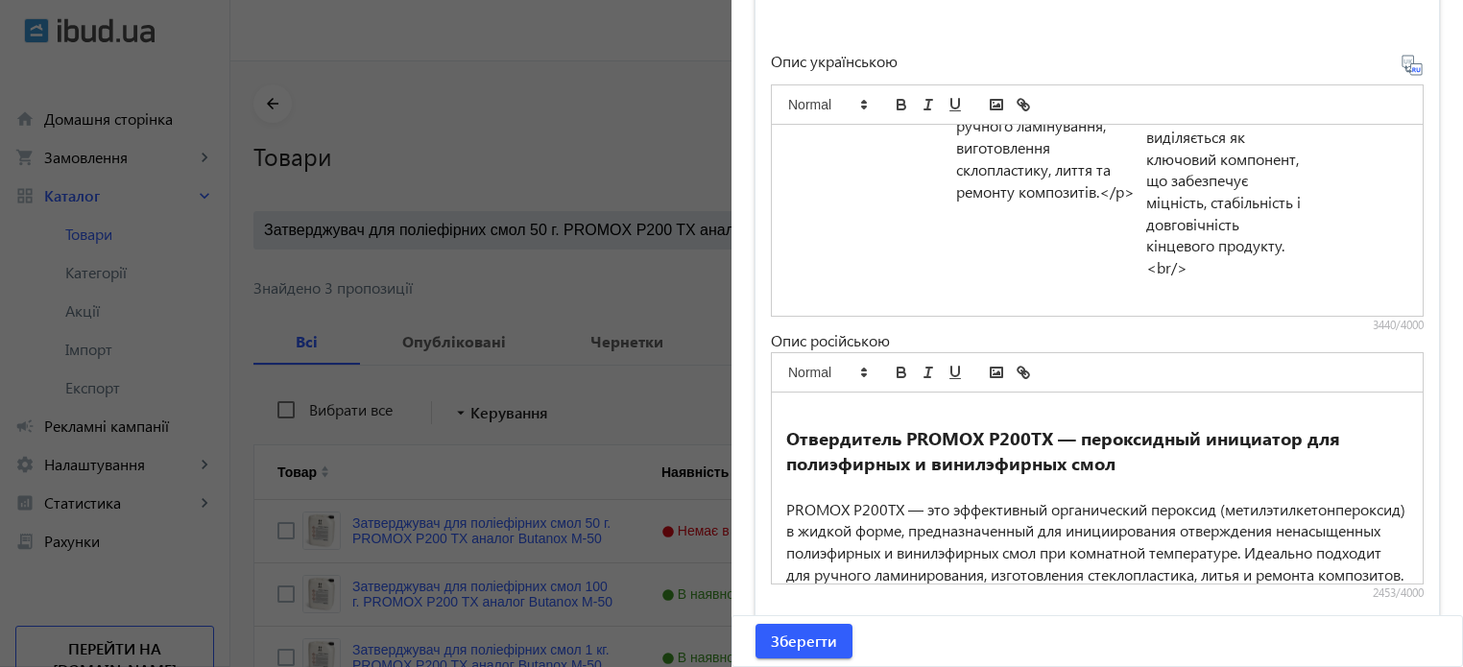
scroll to position [0, 0]
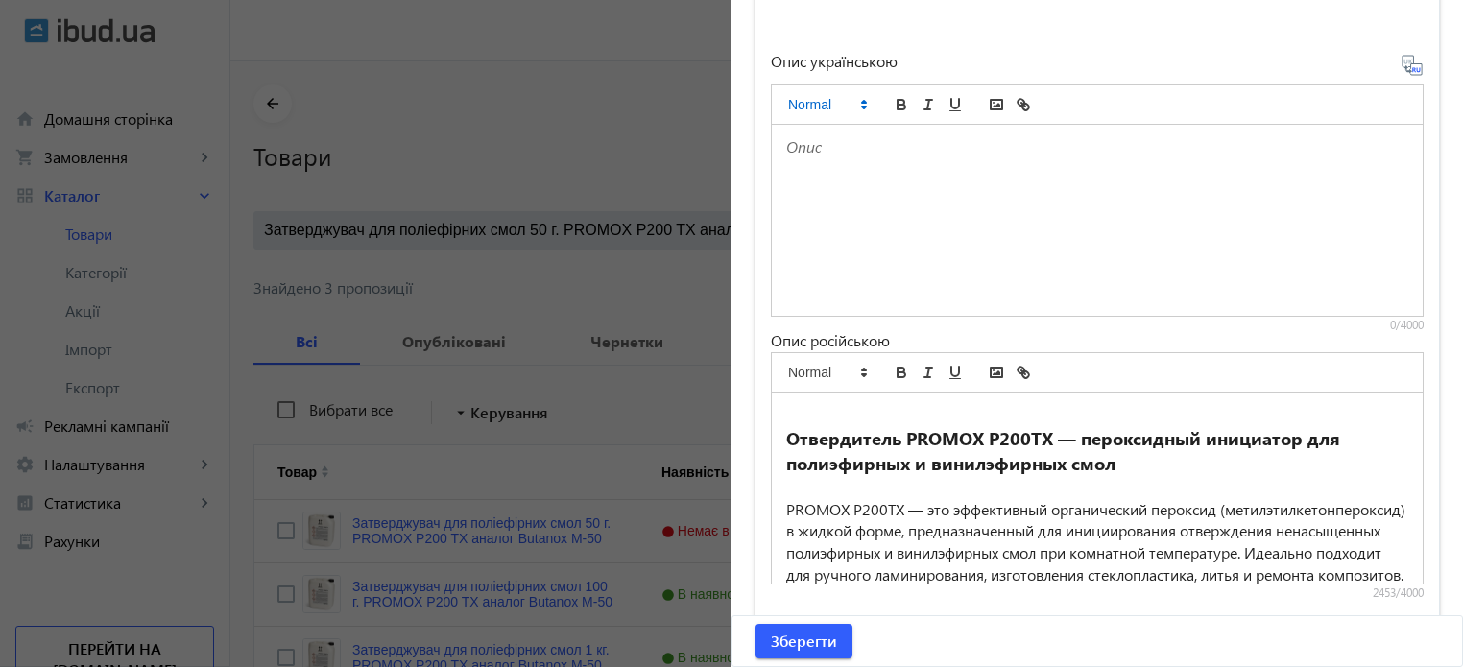
click at [855, 101] on icon at bounding box center [863, 104] width 17 height 17
click at [1402, 58] on icon at bounding box center [1412, 65] width 23 height 23
click at [1405, 68] on icon at bounding box center [1412, 65] width 23 height 23
click at [1405, 60] on icon at bounding box center [1407, 62] width 4 height 5
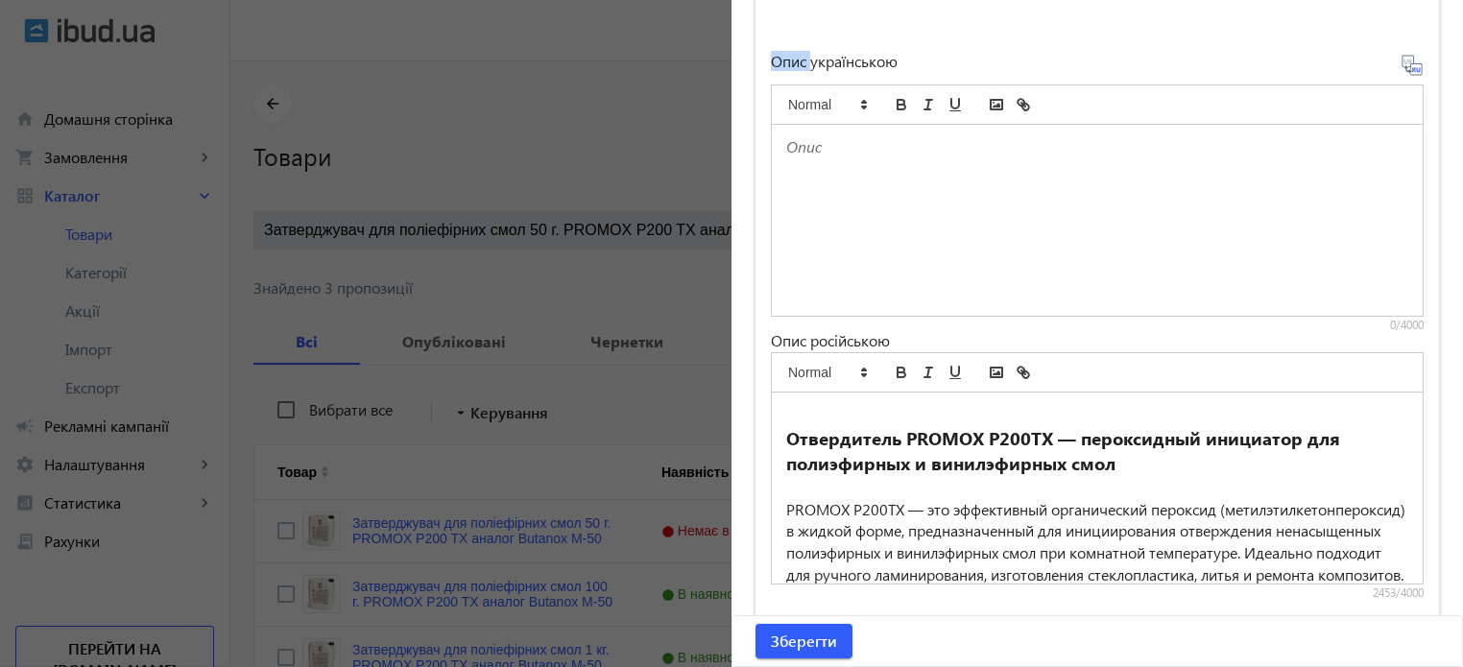
click at [1405, 60] on icon at bounding box center [1407, 62] width 4 height 5
click at [1417, 67] on icon at bounding box center [1419, 69] width 4 height 5
click at [988, 210] on div at bounding box center [1097, 220] width 651 height 191
click at [1218, 36] on div "Опис українською 0/4000 Опис російською Отвердитель PROMOX P200TX — пероксидный…" at bounding box center [1098, 316] width 684 height 624
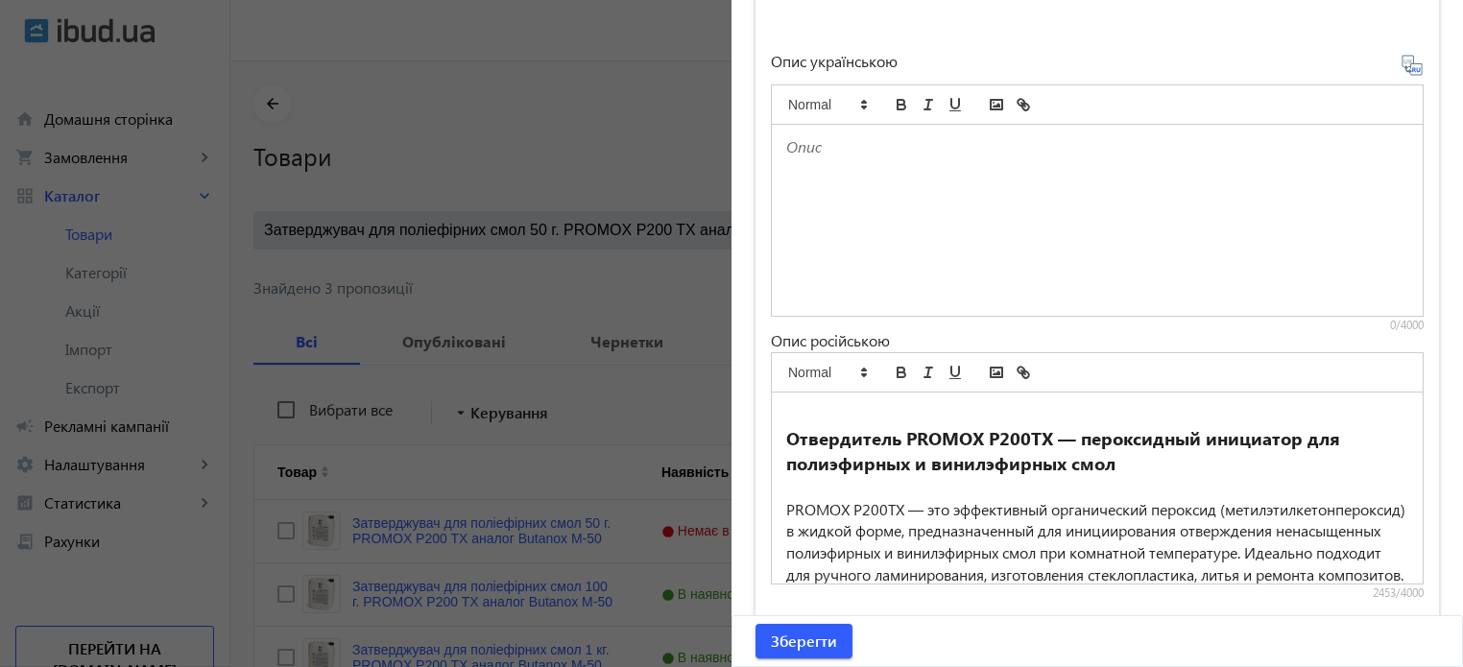
click at [1406, 64] on icon at bounding box center [1412, 65] width 23 height 23
click at [1417, 67] on icon at bounding box center [1419, 69] width 4 height 5
click at [1060, 208] on div at bounding box center [1097, 220] width 651 height 191
click at [786, 431] on strong "Отвердитель PROMOX P200TX — пероксидный инициатор для полиэфирных и винилэфирны…" at bounding box center [1065, 451] width 559 height 50
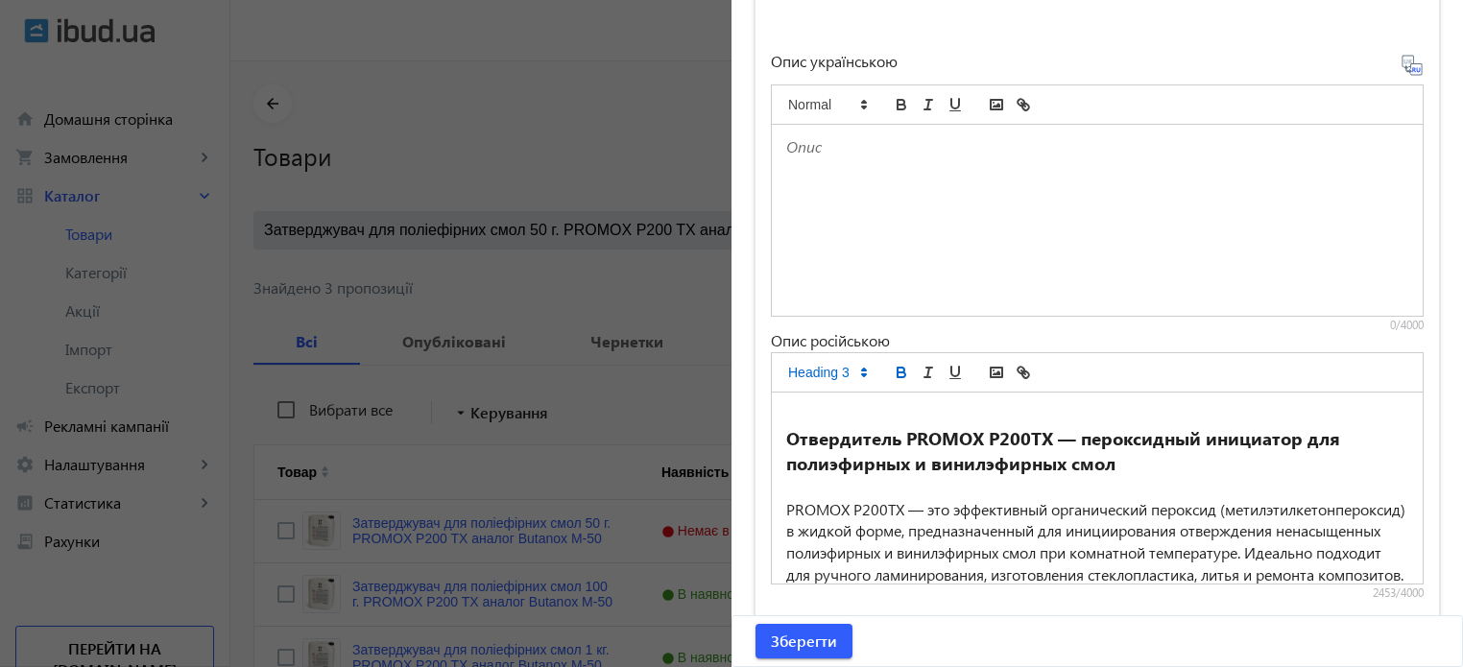
click at [793, 410] on p at bounding box center [1097, 415] width 622 height 22
click at [774, 433] on div "Отвердитель PROMOX P200TX — пероксидный инициатор для полиэфирных и винилэфирны…" at bounding box center [1097, 488] width 651 height 191
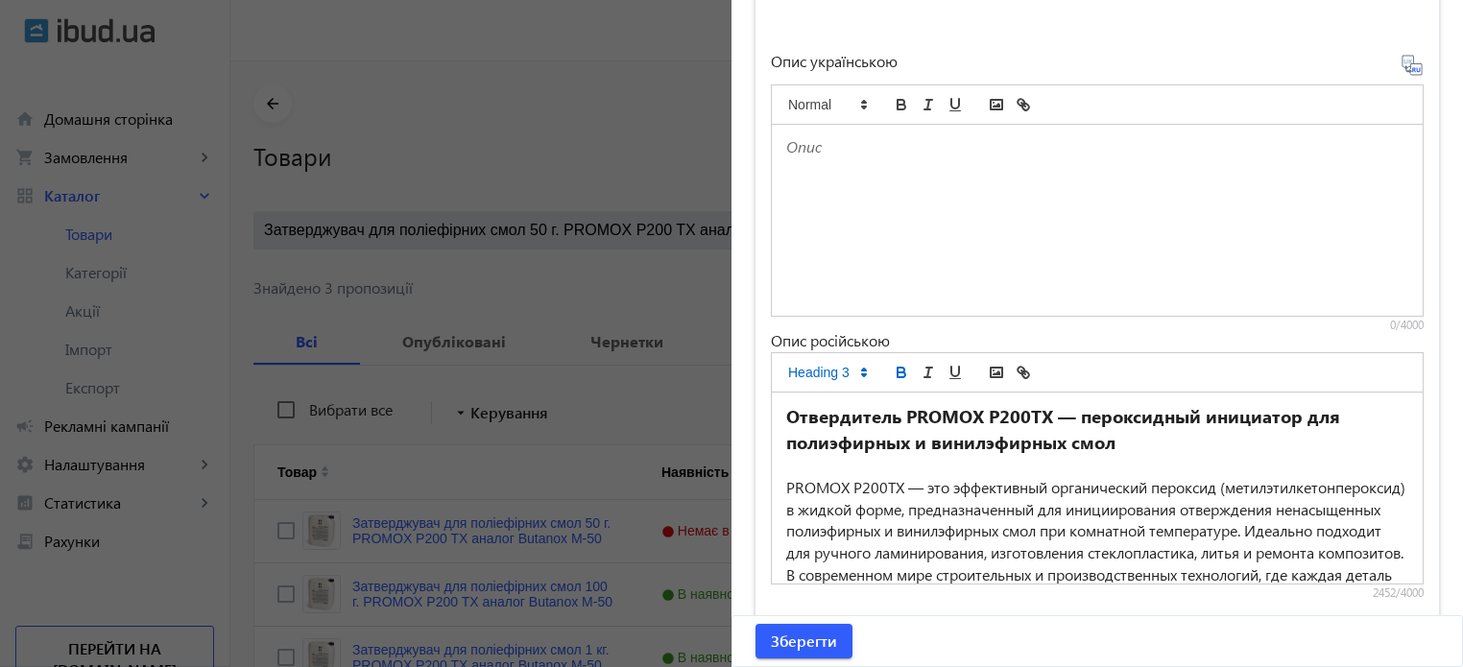
click at [884, 181] on div at bounding box center [1097, 220] width 651 height 191
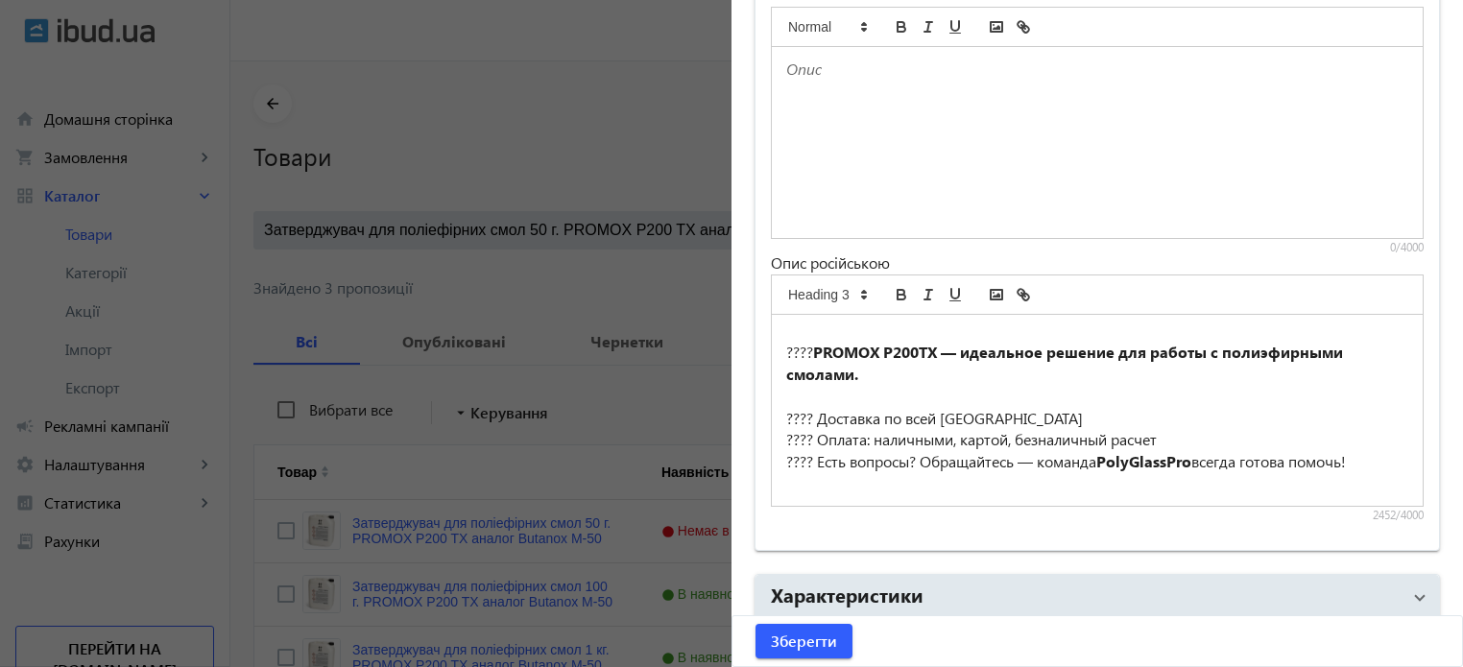
scroll to position [1568, 0]
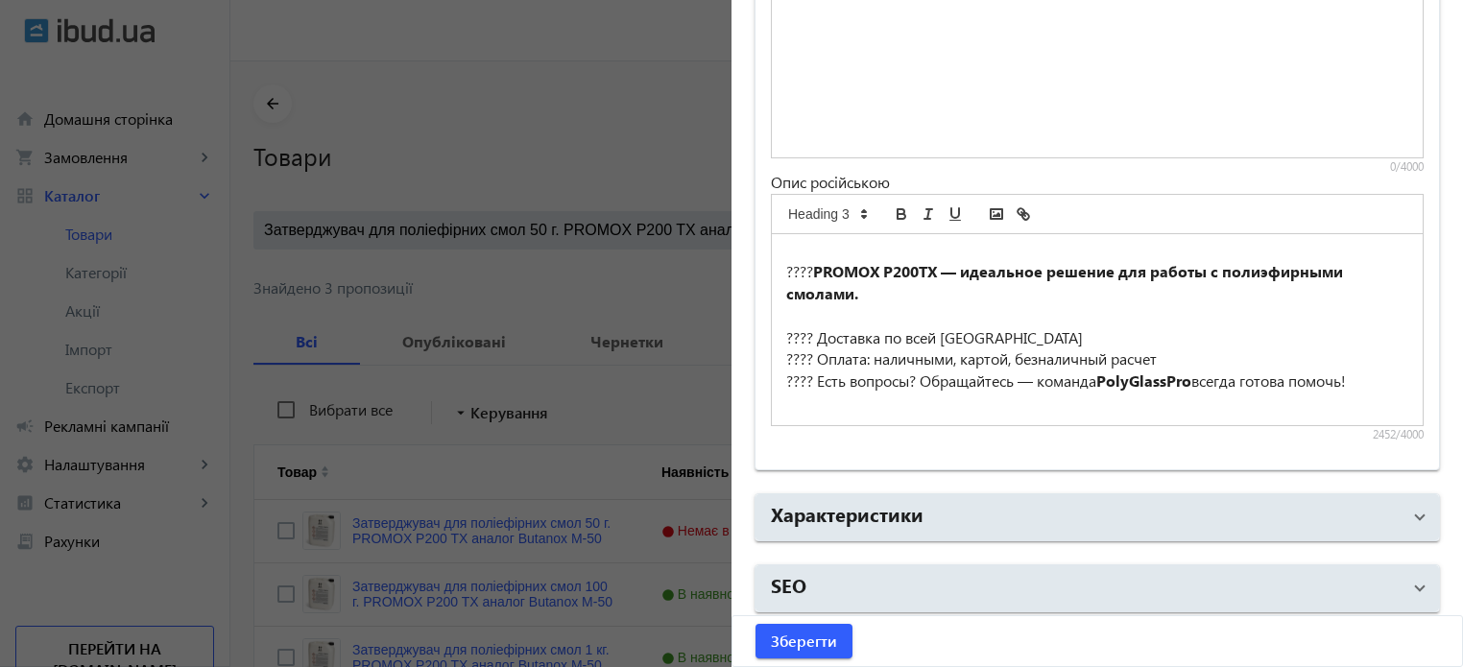
drag, startPoint x: 634, startPoint y: 64, endPoint x: 618, endPoint y: 80, distance: 21.7
click at [634, 64] on div at bounding box center [731, 333] width 1463 height 667
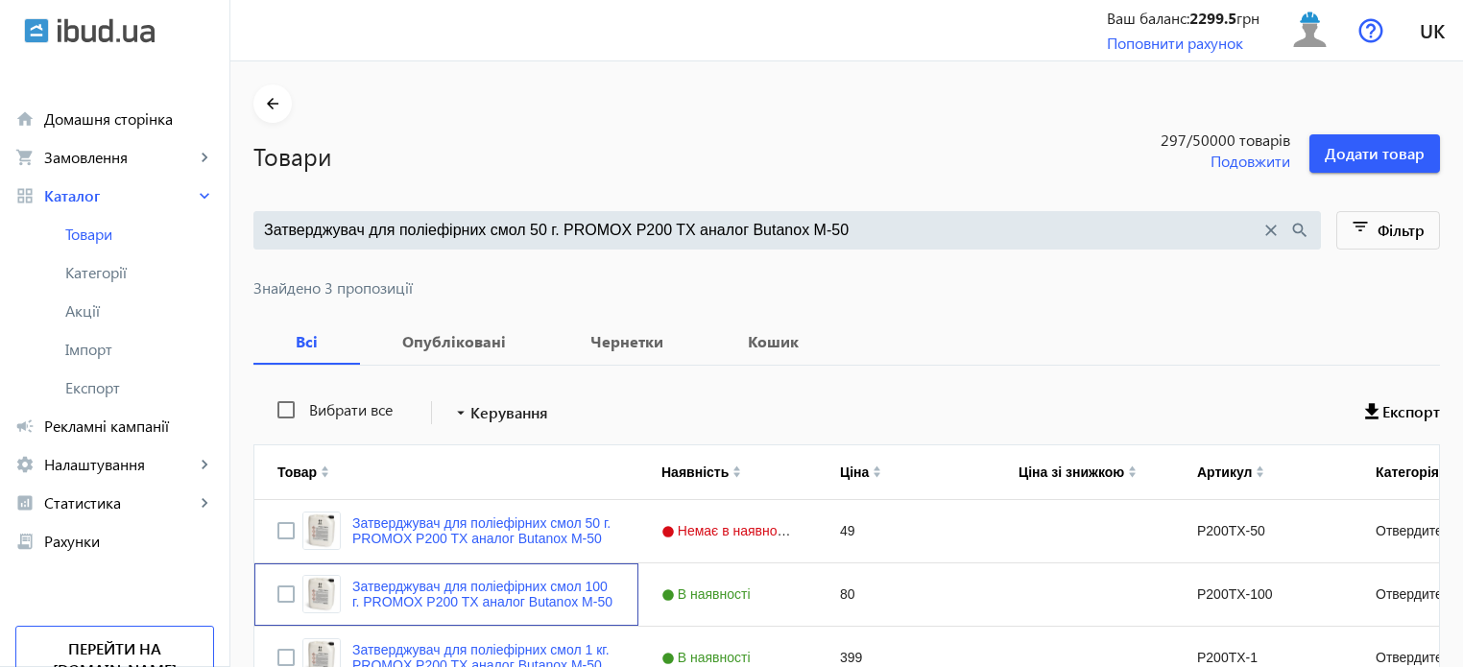
scroll to position [0, 0]
click at [274, 100] on span at bounding box center [272, 104] width 38 height 46
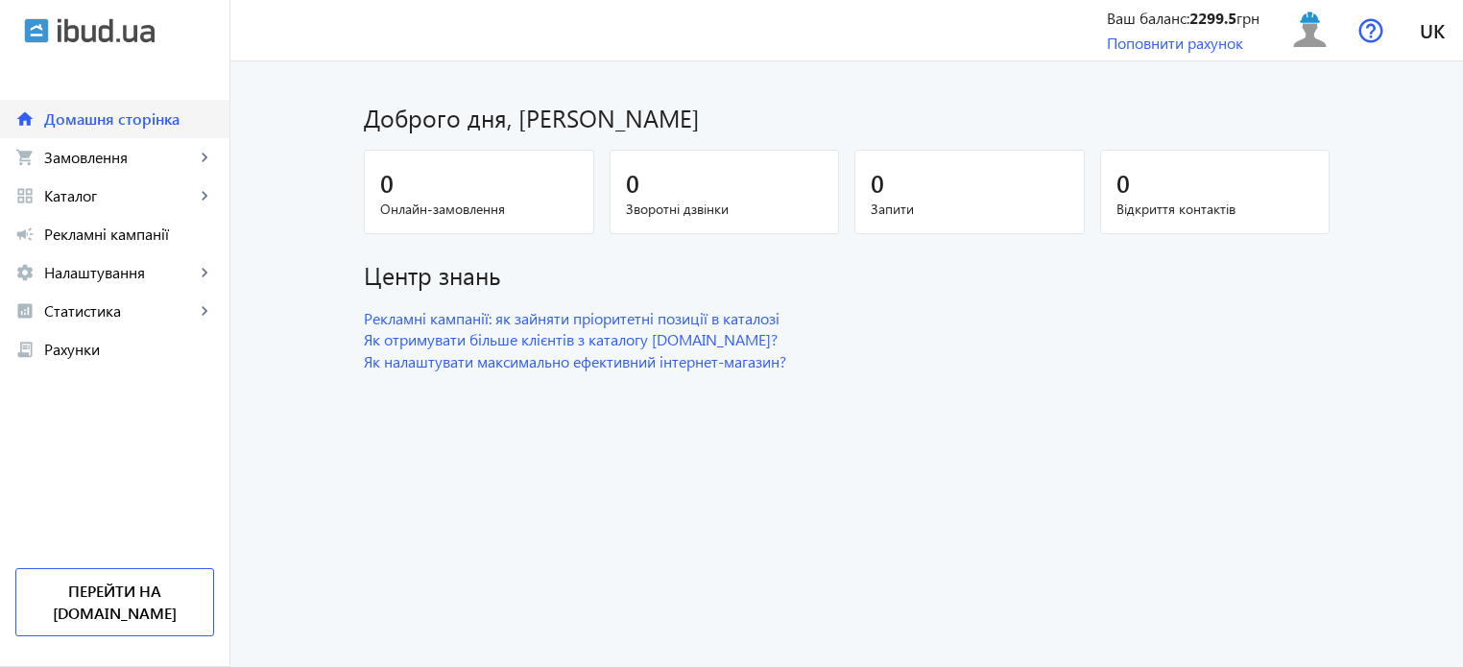
click at [159, 127] on span "Домашня сторінка" at bounding box center [129, 118] width 170 height 19
click at [171, 167] on link "shopping_cart Замовлення keyboard_arrow_right" at bounding box center [114, 157] width 229 height 38
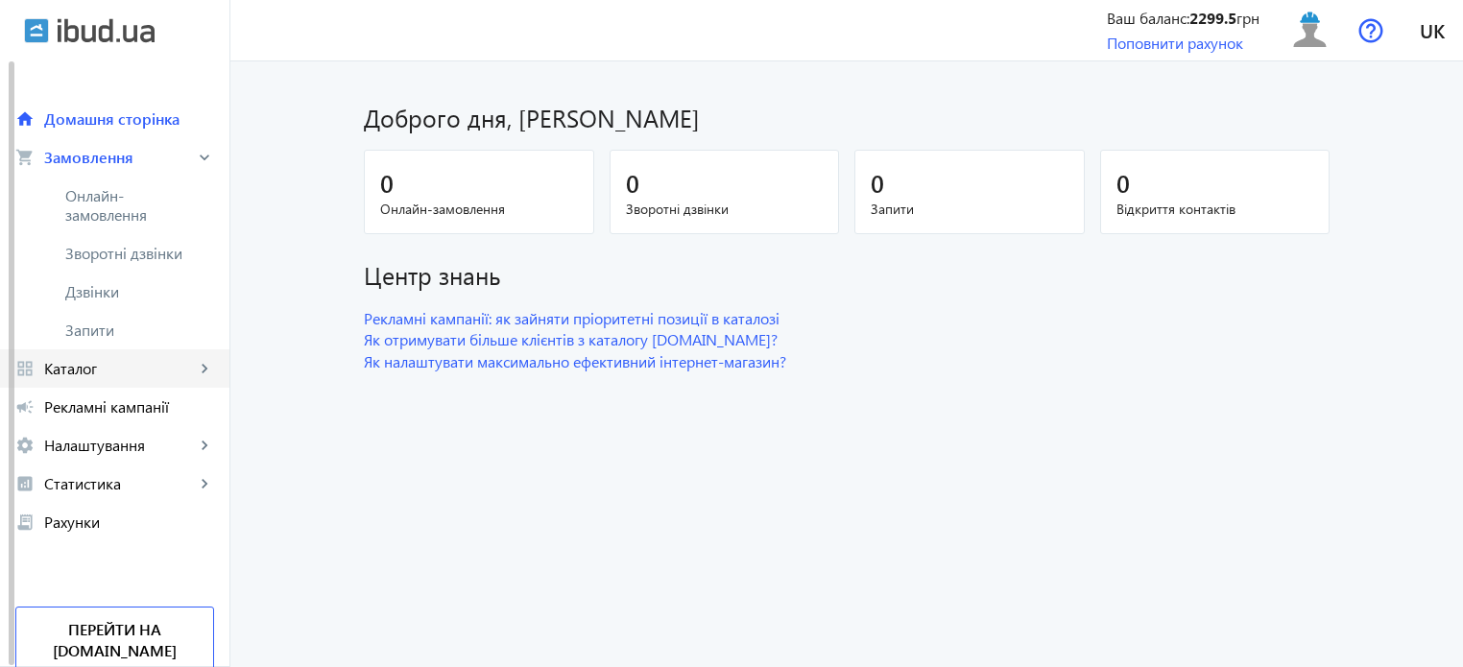
click at [160, 366] on span "Каталог" at bounding box center [119, 368] width 151 height 19
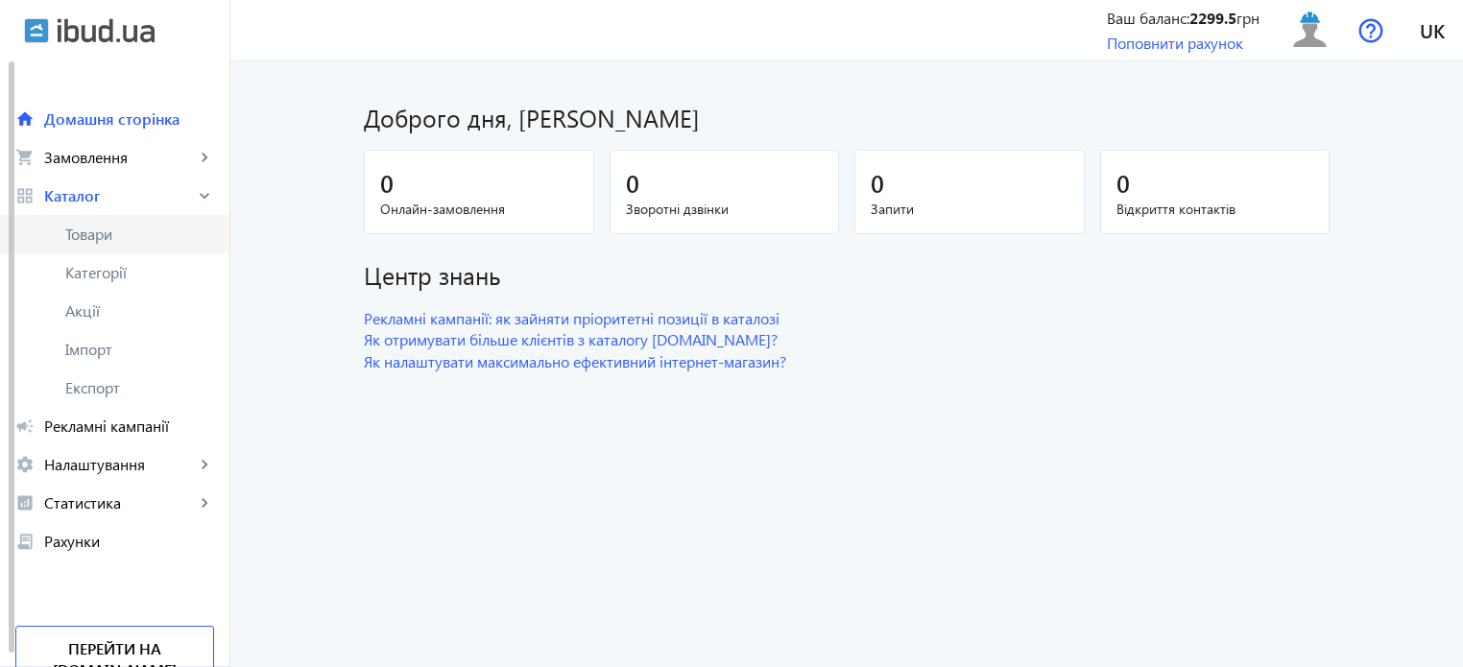
click at [167, 229] on span "Товари" at bounding box center [139, 234] width 149 height 19
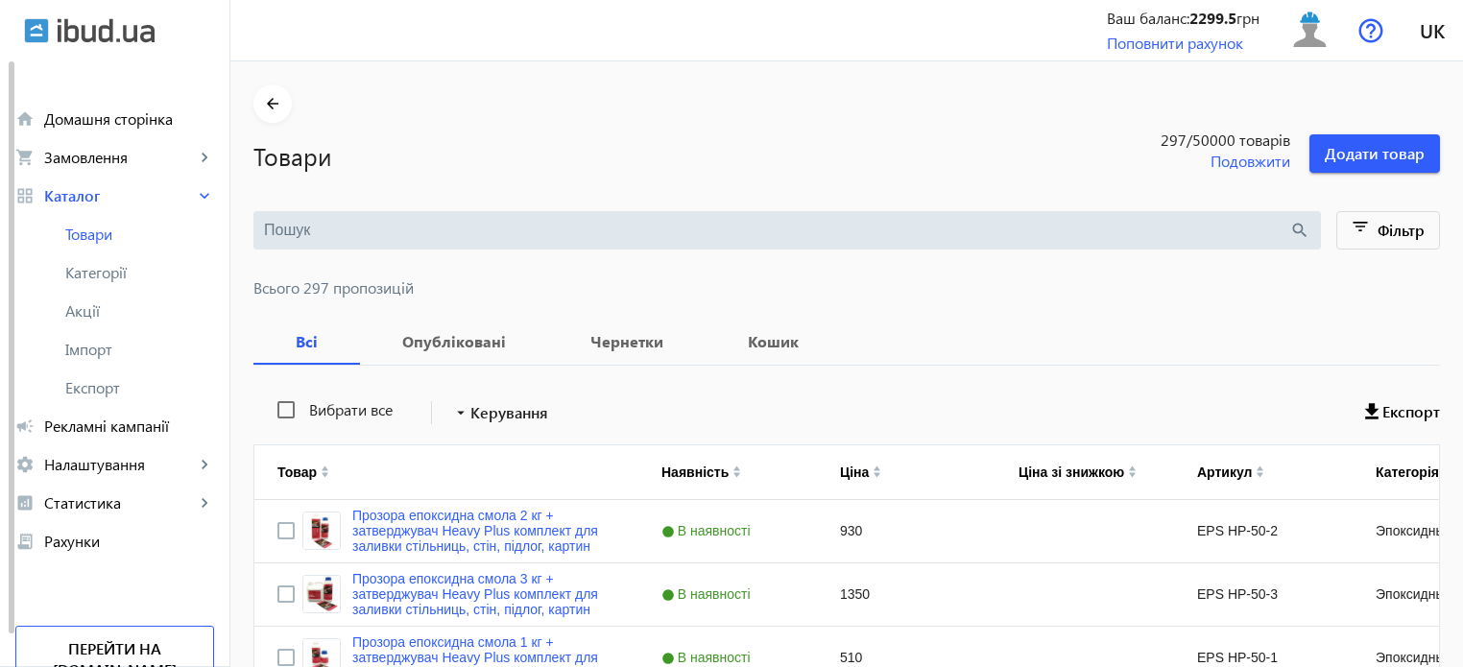
click at [325, 233] on input "search" at bounding box center [776, 230] width 1025 height 21
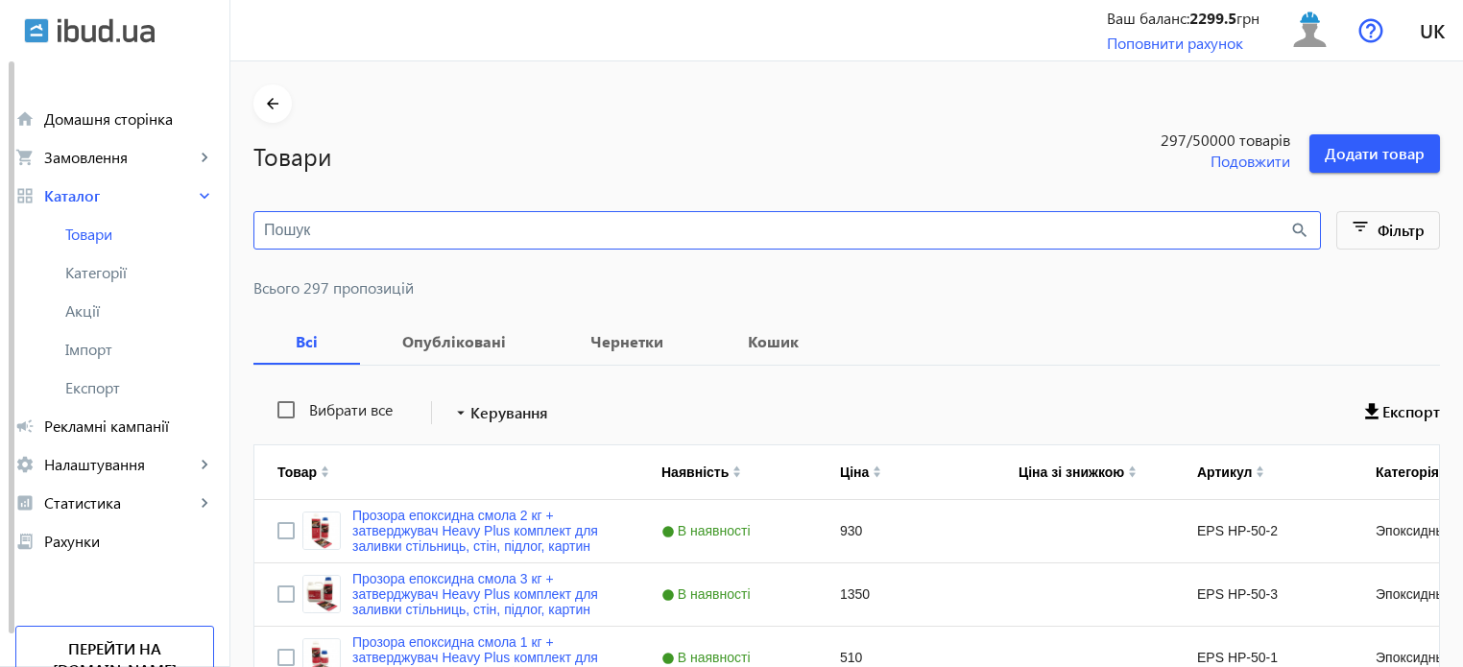
paste input "Епоксидна фарба для промислових підлог 1 кг коричнева RAL8007"
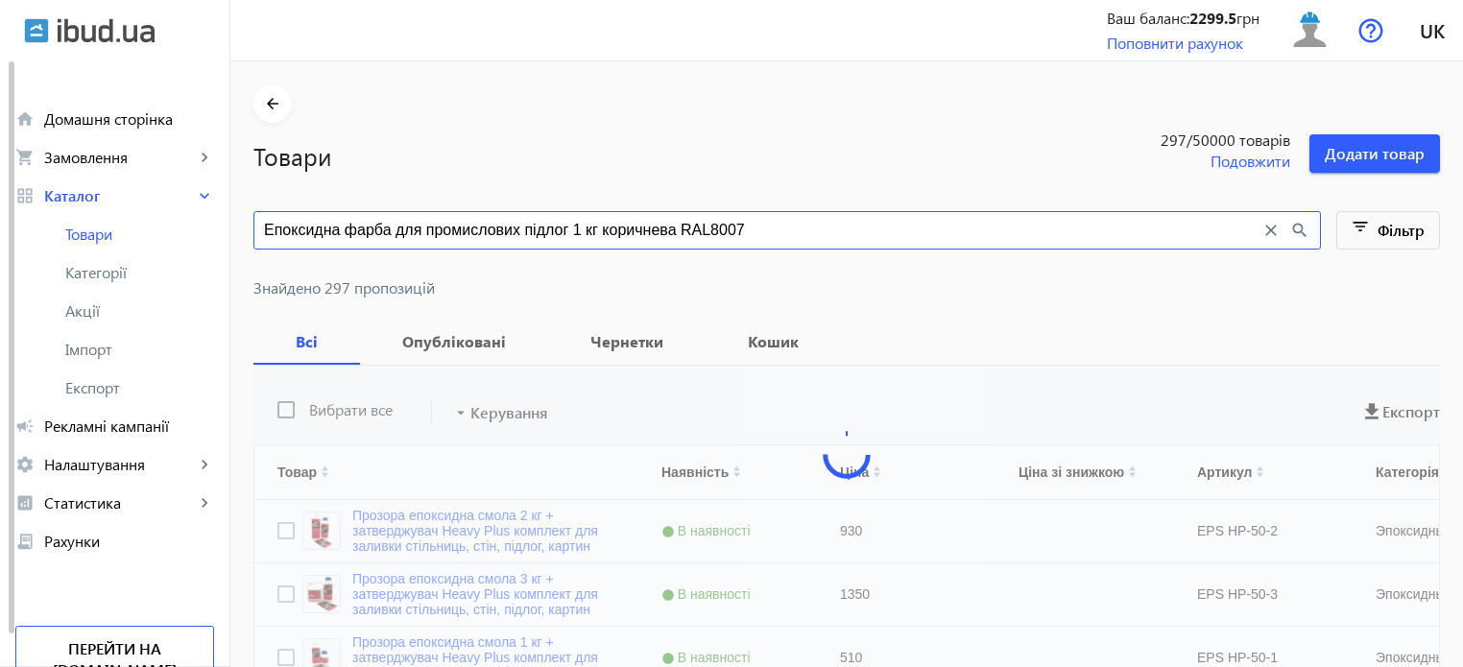
type input "Епоксидна фарба для промислових підлог 1 кг коричнева RAL8007"
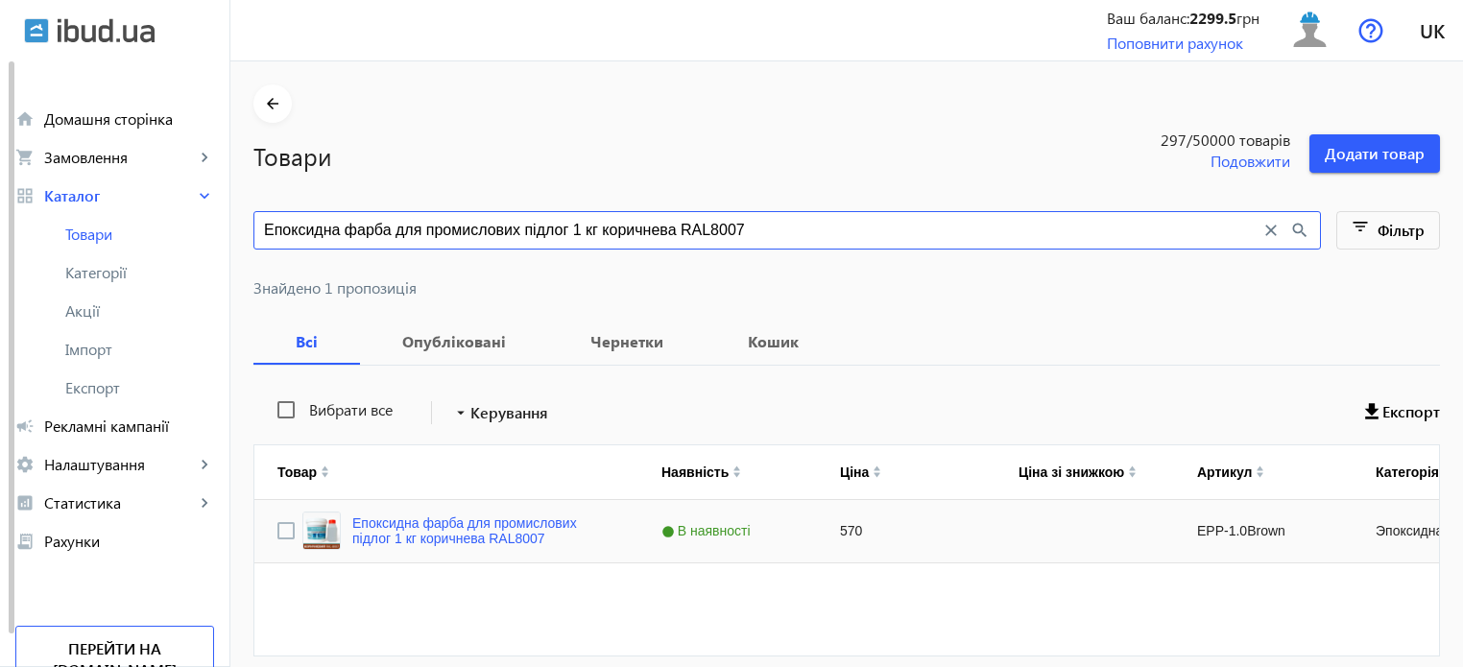
click at [463, 513] on div "Епоксидна фарба для промислових підлог 1 кг коричнева RAL8007" at bounding box center [458, 531] width 313 height 38
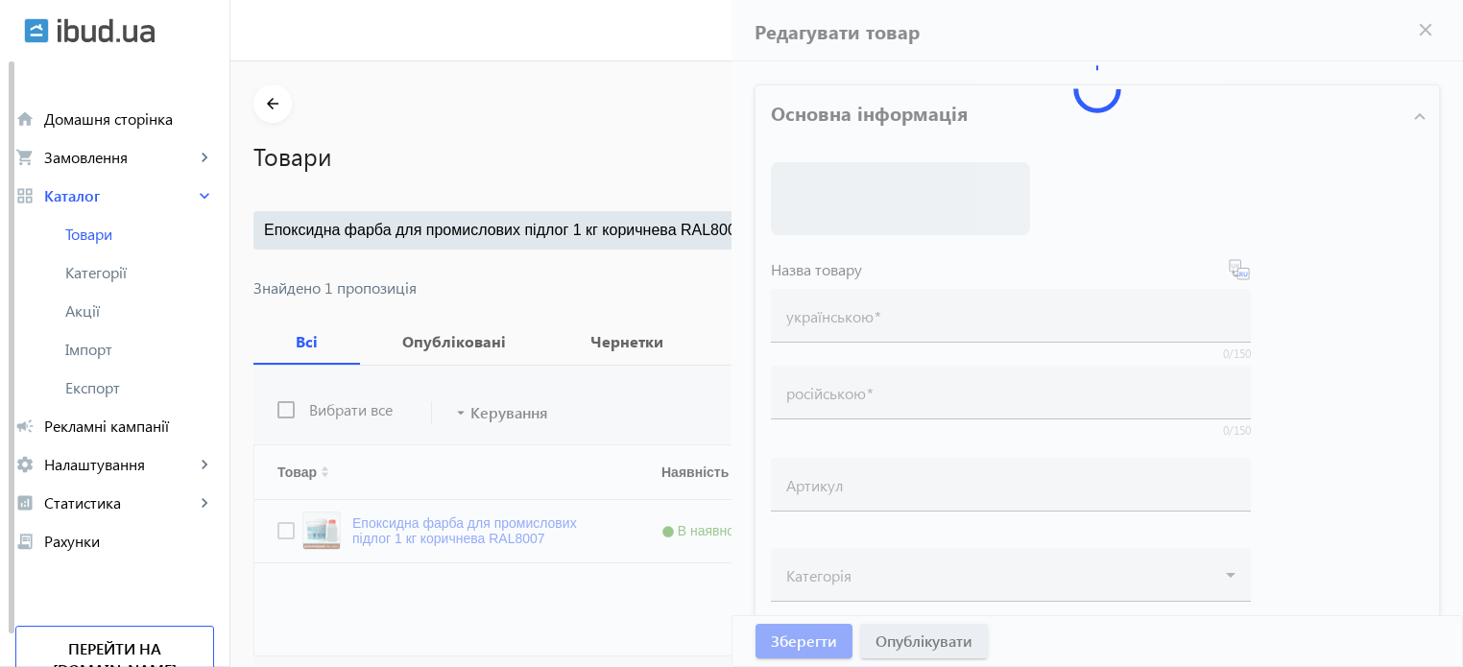
click at [471, 538] on mat-sidenav-container "arrow_back Товари 297 /50000 товарів Подовжити Додати товар Епоксидна фарба для…" at bounding box center [846, 403] width 1233 height 684
type input "Епоксидна фарба для промислових підлог 1 кг коричнева RAL8007"
type input "Эпоксидная краска для промышленных полов 1 кг коричневая RAL8007"
type input "EPP-1.0Brown"
type input "570"
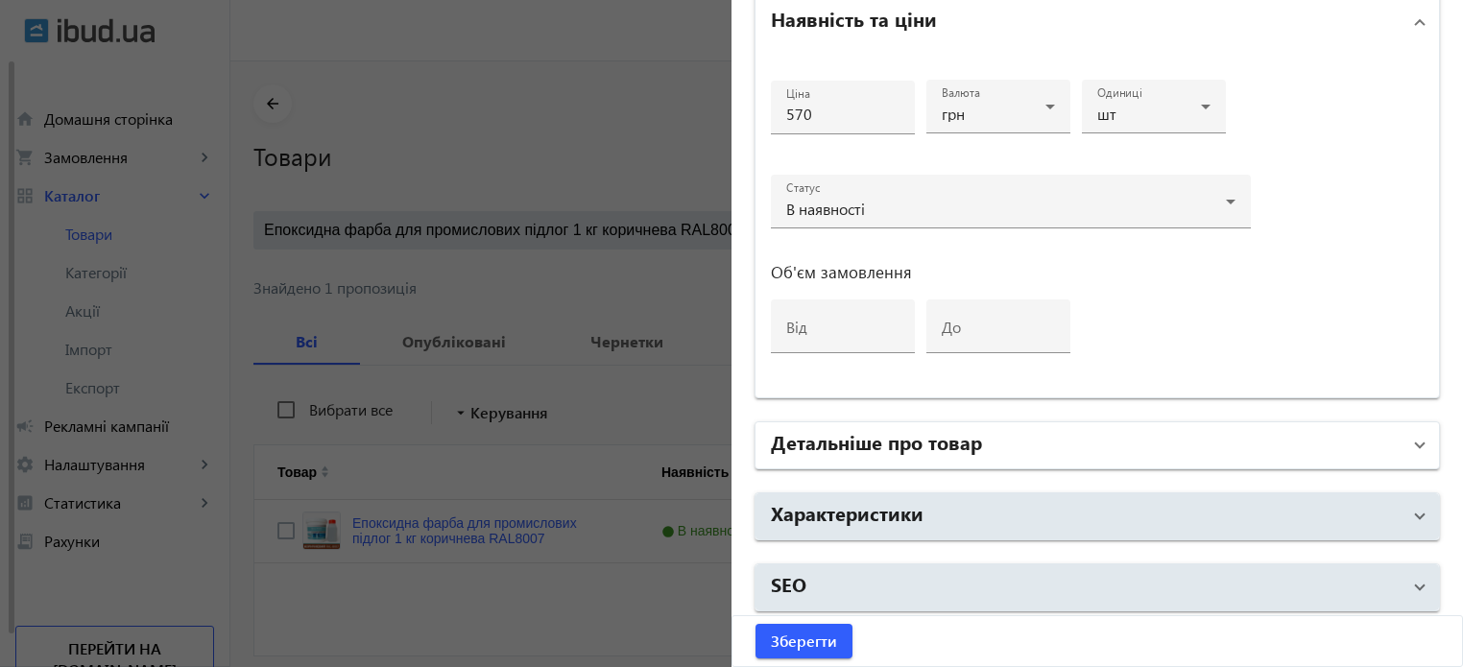
click at [976, 441] on mat-panel-title "Детальніше про товар" at bounding box center [1086, 445] width 630 height 35
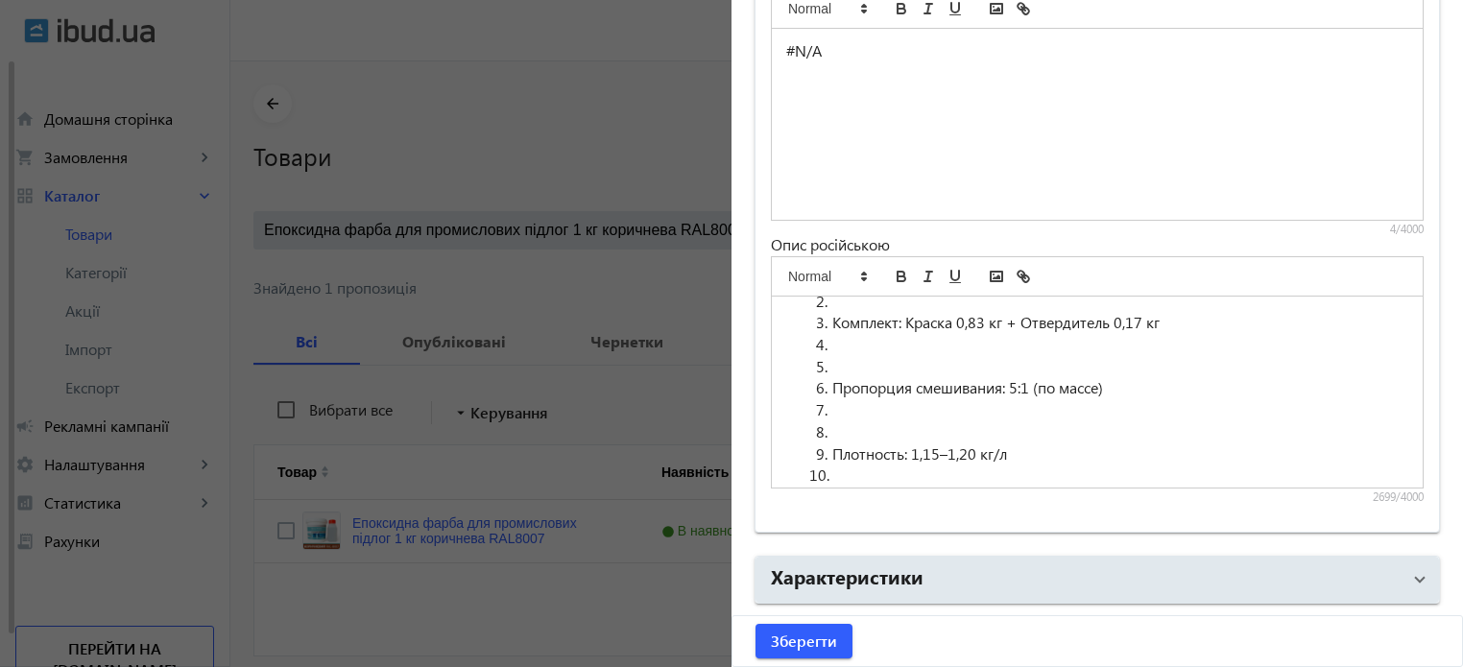
scroll to position [1728, 0]
drag, startPoint x: 821, startPoint y: 314, endPoint x: 808, endPoint y: 313, distance: 12.5
click at [809, 288] on li at bounding box center [1108, 277] width 599 height 22
click at [814, 288] on li at bounding box center [1108, 277] width 599 height 22
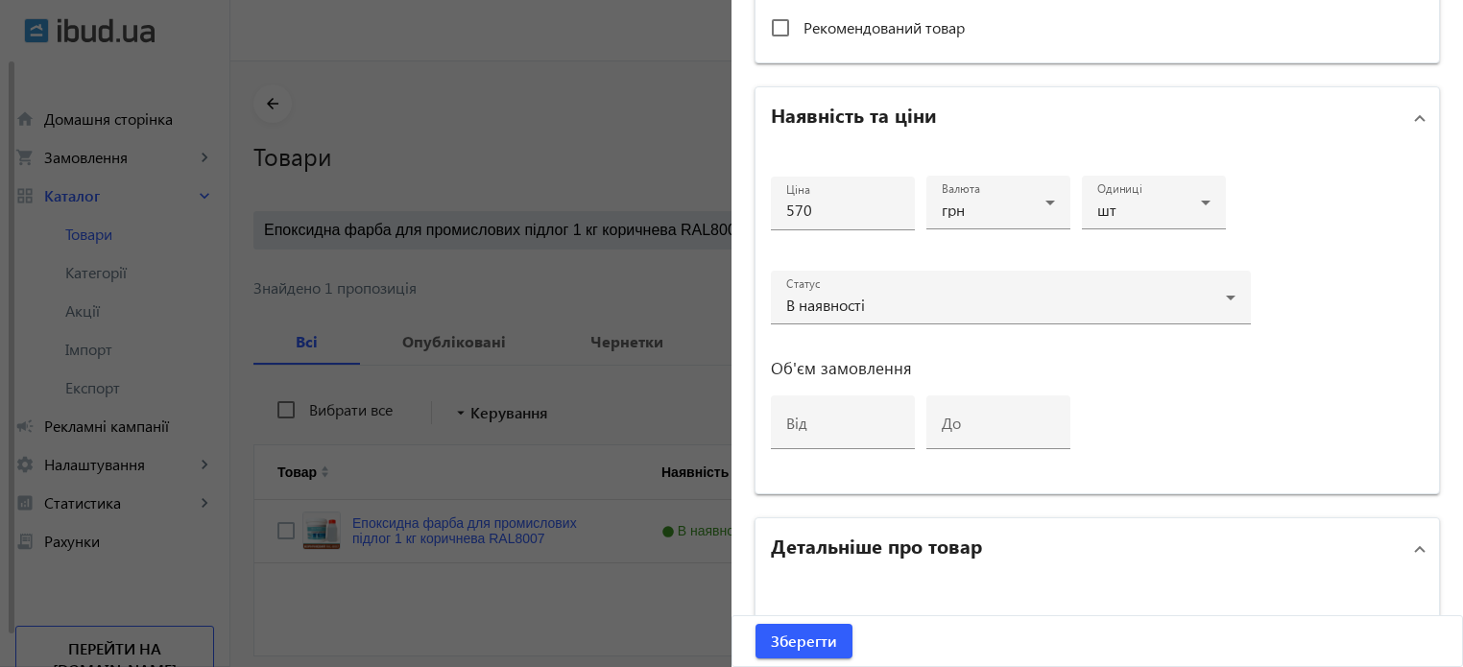
scroll to position [161, 0]
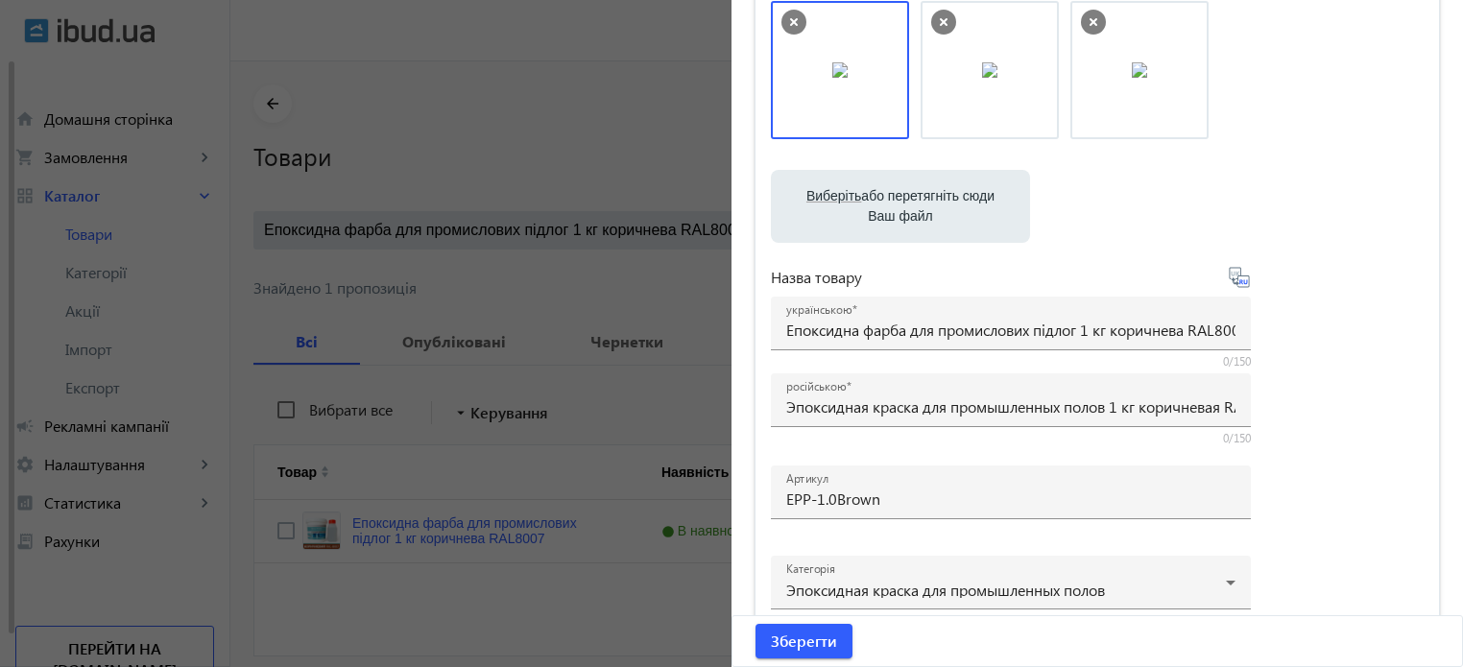
click at [581, 153] on div at bounding box center [731, 333] width 1463 height 667
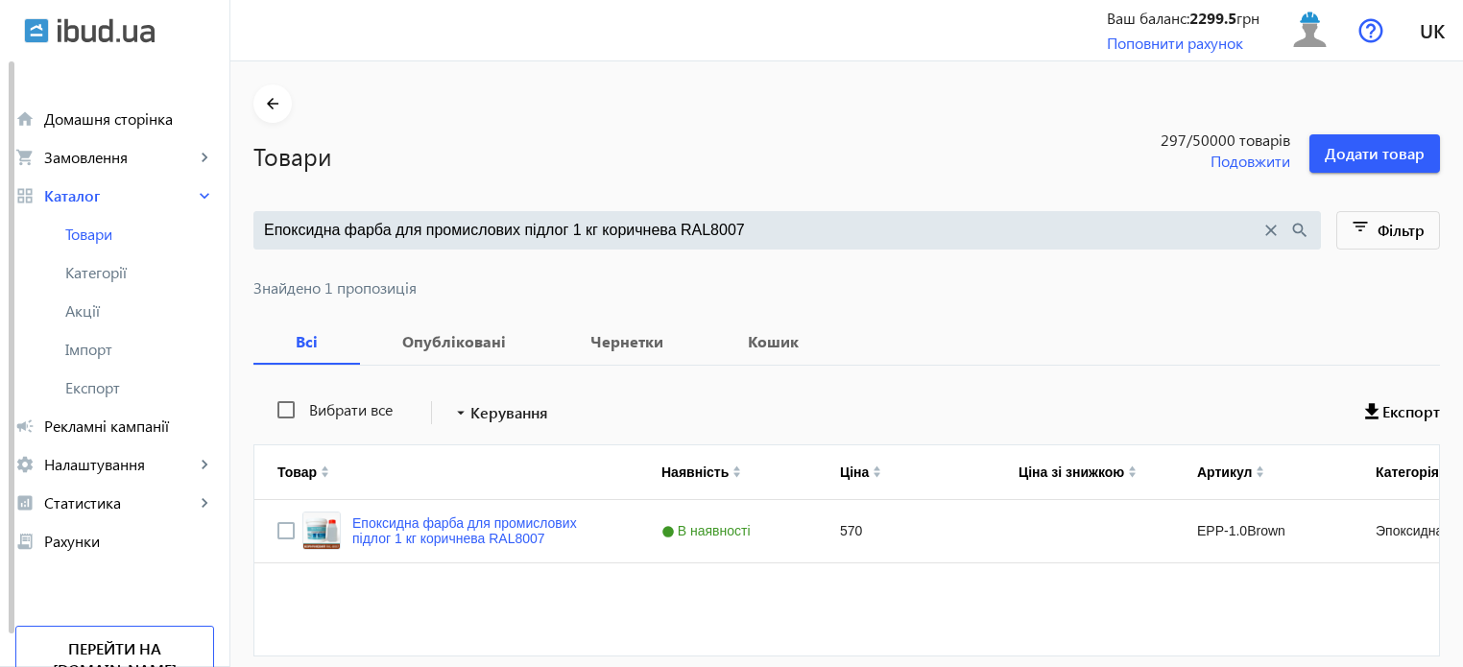
scroll to position [0, 0]
click at [261, 107] on mat-icon "arrow_back" at bounding box center [273, 104] width 24 height 24
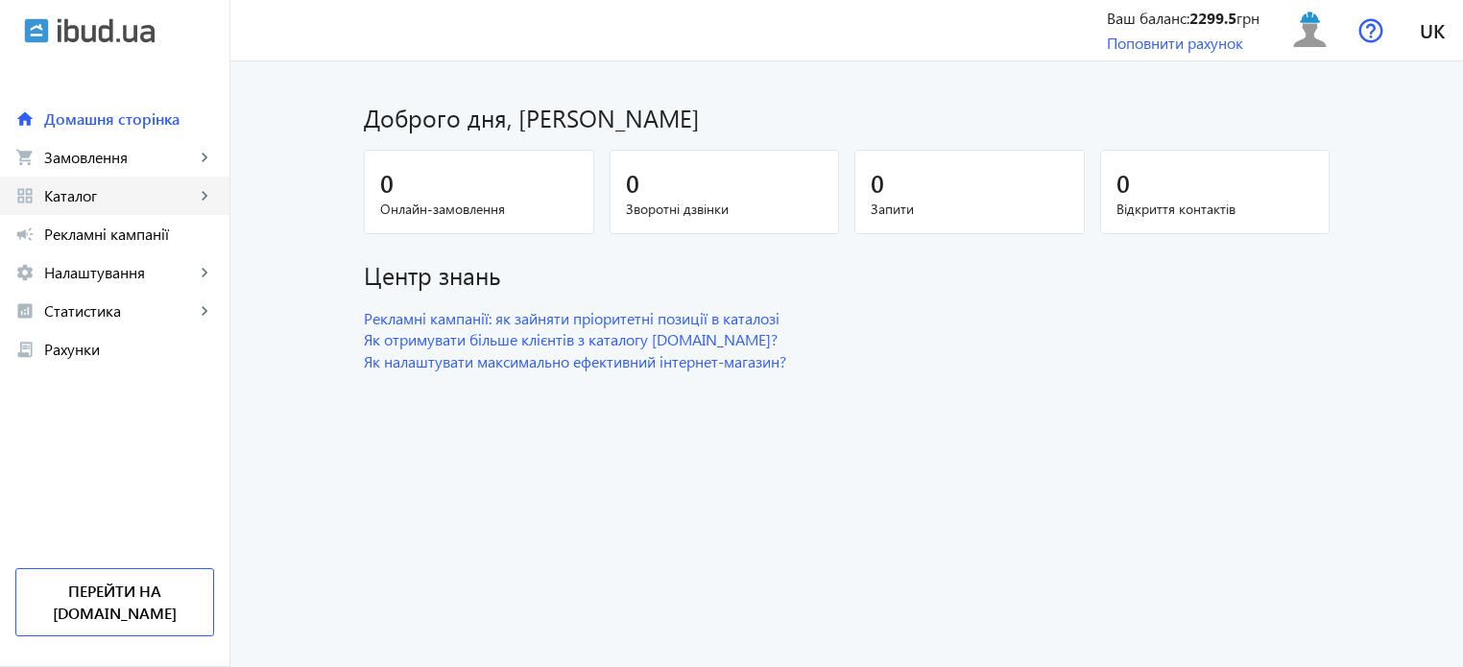
click at [85, 203] on span "Каталог" at bounding box center [119, 195] width 151 height 19
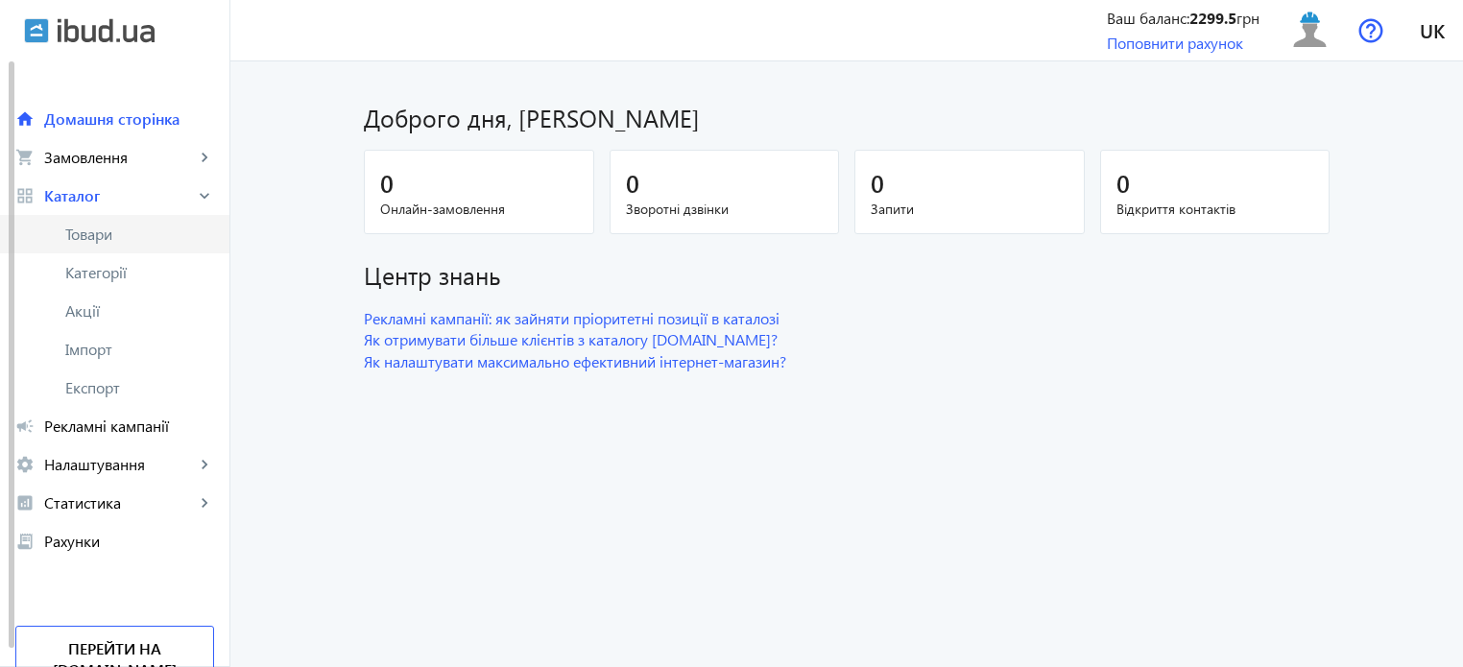
click at [142, 233] on span "Товари" at bounding box center [139, 234] width 149 height 19
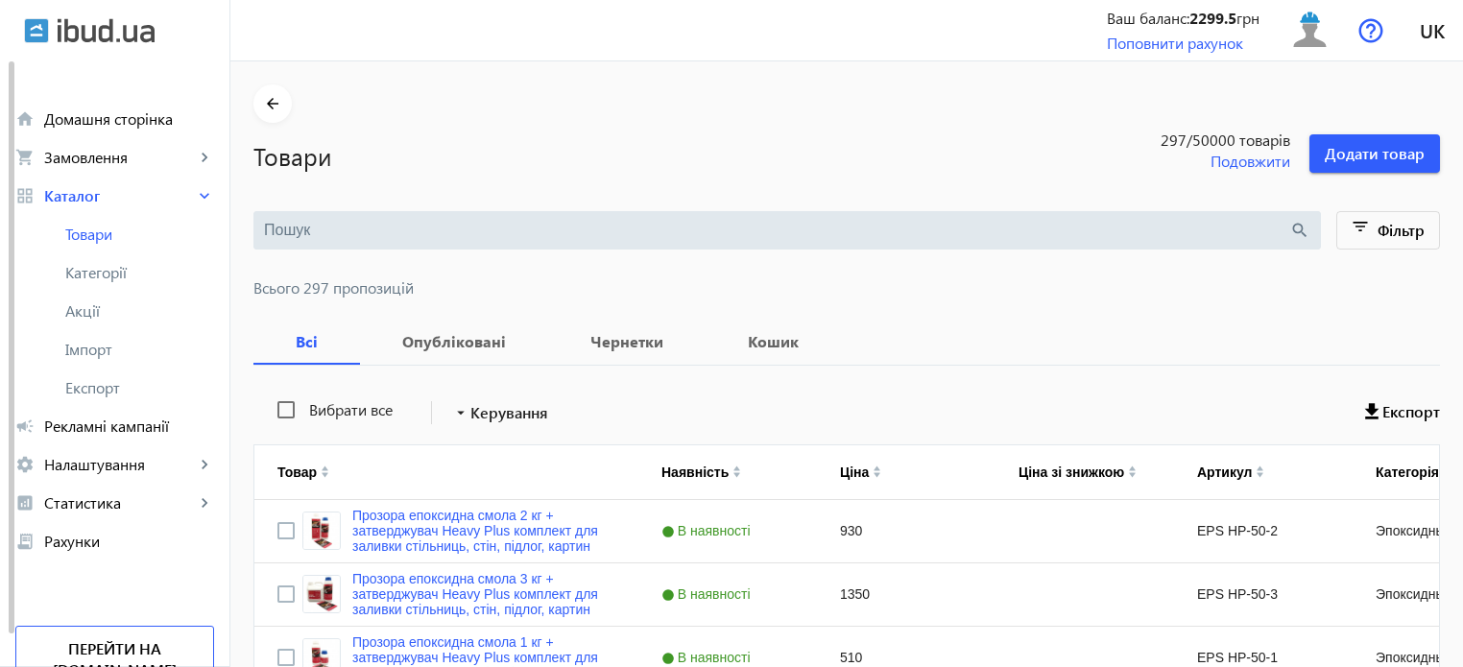
click at [388, 237] on input "search" at bounding box center [776, 230] width 1025 height 21
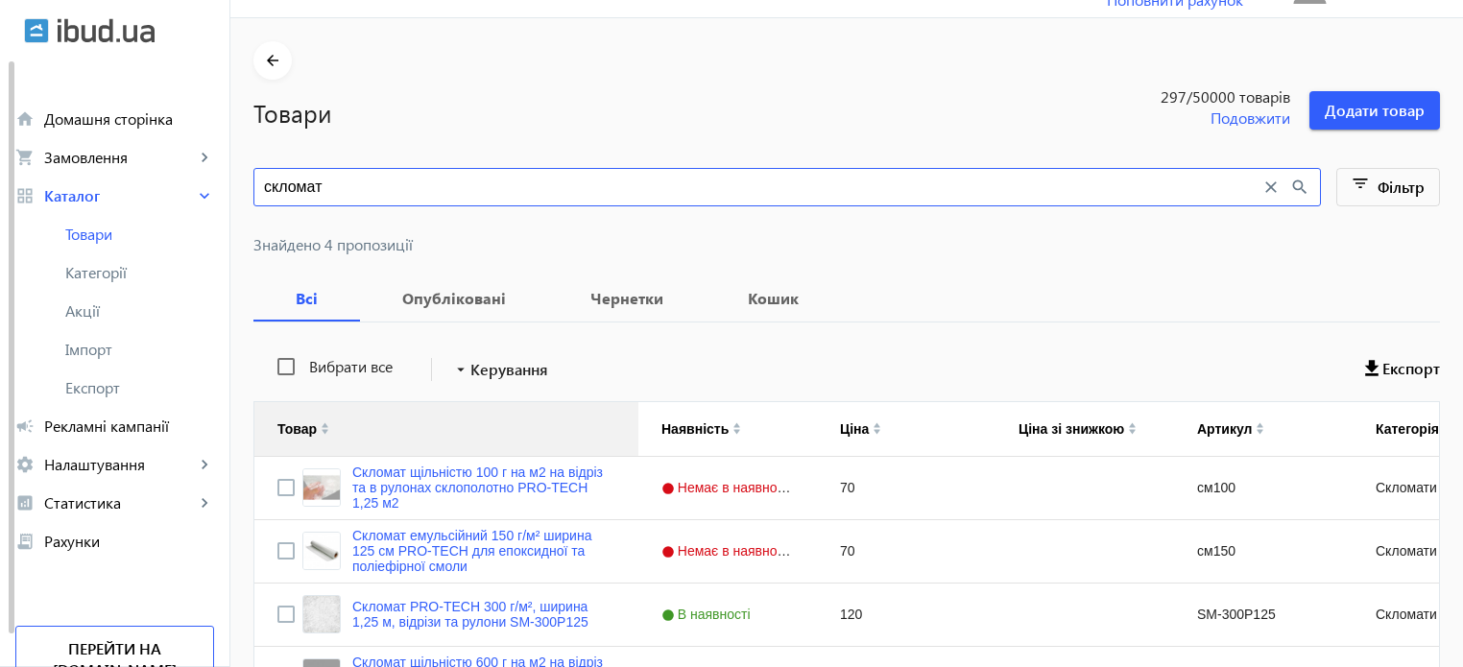
scroll to position [185, 0]
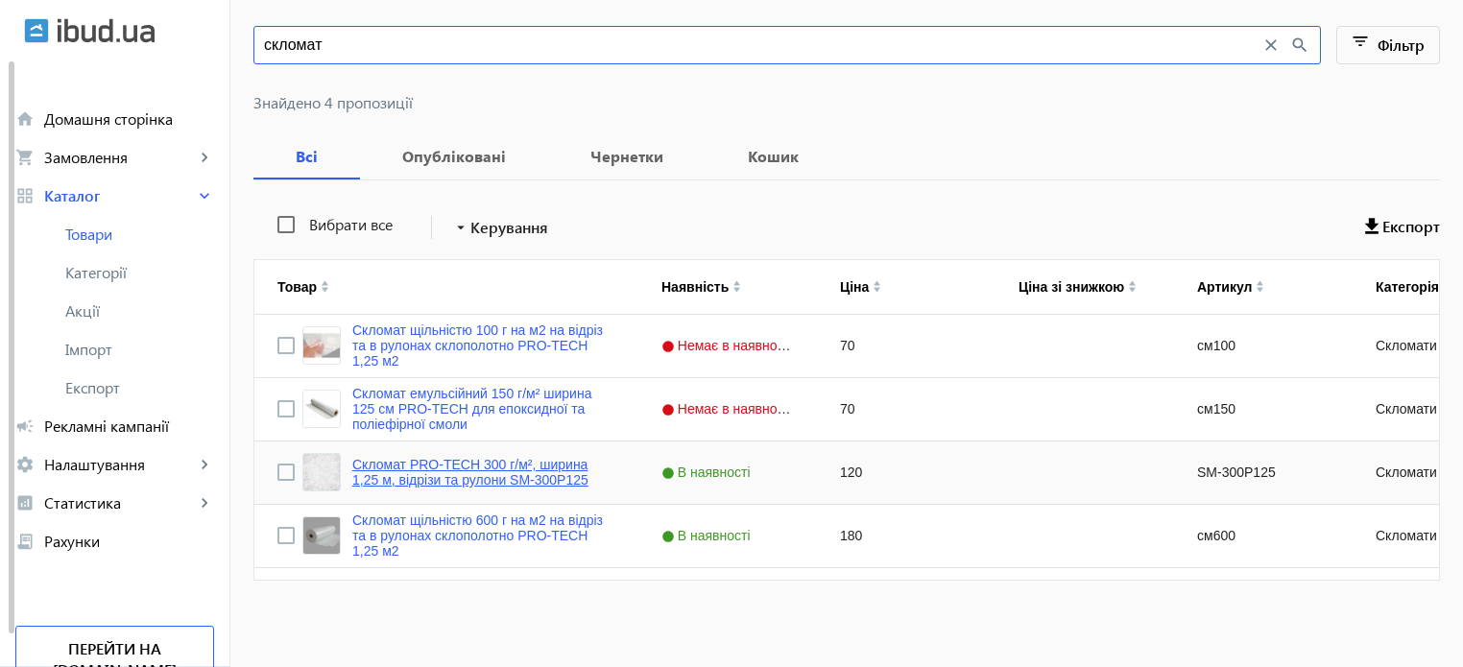
type input "скломат"
click at [463, 479] on link "Скломат PRO-TECH 300 г/м², ширина 1,25 м, відрізи та рулони SM-300P125" at bounding box center [483, 472] width 263 height 31
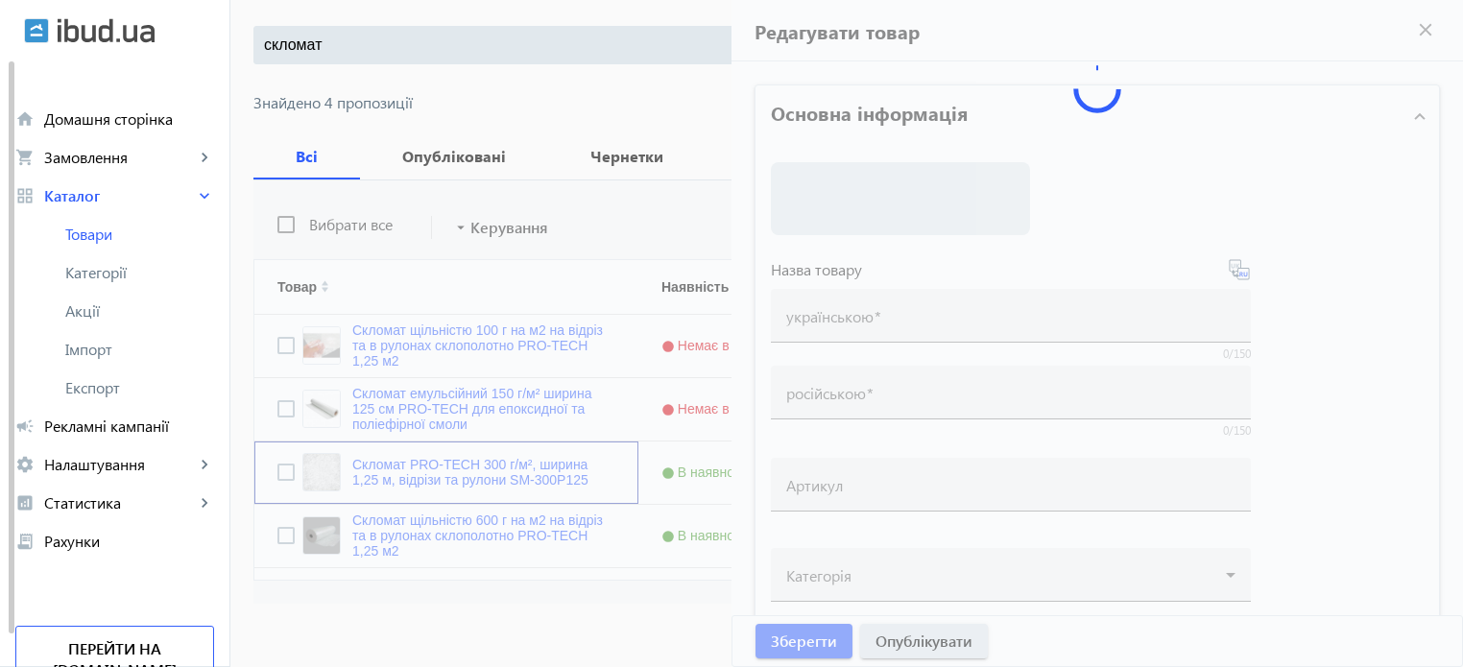
type input "Скломат PRO-TECH 300 г/м², ширина 1,25 м, відрізи та рулони SM-300P125"
type input "Стекломат PRO-TECH 300 г/м², ширина 1,25 м, відрізи та рулони SM-300P125"
type input "SM-300P125"
type input "120"
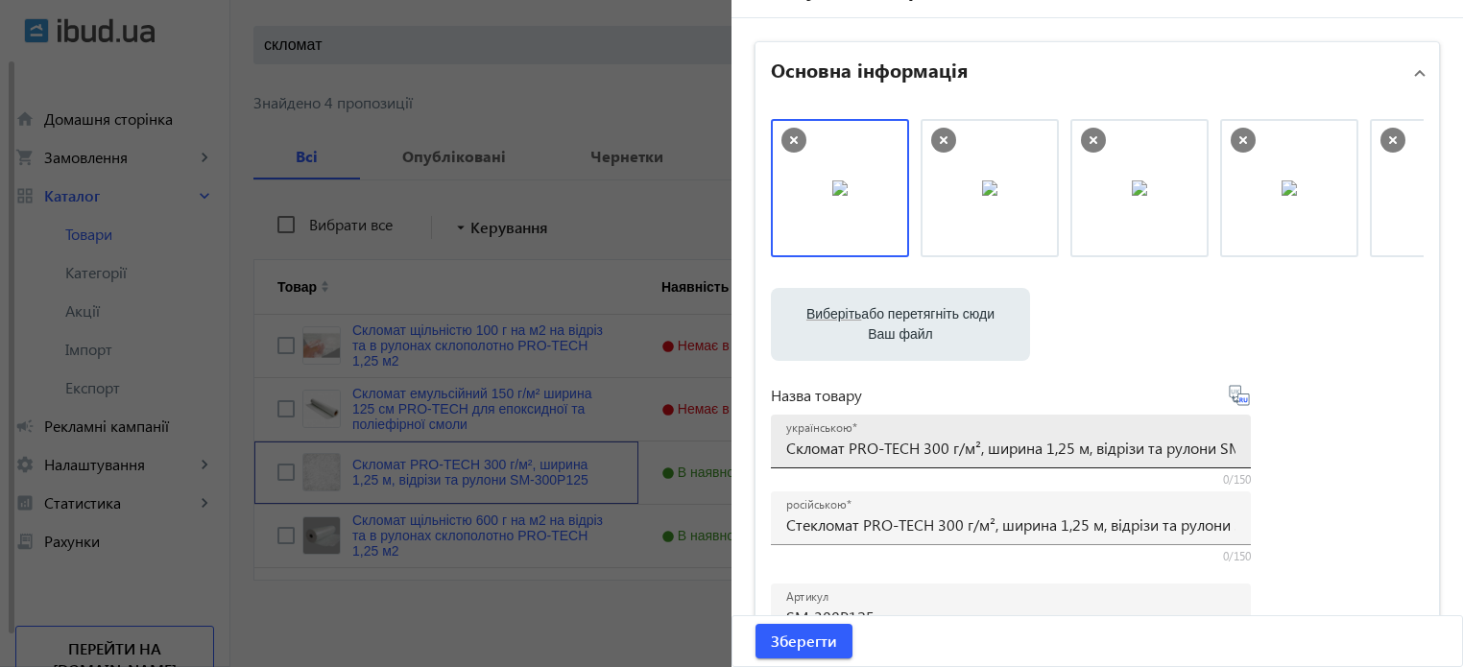
scroll to position [96, 0]
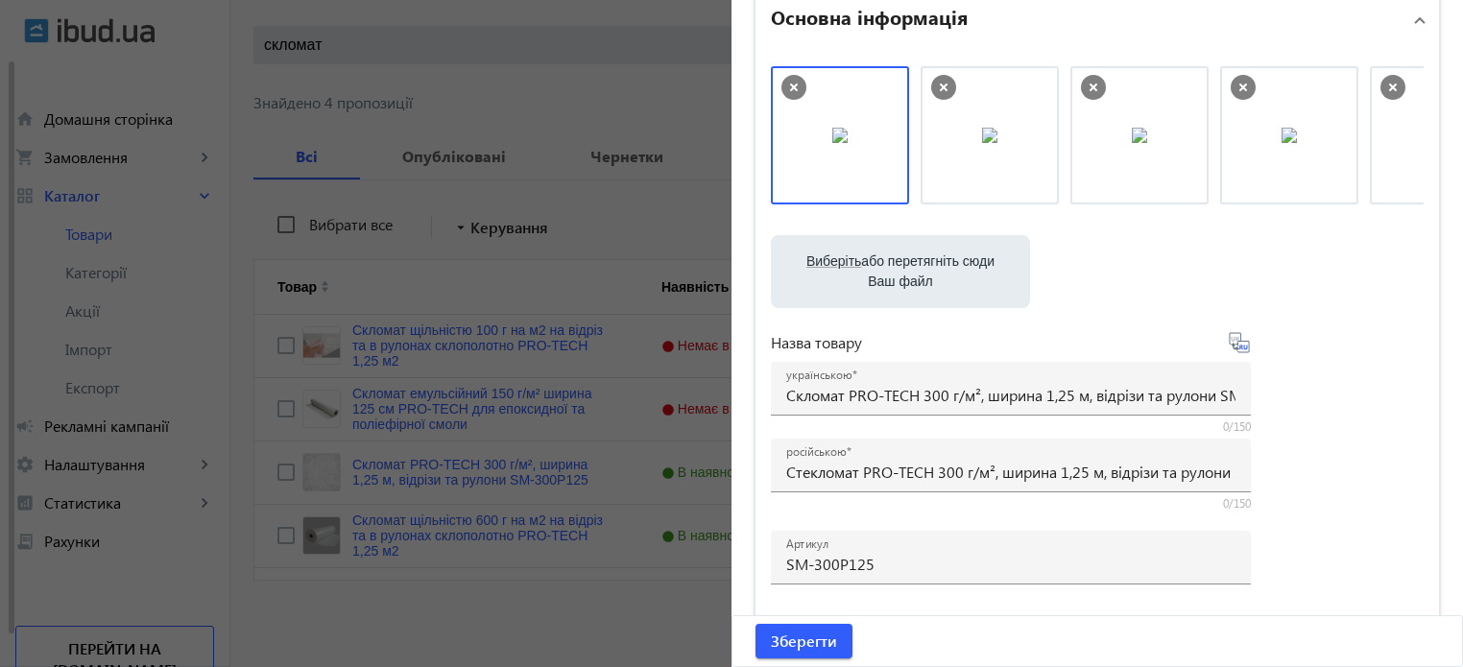
click at [616, 108] on div at bounding box center [731, 333] width 1463 height 667
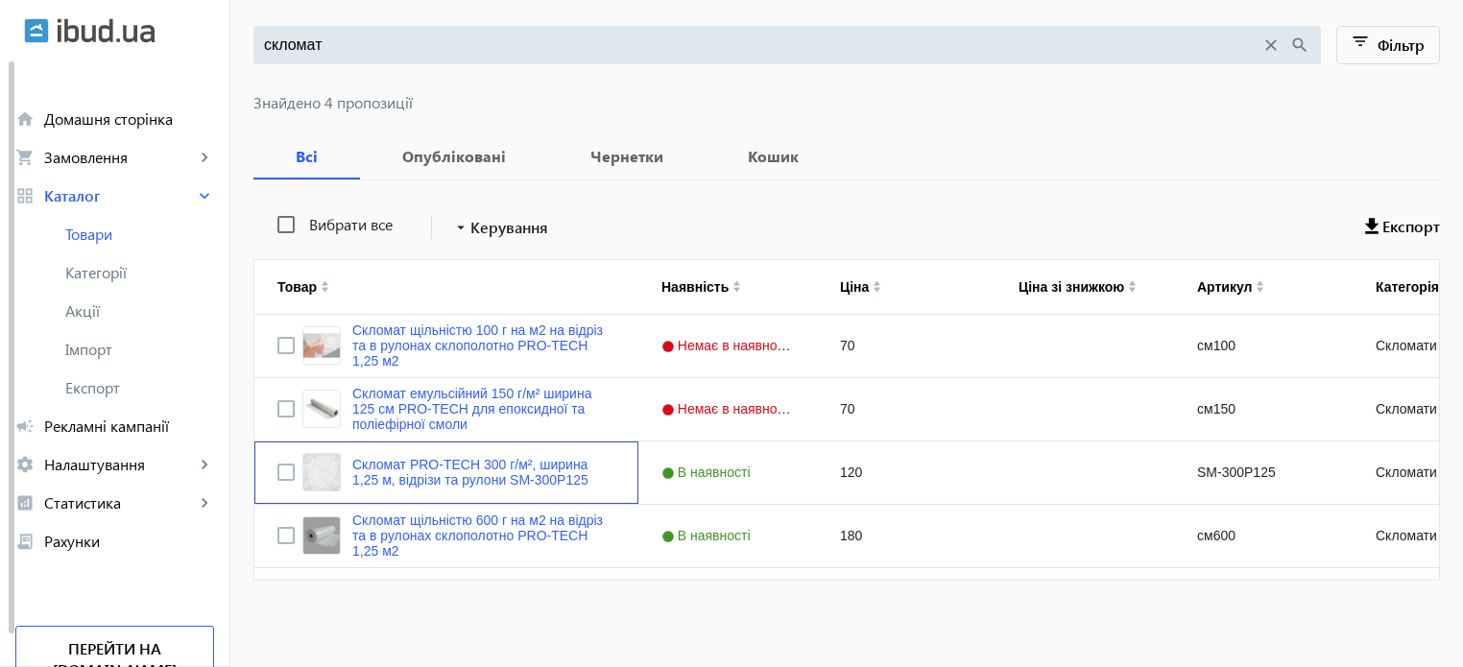
scroll to position [0, 0]
click at [353, 48] on input "скломат" at bounding box center [762, 45] width 997 height 21
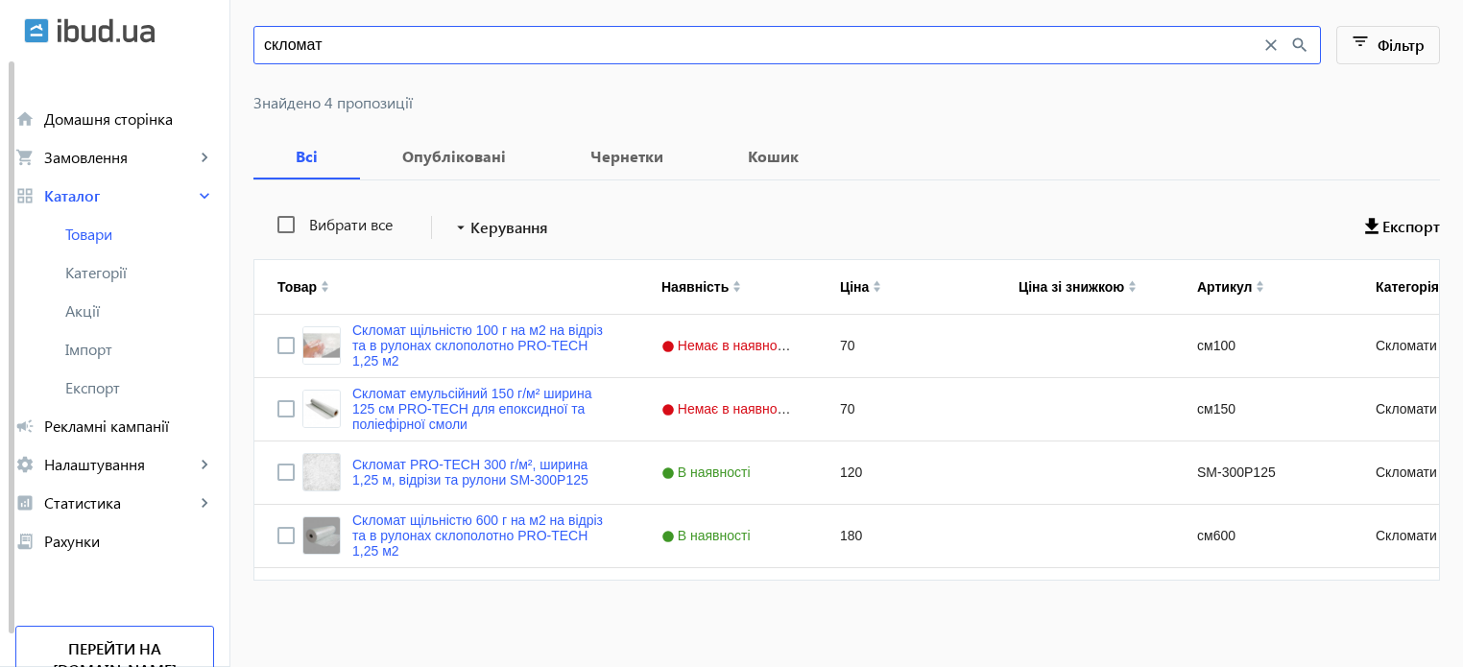
click at [353, 48] on input "скломат" at bounding box center [762, 45] width 997 height 21
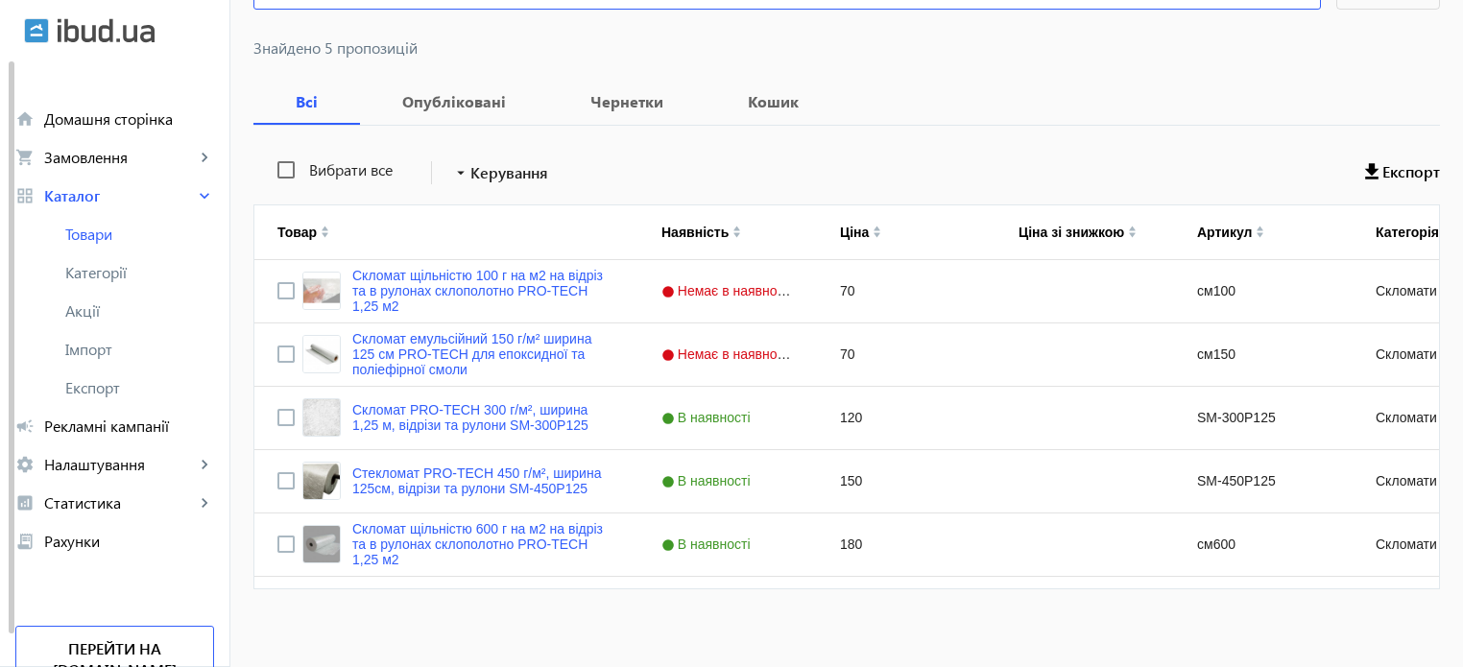
scroll to position [250, 0]
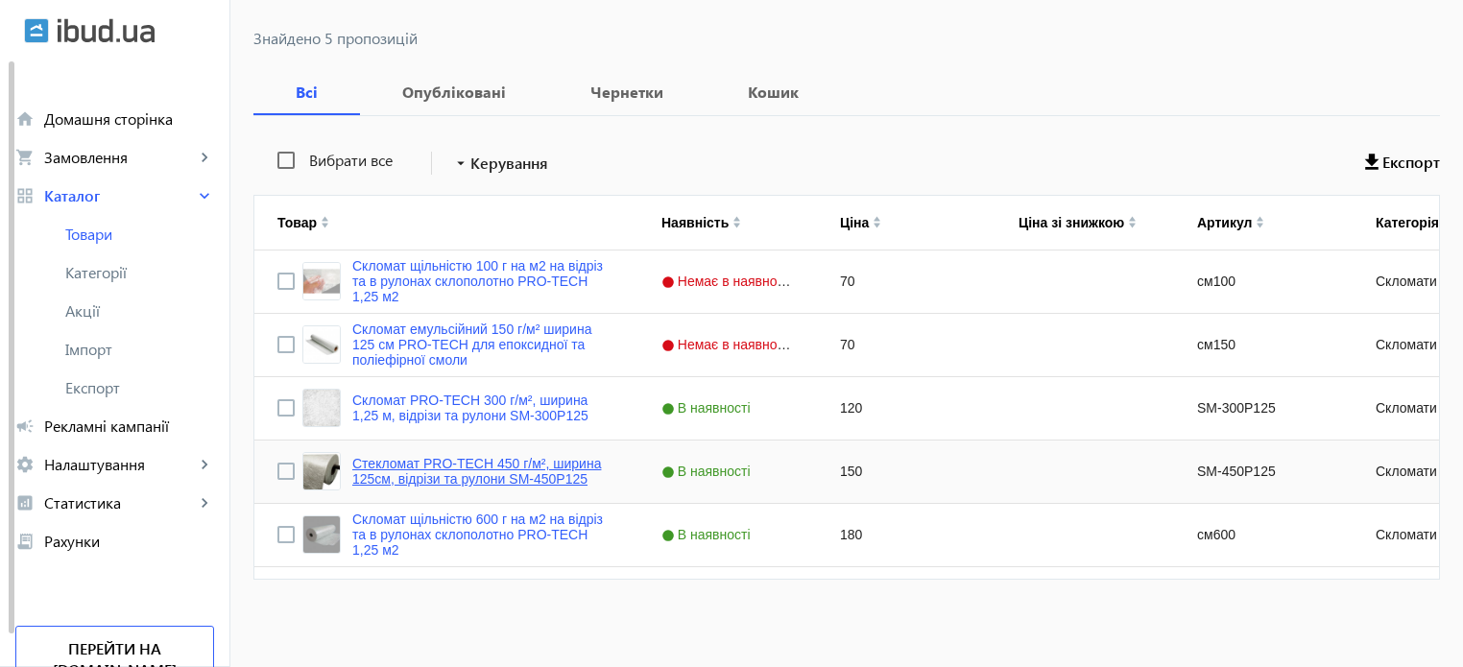
type input "стекломат"
click at [492, 483] on link "Стекломат PRO-TECH 450 г/м², ширина 125см, відрізи та рулони SM-450P125" at bounding box center [483, 471] width 263 height 31
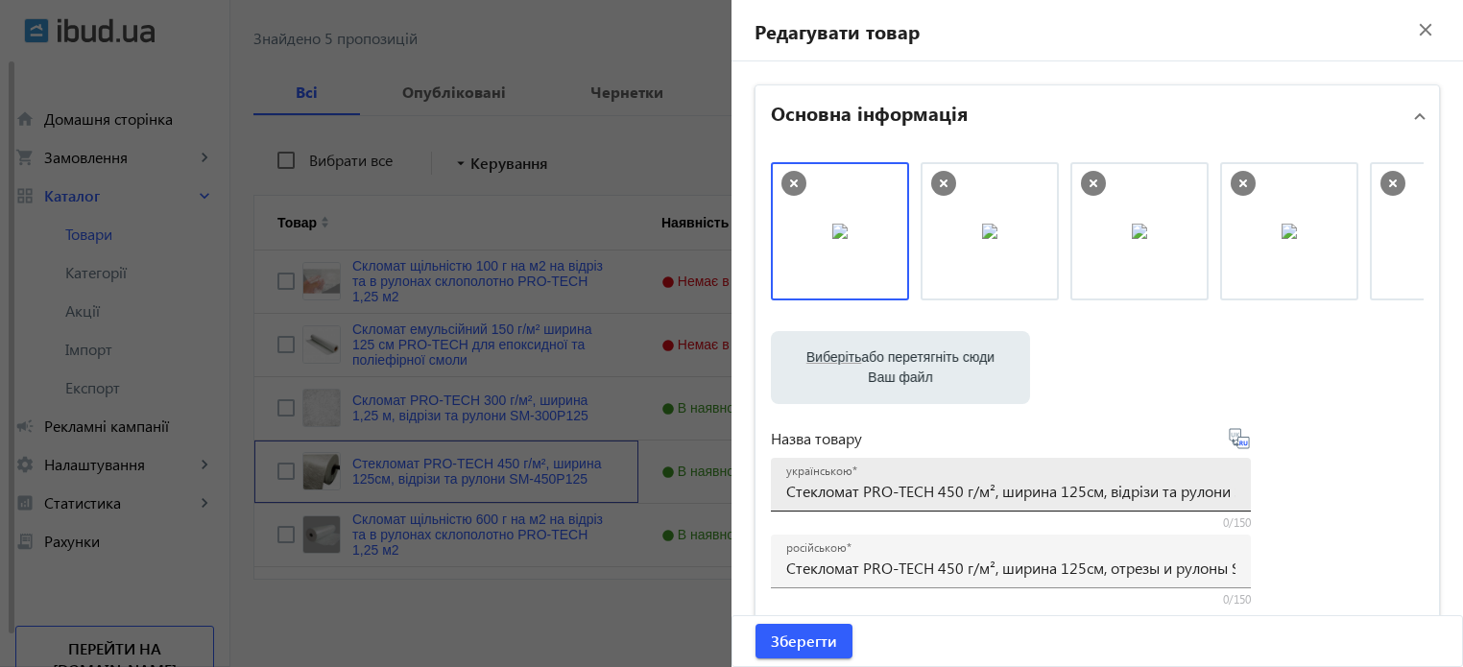
scroll to position [96, 0]
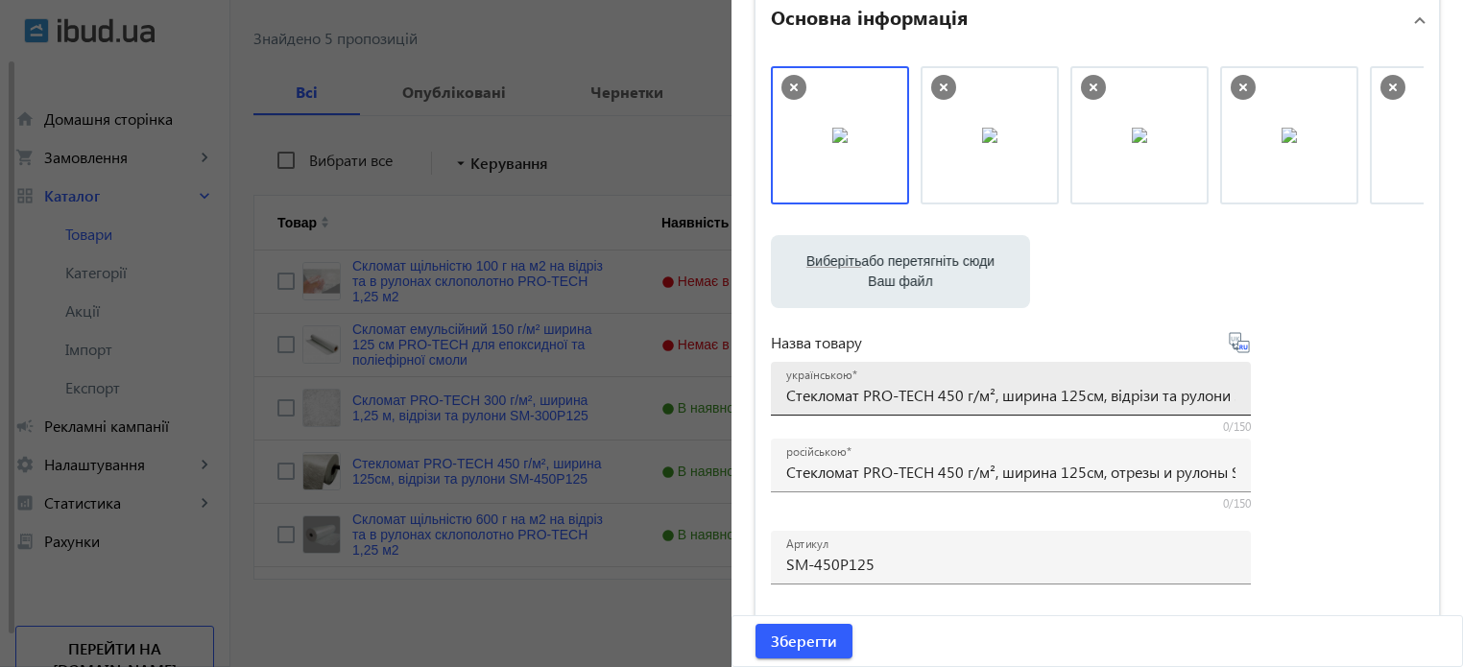
click at [832, 395] on input "Стекломат PRO-TECH 450 г/м², ширина 125см, відрізи та рулони SM-450P125" at bounding box center [1010, 395] width 449 height 20
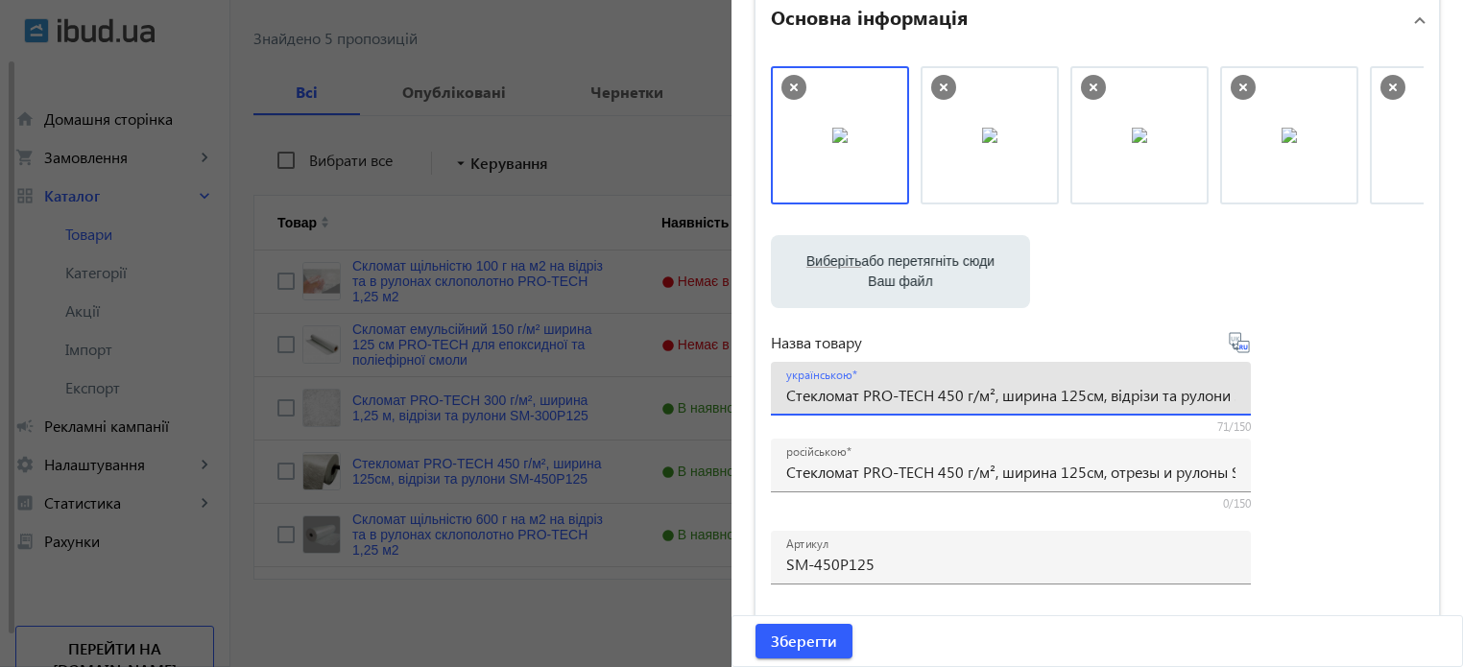
click at [982, 379] on div "українською Стекломат PRO-TECH 450 г/м², ширина 125см, відрізи та рулони SM-450…" at bounding box center [1010, 389] width 449 height 54
click at [972, 395] on input "Стекломат PRO-TECH 450 г/м², ширина 125см, відрізи та рулони SM-450P125" at bounding box center [1010, 395] width 449 height 20
click at [822, 400] on input "Стекломат PRO-TECH 450 г/м², ширина 125см, відрізи та рулони SM-450P125" at bounding box center [1010, 395] width 449 height 20
paste input "PRO-TECH 450 г/м², ширина 125см, відрізи та рулони SM-450P125"
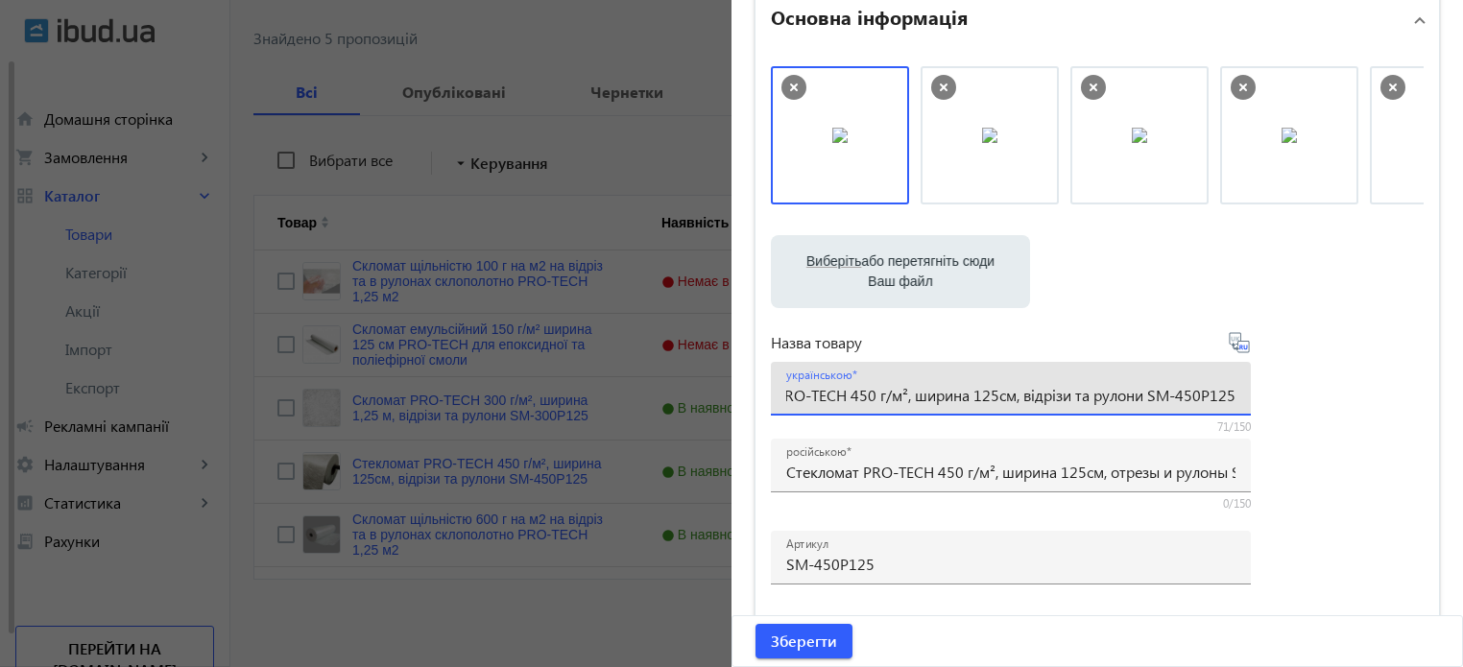
scroll to position [0, 0]
drag, startPoint x: 813, startPoint y: 395, endPoint x: 695, endPoint y: 381, distance: 118.9
click at [695, 381] on mat-sidenav-container "arrow_back Товари 297 /50000 товарів Подовжити Додати товар стекломат close sea…" at bounding box center [846, 240] width 1233 height 856
click at [800, 395] on input "Стекломат PRO-TECH 450 г/м², ширина 125см, відрізи та рулони SM-450P125" at bounding box center [1010, 395] width 449 height 20
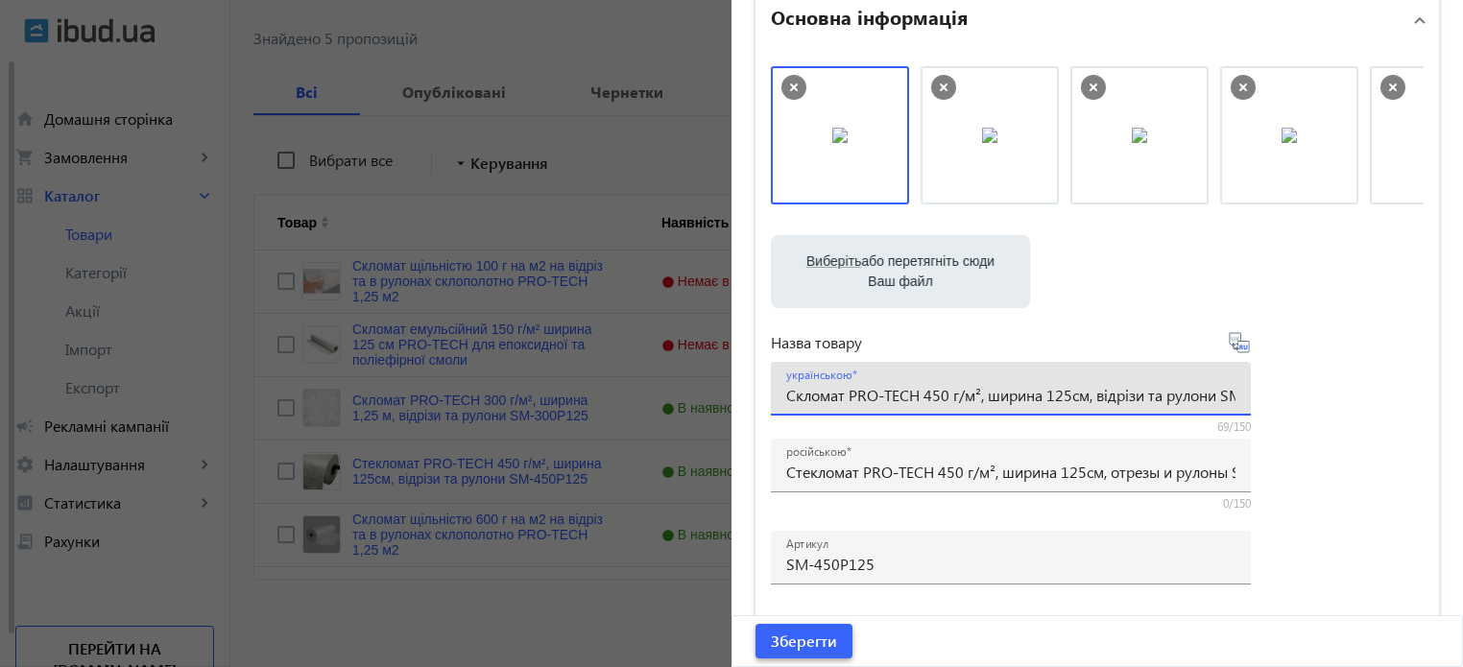
type input "Скломат PRO-TECH 450 г/м², ширина 125см, відрізи та рулони SM-450P125"
click at [815, 644] on span "Зберегти" at bounding box center [804, 641] width 66 height 21
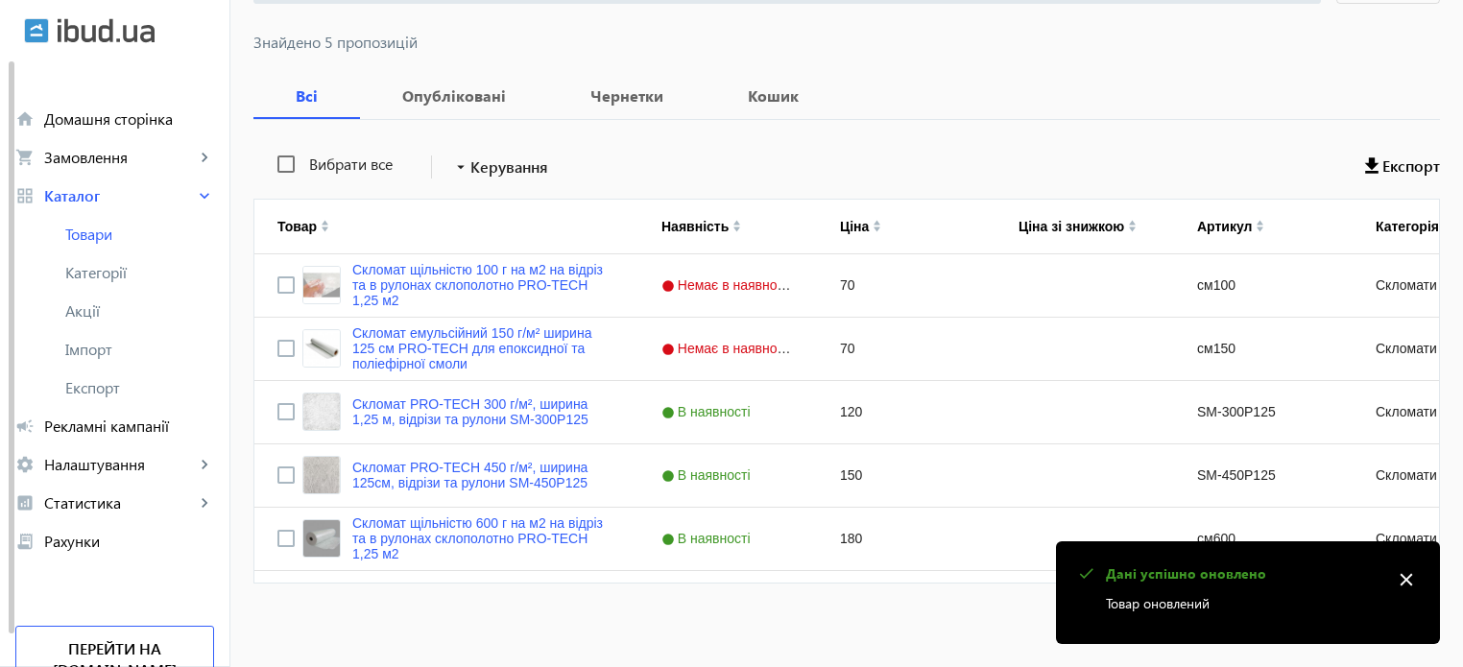
scroll to position [250, 0]
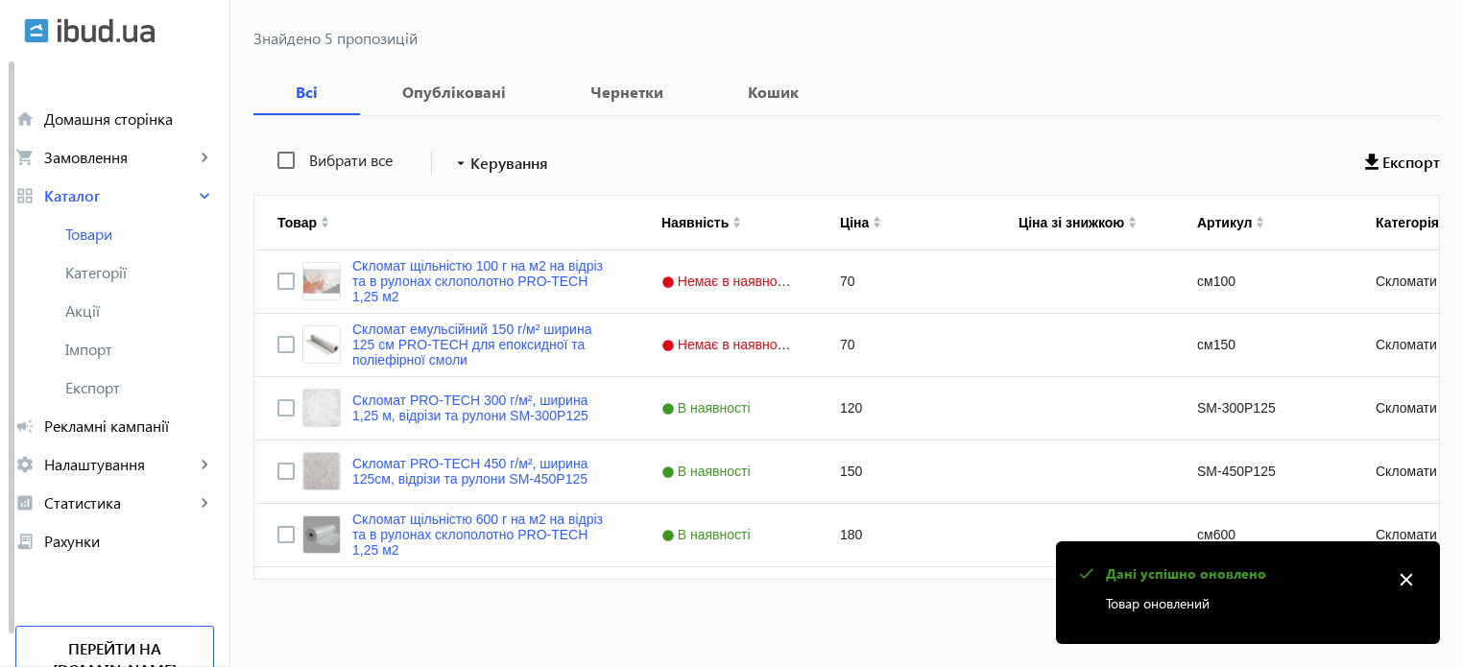
click at [1408, 578] on mat-icon "close" at bounding box center [1406, 580] width 29 height 29
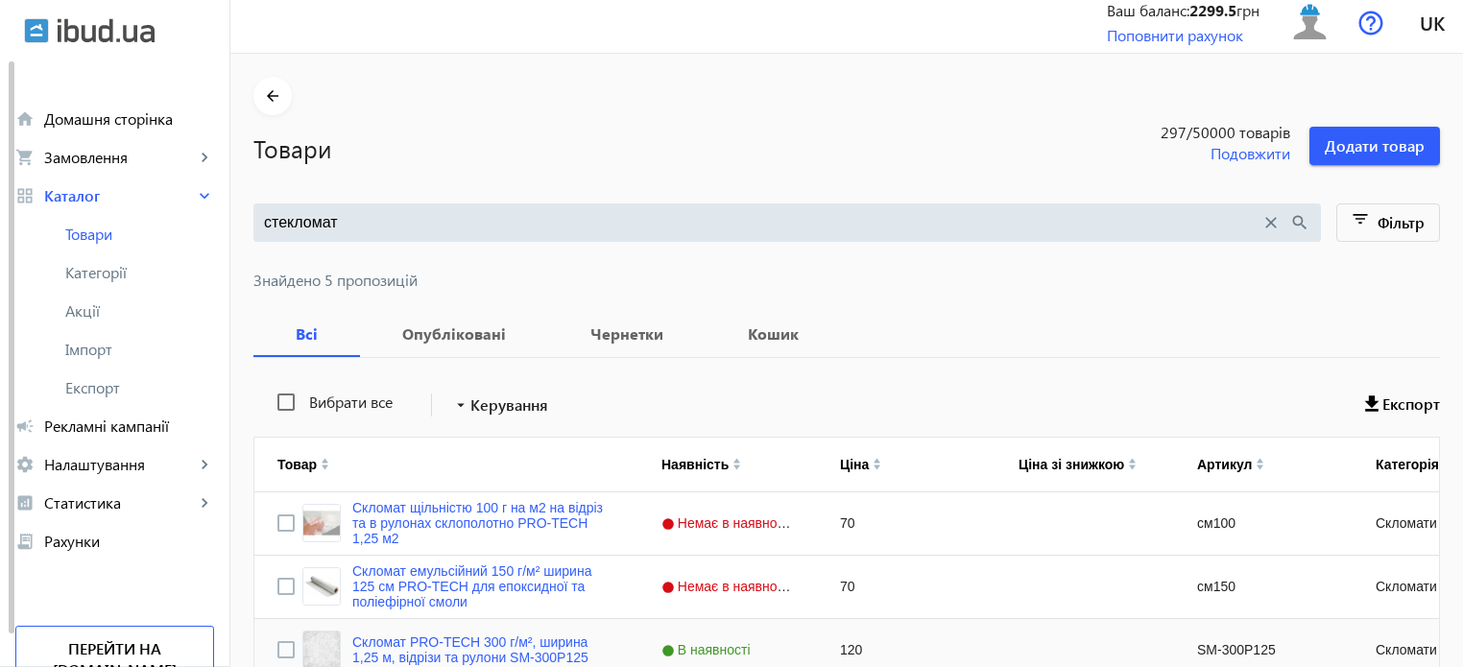
scroll to position [0, 0]
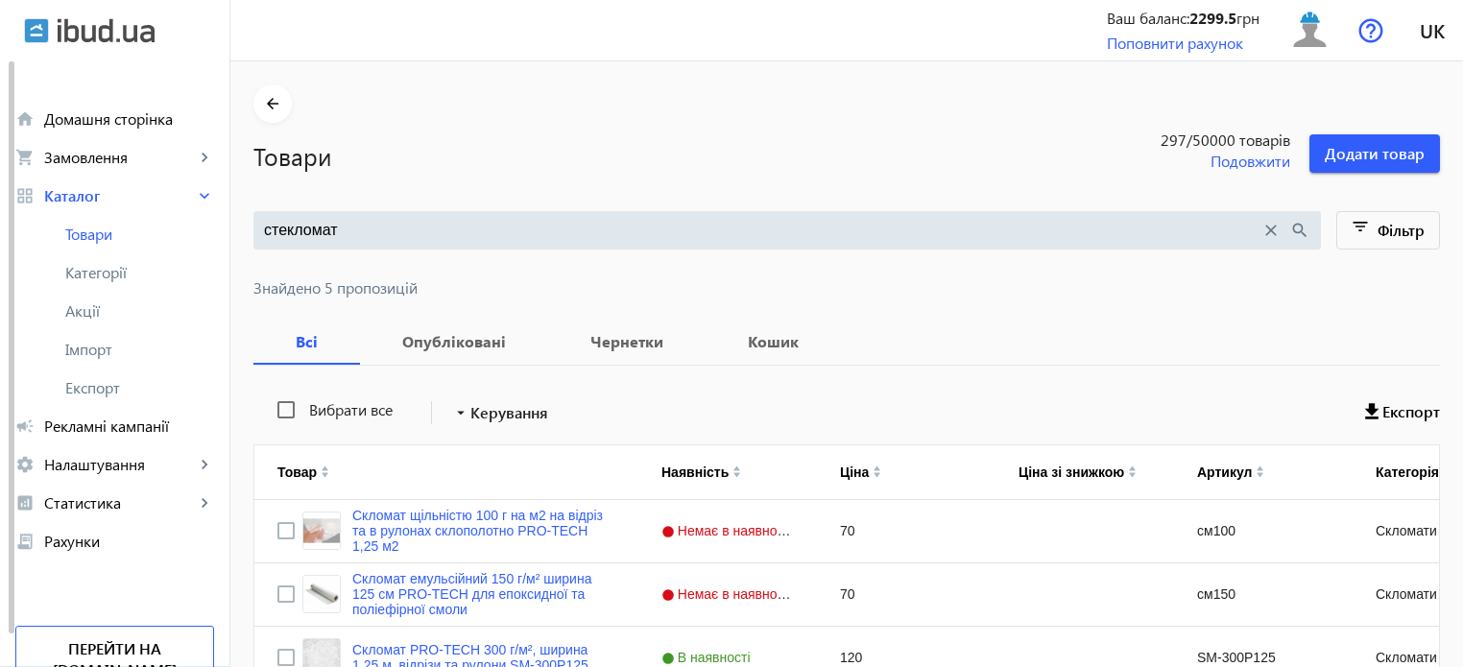
click at [380, 233] on input "стекломат" at bounding box center [762, 230] width 997 height 21
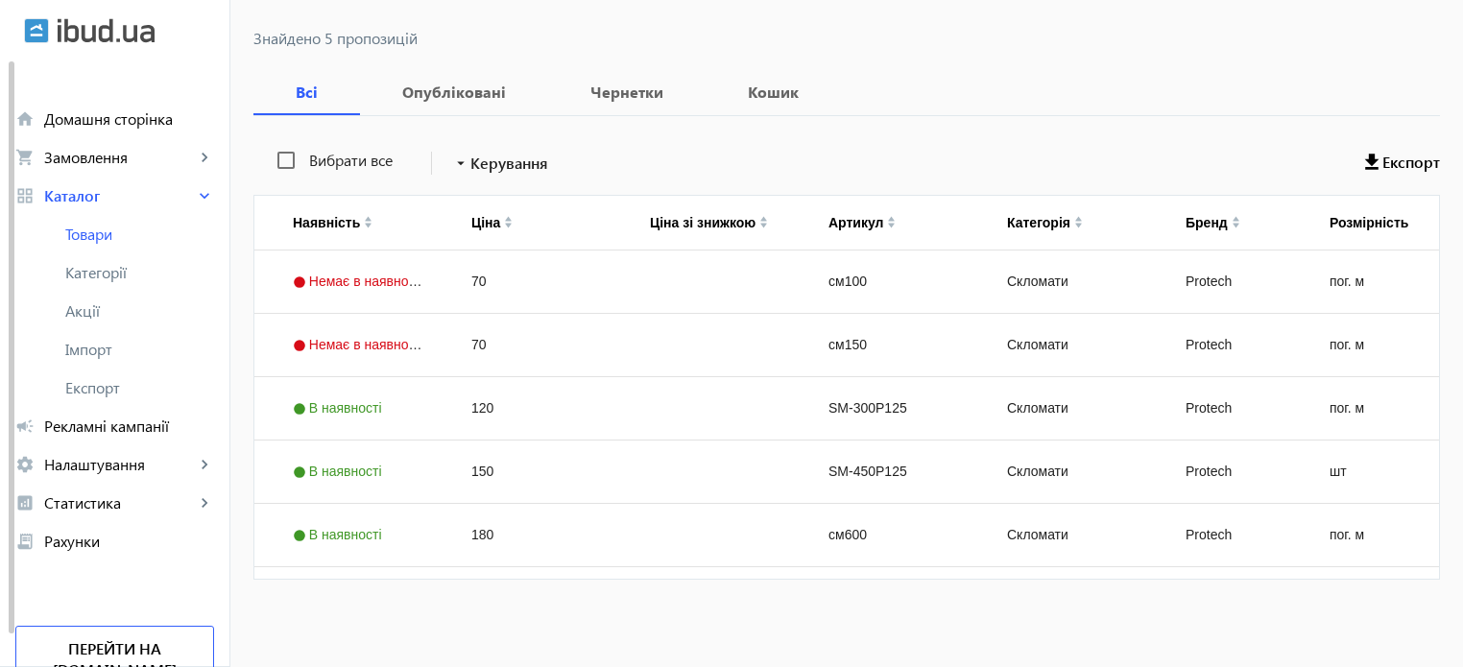
scroll to position [0, 238]
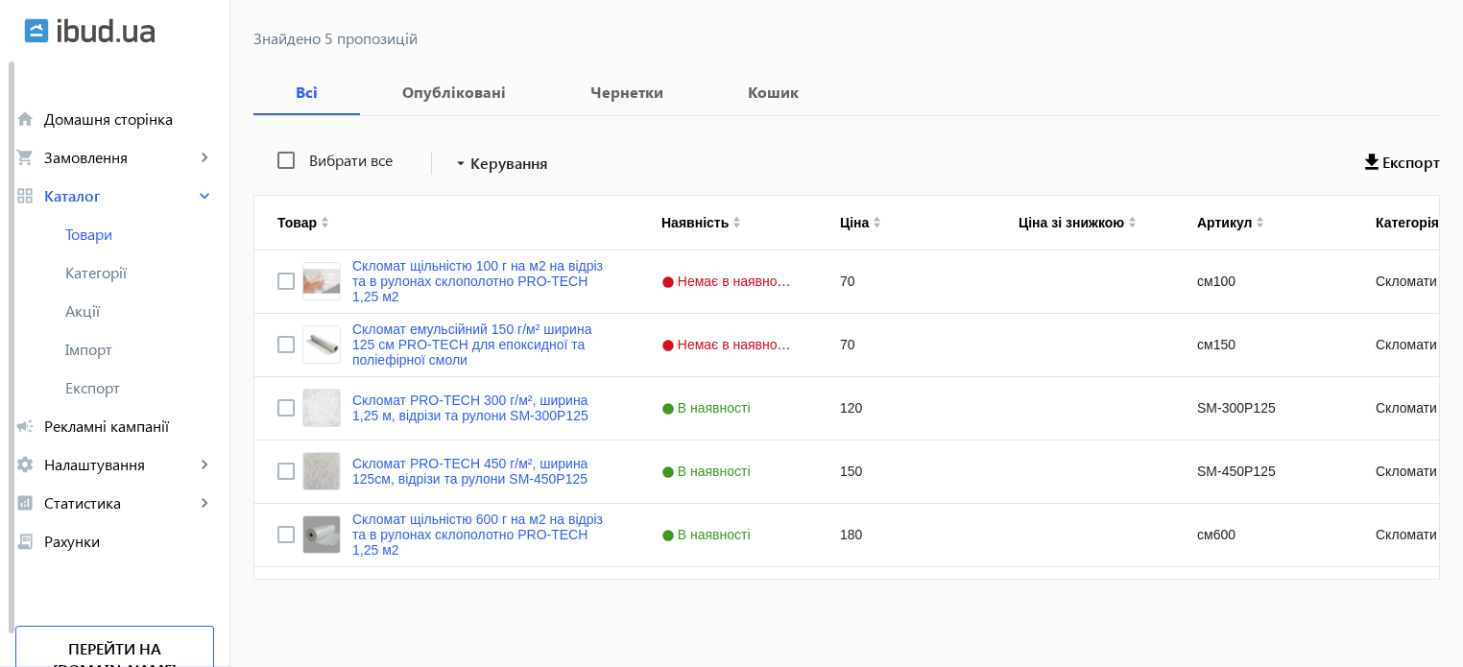
click at [1083, 614] on mat-sidenav-content "arrow_back Товари 297 /50000 товарів Подовжити Додати товар стекломат close sea…" at bounding box center [846, 240] width 1233 height 856
